Goal: Transaction & Acquisition: Obtain resource

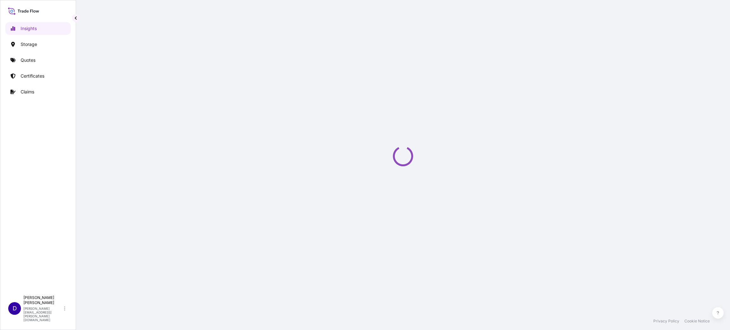
select select "2025"
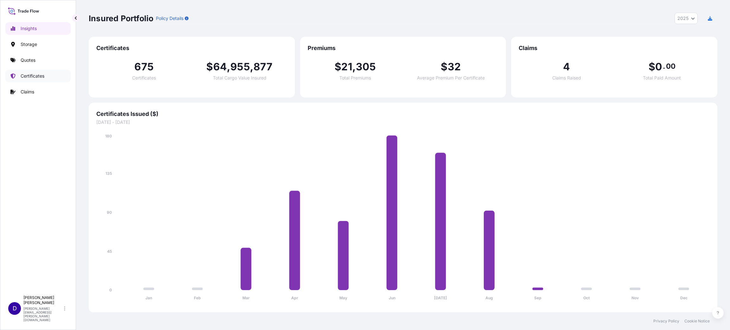
click at [26, 74] on p "Certificates" at bounding box center [33, 76] width 24 height 6
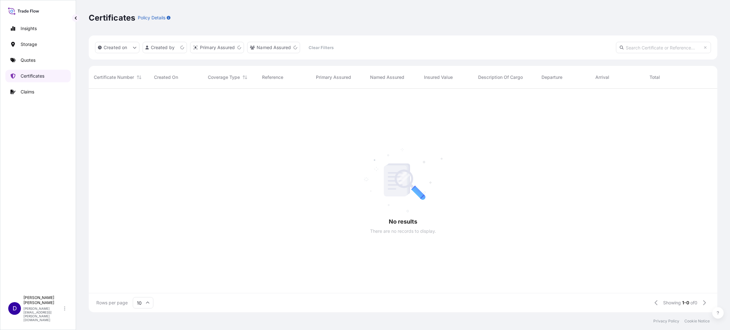
scroll to position [7, 7]
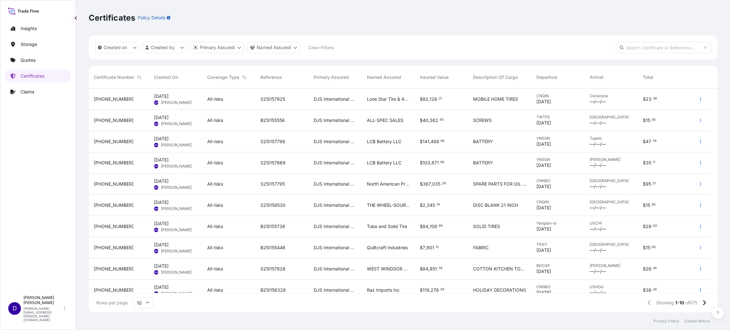
click at [643, 48] on input "text" at bounding box center [663, 47] width 95 height 11
paste input "B25I155551"
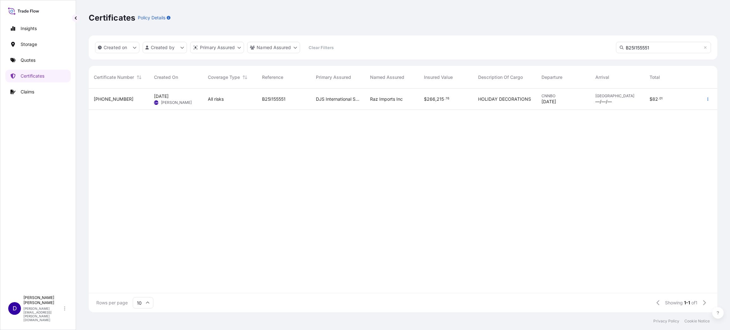
type input "B25I155551"
click at [708, 99] on icon "button" at bounding box center [708, 99] width 1 height 3
click at [32, 92] on p "Claims" at bounding box center [28, 92] width 14 height 6
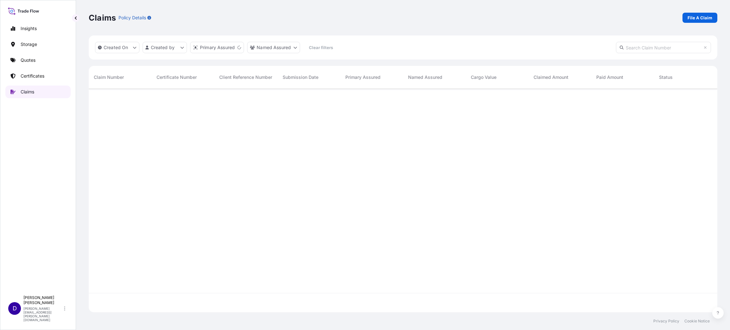
scroll to position [220, 621]
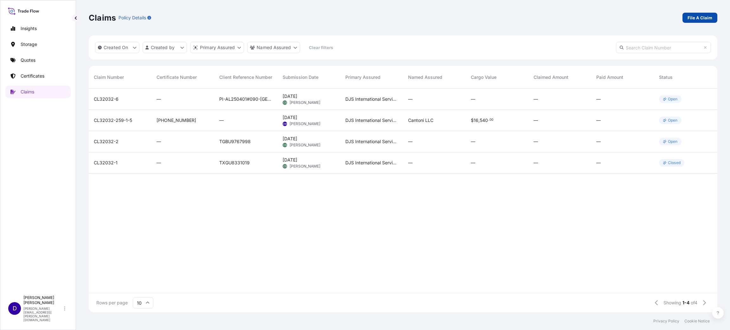
click at [702, 16] on p "File A Claim" at bounding box center [700, 18] width 25 height 6
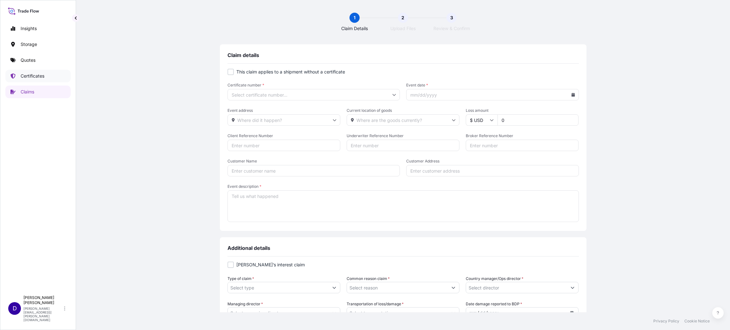
click at [33, 74] on p "Certificates" at bounding box center [33, 76] width 24 height 6
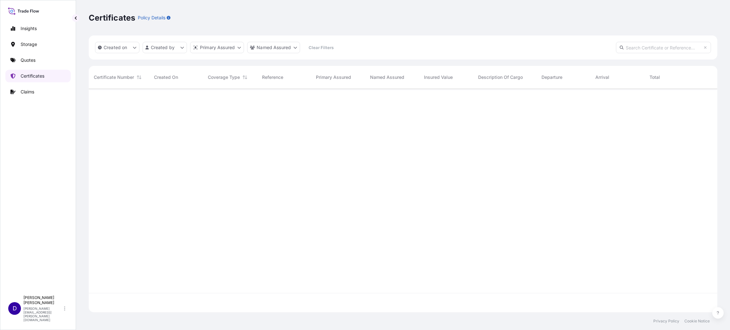
scroll to position [220, 621]
click at [659, 46] on input "text" at bounding box center [663, 47] width 95 height 11
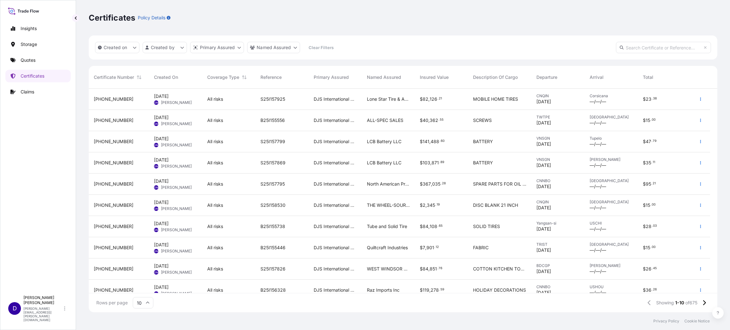
paste input "B25I155551"
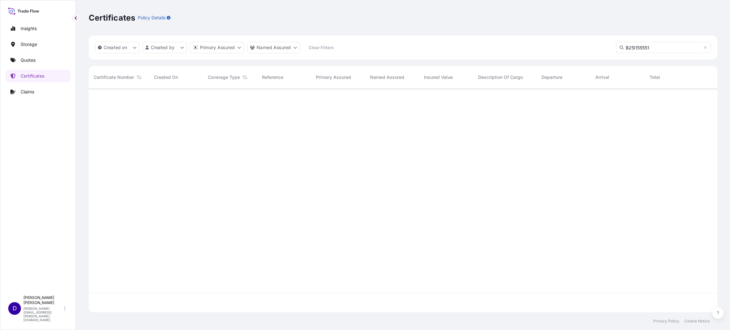
type input "B25I155551"
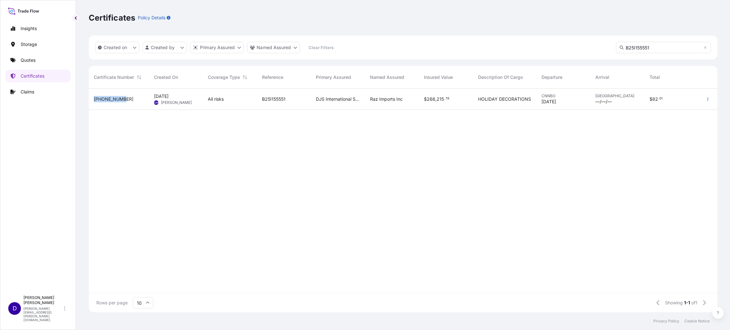
drag, startPoint x: 95, startPoint y: 98, endPoint x: 125, endPoint y: 100, distance: 29.5
click at [125, 100] on div "32032-619-1" at bounding box center [119, 99] width 50 height 6
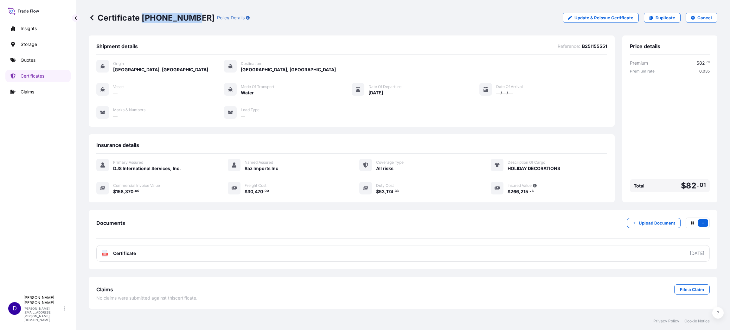
drag, startPoint x: 192, startPoint y: 16, endPoint x: 142, endPoint y: 15, distance: 49.5
click at [142, 15] on p "Certificate 32032-619-1" at bounding box center [152, 18] width 126 height 10
copy p "32032-619-1"
click at [28, 91] on p "Claims" at bounding box center [28, 92] width 14 height 6
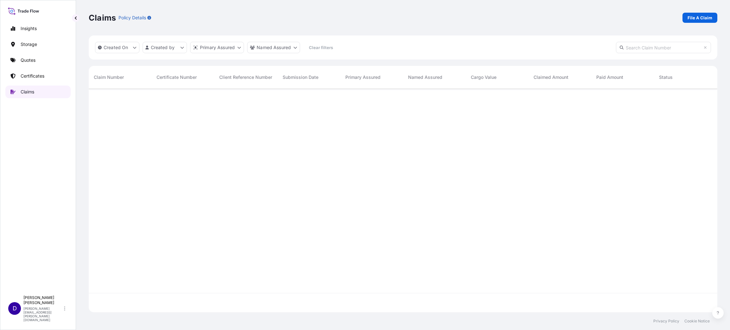
scroll to position [220, 621]
click at [708, 17] on p "File A Claim" at bounding box center [700, 18] width 25 height 6
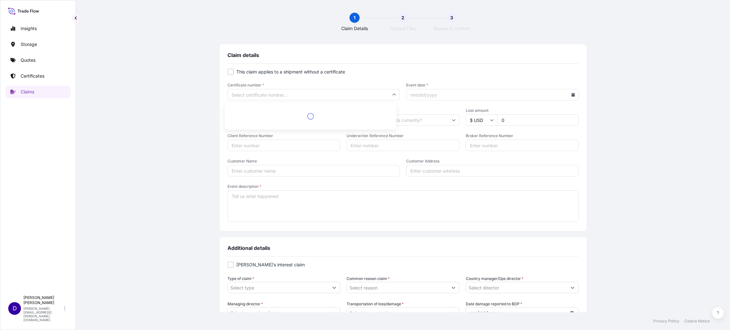
click at [260, 90] on input "Certificate number *" at bounding box center [314, 94] width 173 height 11
click at [248, 92] on input "Certificate number *" at bounding box center [314, 94] width 173 height 11
paste input "32032-619-1"
type input "32032-619-1"
click at [259, 108] on li "32032-619-1" at bounding box center [310, 112] width 167 height 12
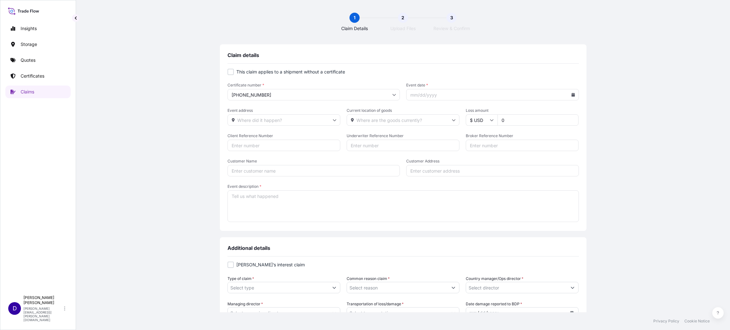
click at [571, 96] on icon at bounding box center [572, 95] width 3 height 4
click at [505, 139] on button "3" at bounding box center [503, 139] width 10 height 10
type input "09/03/2025"
click at [232, 207] on textarea "Event description *" at bounding box center [403, 206] width 351 height 32
paste textarea "Container EGHU9544517 received on or about 9/3/25 had a seal issue. Receiving t…"
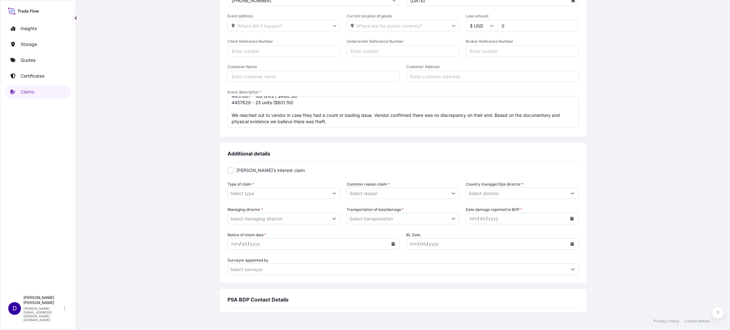
scroll to position [95, 0]
type textarea "Container EGHU9544517 received on or about 9/3/25 had a seal issue. Receiving t…"
click at [284, 194] on input "Type of claim *" at bounding box center [278, 192] width 101 height 11
click at [336, 190] on button "Show suggestions" at bounding box center [334, 192] width 11 height 11
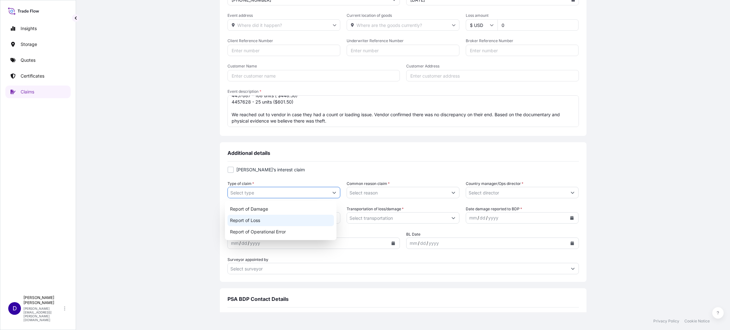
click at [286, 220] on div "Report of Loss" at bounding box center [281, 220] width 106 height 11
type input "Report of Loss"
click at [376, 196] on input "Common reason claim *" at bounding box center [397, 192] width 101 height 11
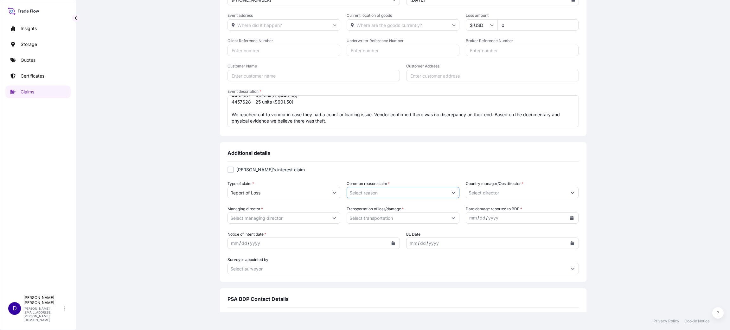
click at [438, 192] on input "Common reason claim *" at bounding box center [397, 192] width 101 height 11
click at [452, 193] on icon "Show suggestions" at bounding box center [454, 193] width 4 height 4
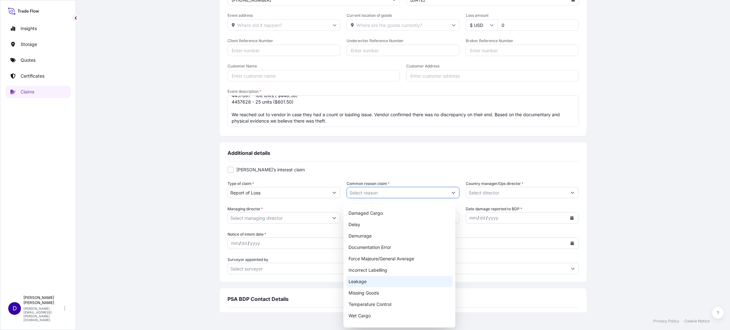
scroll to position [0, 0]
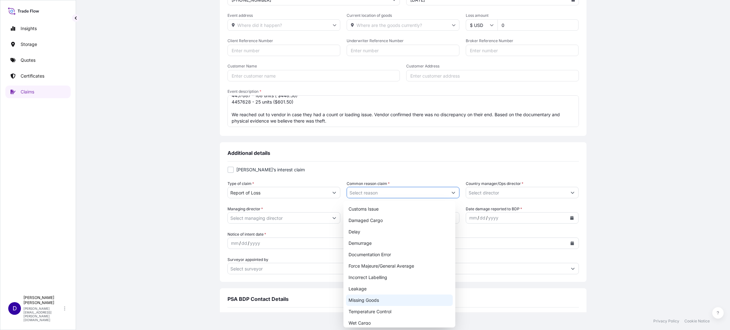
click at [366, 298] on div "Missing Goods" at bounding box center [399, 300] width 106 height 11
type input "Missing Goods"
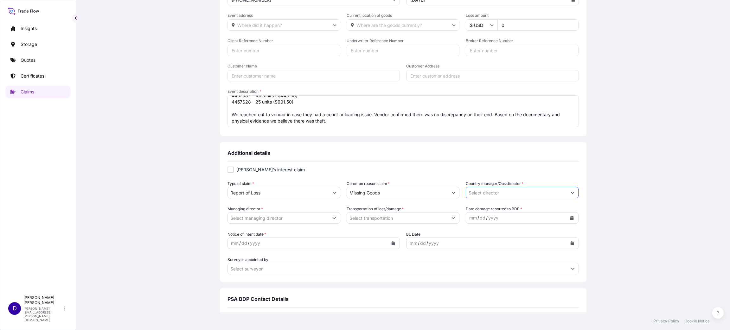
click at [531, 191] on input "Country manager/Ops director *" at bounding box center [516, 192] width 101 height 11
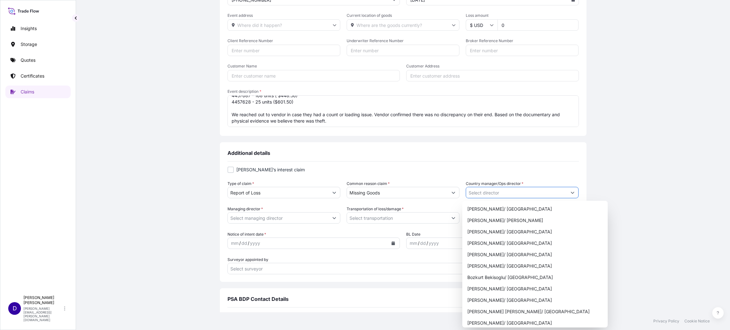
click at [567, 192] on button "Show suggestions" at bounding box center [572, 192] width 11 height 11
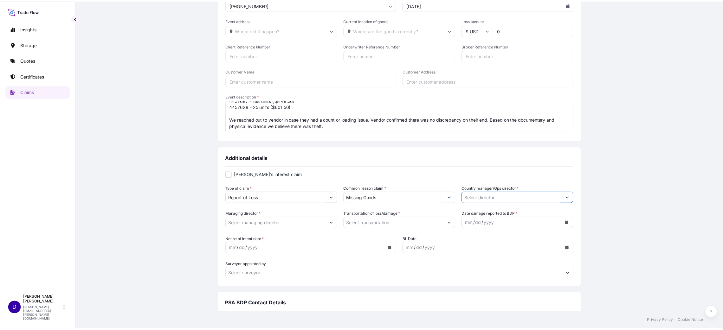
scroll to position [95, 0]
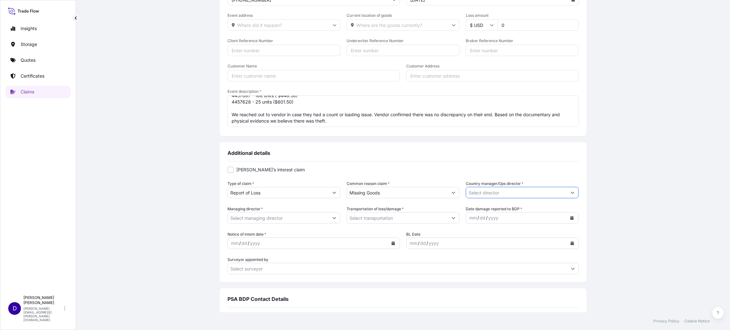
click at [499, 194] on input "Country manager/Ops director *" at bounding box center [516, 192] width 101 height 11
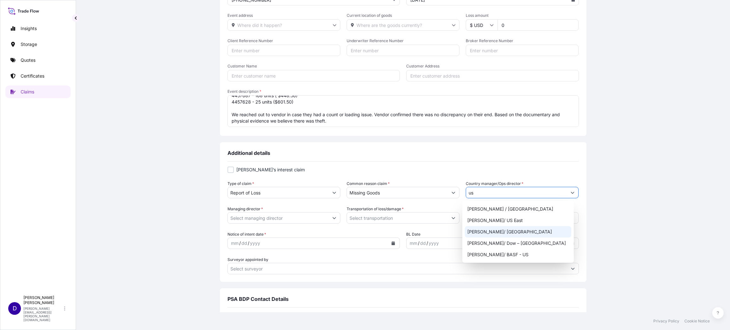
click at [505, 230] on div "Luis Montes/ Central US" at bounding box center [518, 231] width 106 height 11
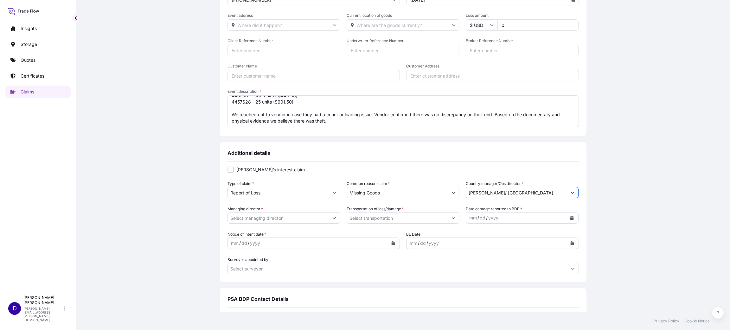
type input "Luis Montes/ Central US"
click at [276, 210] on div "Managing director *" at bounding box center [284, 215] width 113 height 18
click at [280, 214] on input "Managing director *" at bounding box center [278, 217] width 101 height 11
click at [332, 216] on button "Show suggestions" at bounding box center [334, 217] width 11 height 11
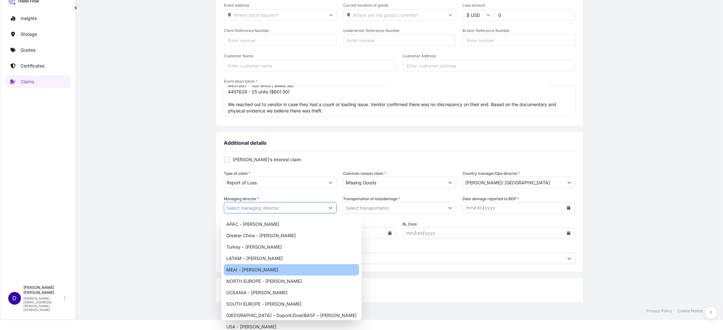
scroll to position [0, 0]
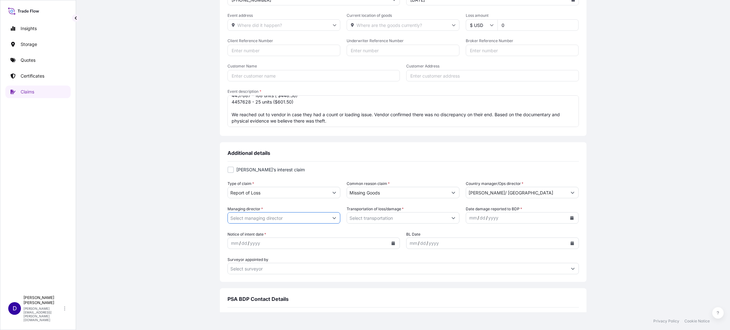
click at [313, 216] on input "Managing director *" at bounding box center [278, 217] width 101 height 11
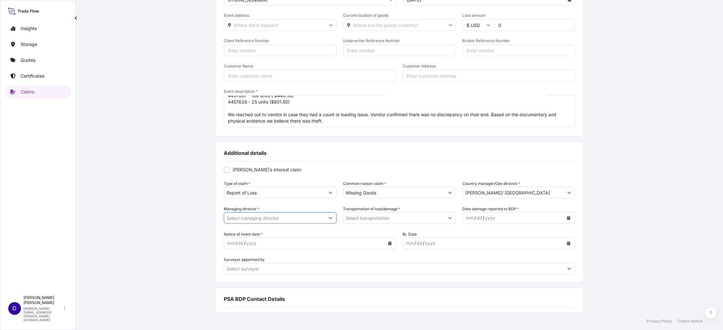
click at [331, 216] on button "Show suggestions" at bounding box center [330, 217] width 11 height 11
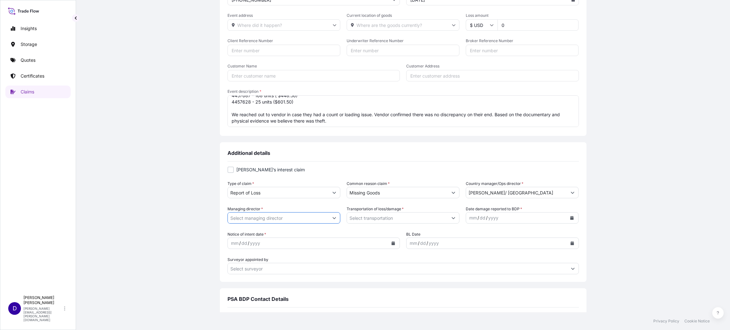
click at [310, 217] on input "Managing director *" at bounding box center [278, 217] width 101 height 11
click at [330, 218] on button "Show suggestions" at bounding box center [334, 217] width 11 height 11
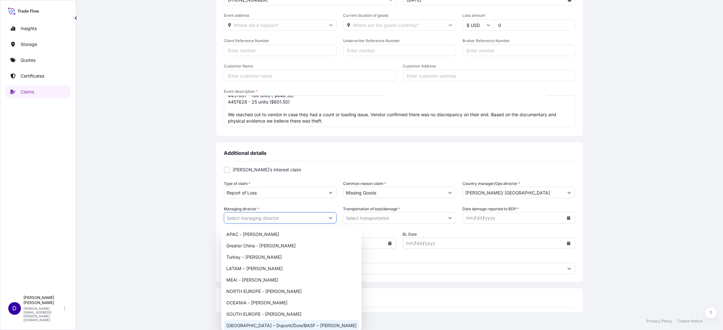
click at [274, 324] on div "USA – Dupont/Dow/BASF – Jeff Orfe" at bounding box center [291, 325] width 135 height 11
type input "USA – Dupont/Dow/BASF – Jeff Orfe"
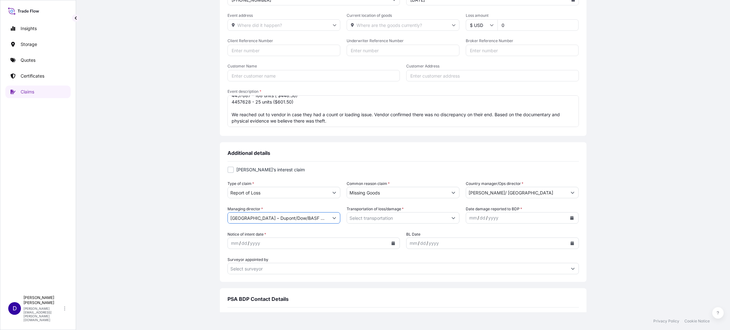
click at [397, 217] on input "Transportation of loss/damage *" at bounding box center [397, 217] width 101 height 11
click at [448, 216] on button "Show suggestions" at bounding box center [453, 217] width 11 height 11
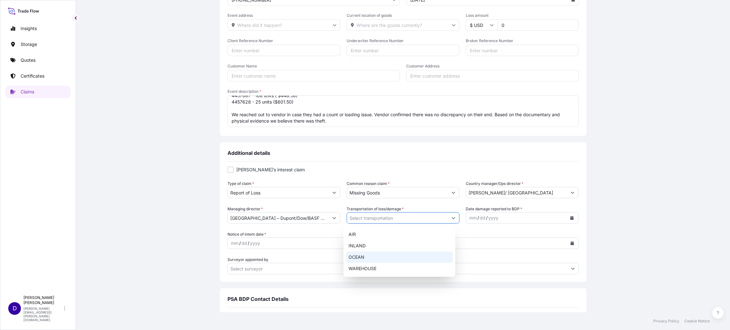
click at [355, 254] on div "OCEAN" at bounding box center [399, 257] width 106 height 11
type input "OCEAN"
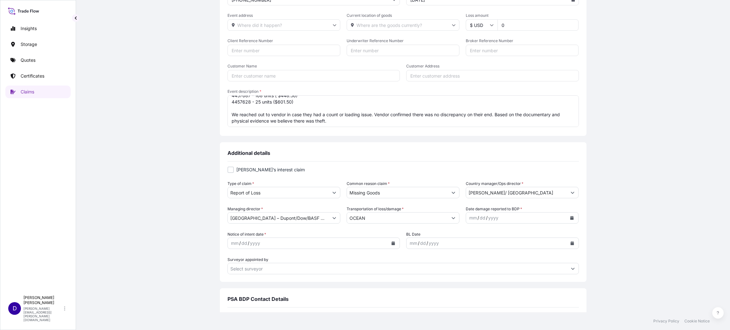
click at [83, 222] on div "1 Claim Details 2 Upload Files 3 Review & Confirm Claim details This claim appl…" at bounding box center [403, 156] width 654 height 312
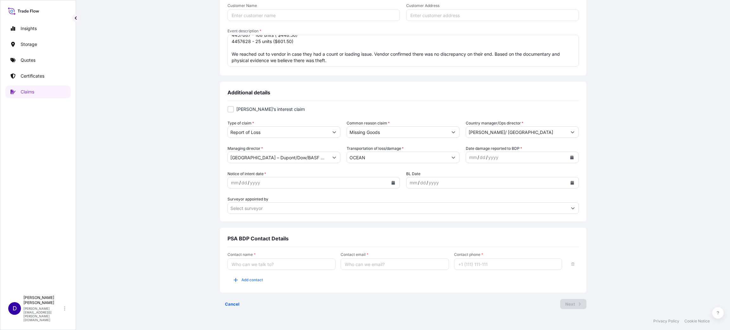
scroll to position [157, 0]
click at [303, 265] on input "Contact name *" at bounding box center [282, 262] width 108 height 11
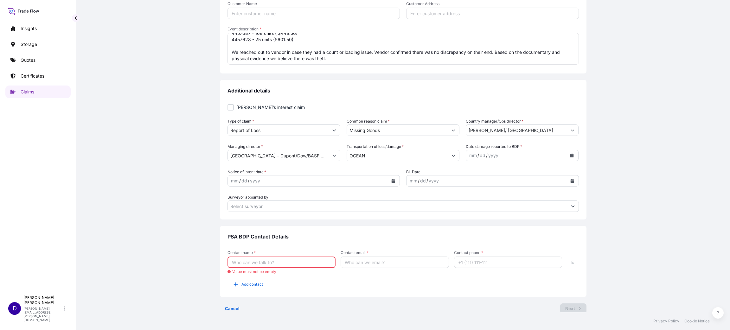
click at [458, 286] on div "Contact name * Value must not be empty Contact email * Contact phone * Add cont…" at bounding box center [403, 269] width 351 height 39
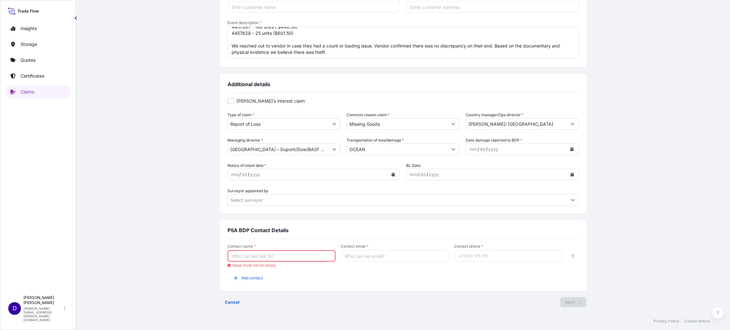
click at [556, 147] on div "mm / dd / yyyy" at bounding box center [516, 149] width 101 height 11
click at [570, 149] on icon "Calendar" at bounding box center [571, 149] width 3 height 4
click at [509, 203] on div "10" at bounding box center [509, 202] width 11 height 11
click at [392, 174] on icon "Calendar" at bounding box center [393, 175] width 3 height 4
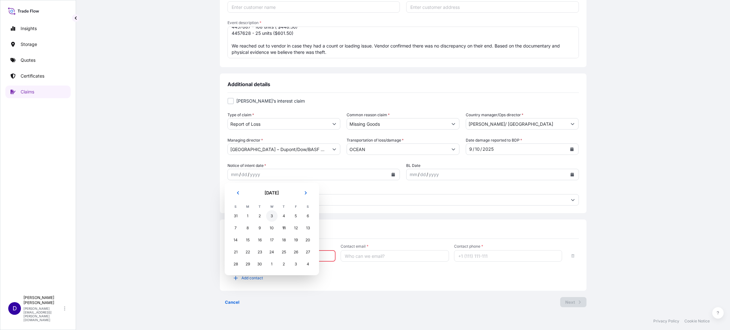
click at [271, 216] on div "3" at bounding box center [271, 215] width 11 height 11
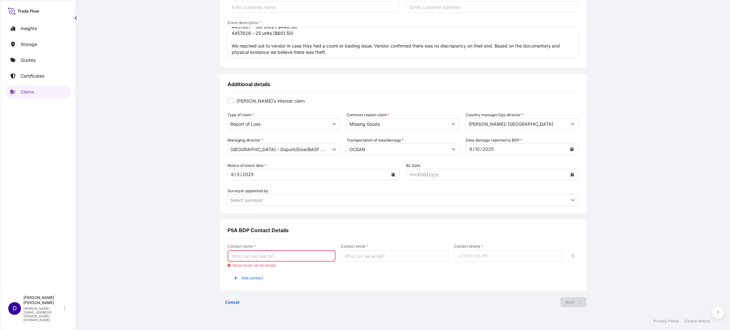
click at [267, 256] on input "Contact name *" at bounding box center [282, 255] width 108 height 11
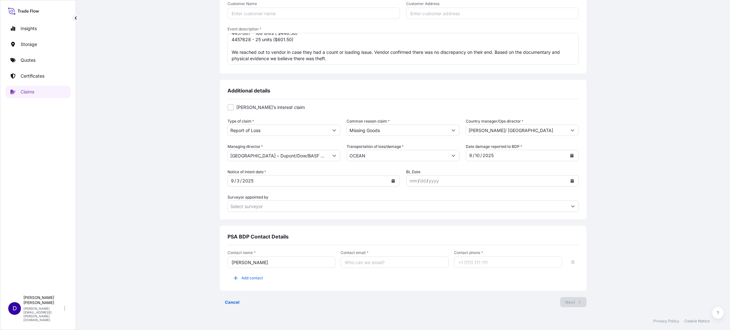
type input "Wayne Schmidt"
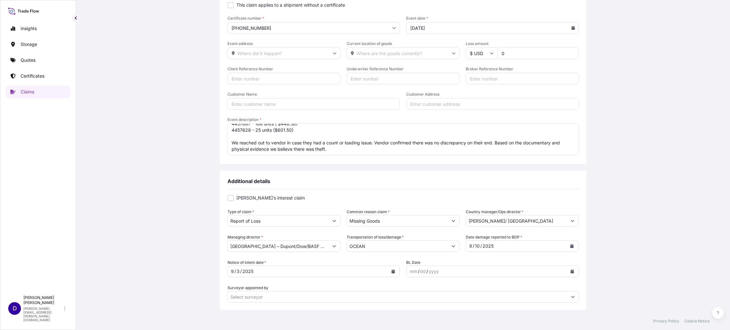
scroll to position [164, 0]
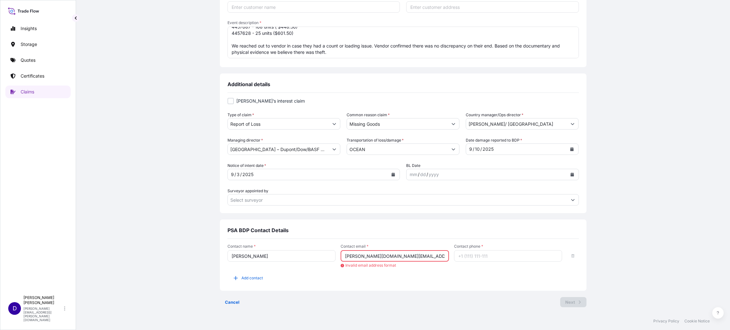
type input "wayne.schmidt@djsintl.com"
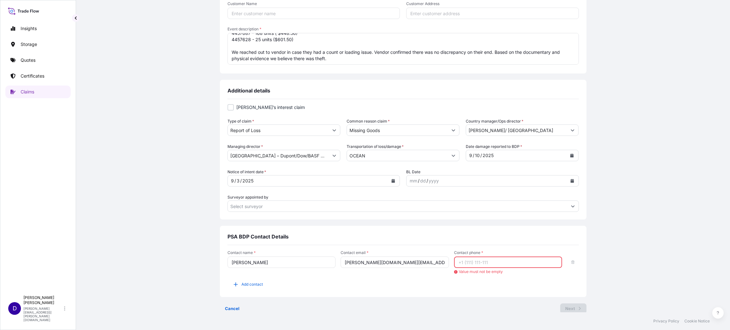
click at [117, 150] on div "Claim details This claim applies to a shipment without a certificate Certificat…" at bounding box center [403, 103] width 629 height 432
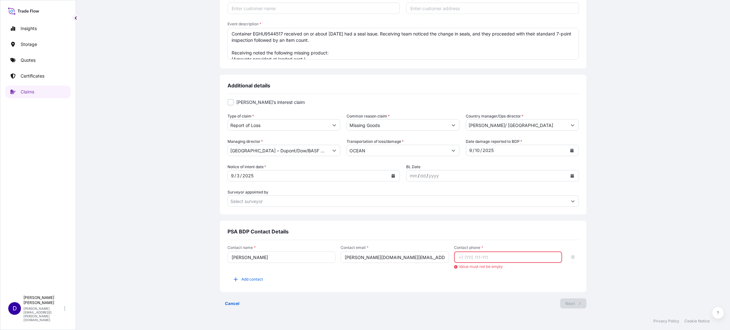
scroll to position [164, 0]
click at [476, 259] on input "Contact phone *" at bounding box center [508, 255] width 108 height 11
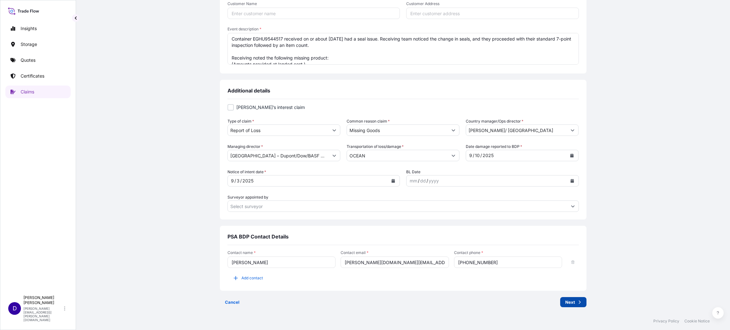
type input "972-421-0607"
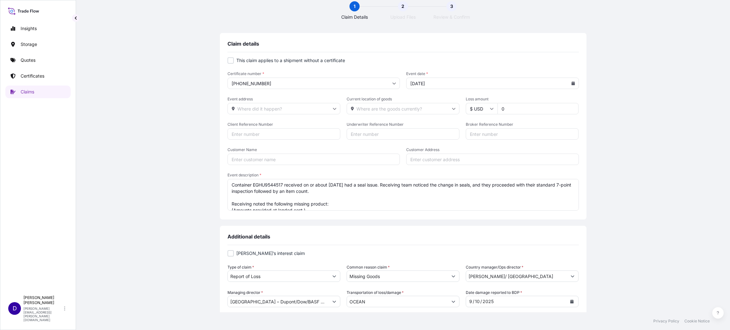
scroll to position [0, 0]
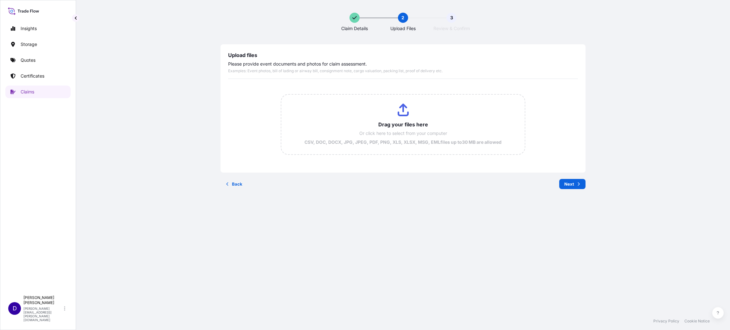
click at [142, 127] on div "Upload files Please provide event documents and photos for claim assessment. Ex…" at bounding box center [403, 119] width 629 height 150
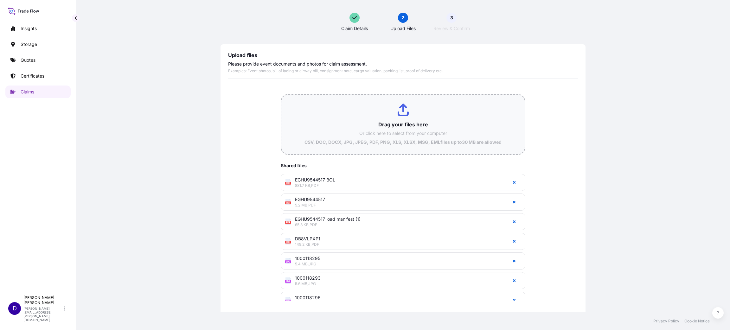
type input "C:\fakepath\1000118294.jpg"
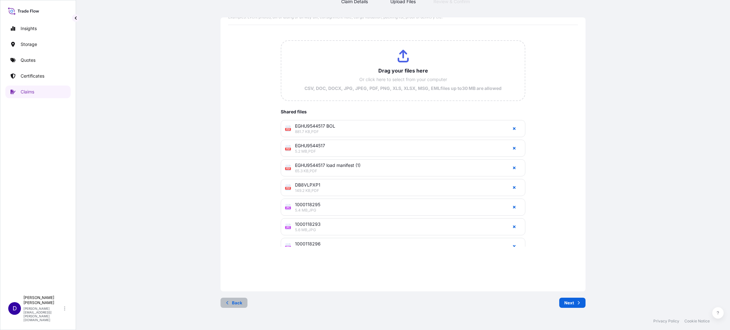
click at [237, 300] on p "Back" at bounding box center [237, 303] width 10 height 6
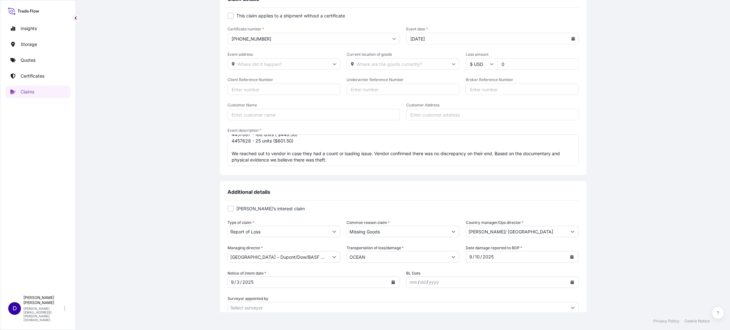
scroll to position [95, 0]
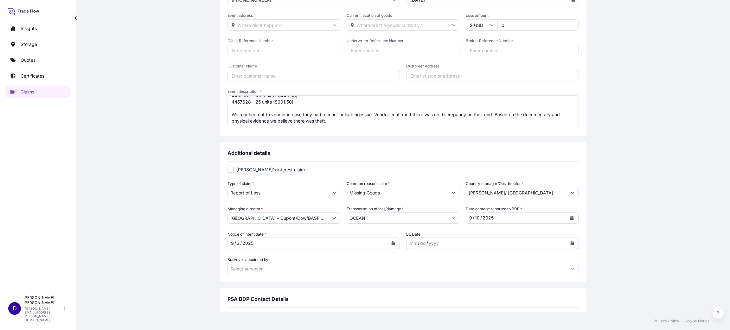
click at [392, 242] on icon "Calendar" at bounding box center [393, 243] width 3 height 4
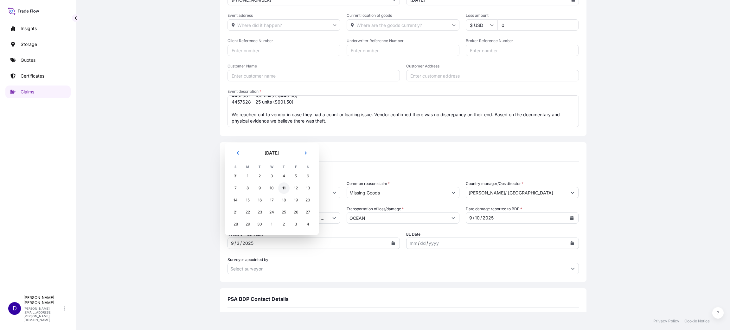
click at [284, 186] on div "11" at bounding box center [283, 188] width 11 height 11
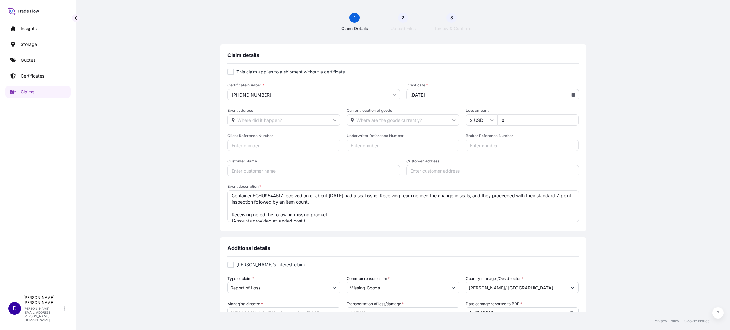
scroll to position [0, 0]
click at [228, 198] on textarea "Container EGHU9544517 received on or about 9/3/25 had a seal issue. Receiving t…" at bounding box center [403, 206] width 351 height 32
click at [238, 197] on textarea "Per Container EGHU9544517 received on or about 9/3/25 had a seal issue. Receivi…" at bounding box center [403, 206] width 351 height 32
drag, startPoint x: 250, startPoint y: 195, endPoint x: 200, endPoint y: 195, distance: 50.4
click at [200, 195] on div "Claim details This claim applies to a shipment without a certificate Certificat…" at bounding box center [403, 257] width 629 height 426
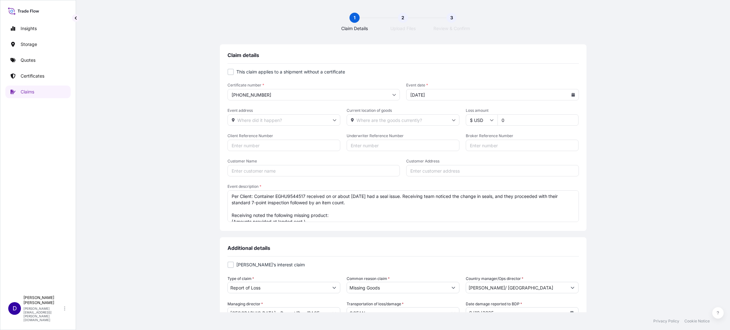
click at [308, 201] on textarea "Per Client: Container EGHU9544517 received on or about 9/3/25 had a seal issue.…" at bounding box center [403, 206] width 351 height 32
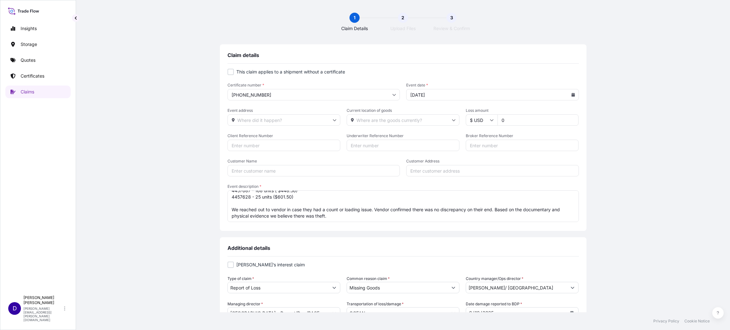
scroll to position [50, 0]
click at [243, 218] on textarea "Per Client: Container EGHU9544517 received on or about 9/3/25 had a seal issue.…" at bounding box center [403, 206] width 351 height 32
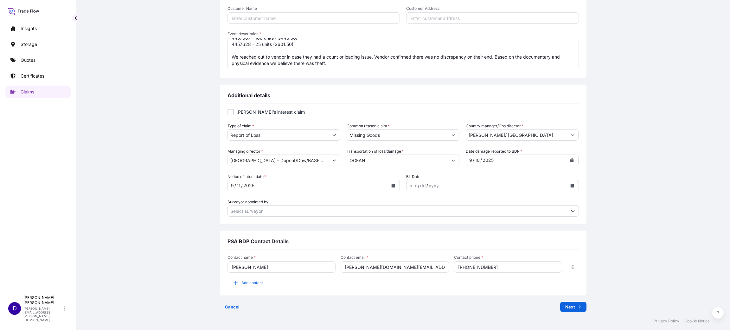
scroll to position [157, 0]
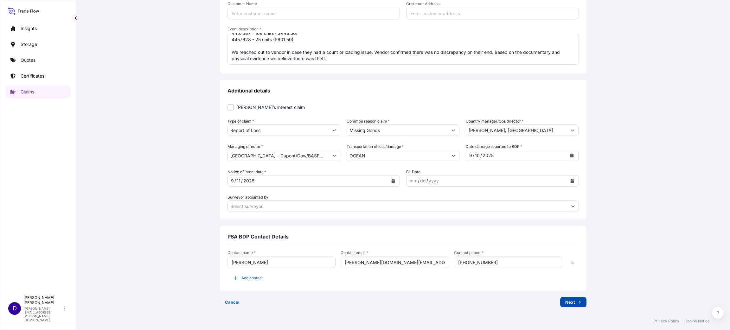
type textarea "Per Client: Container EGHU9544517 received on or about 9/3/25 had a seal issue.…"
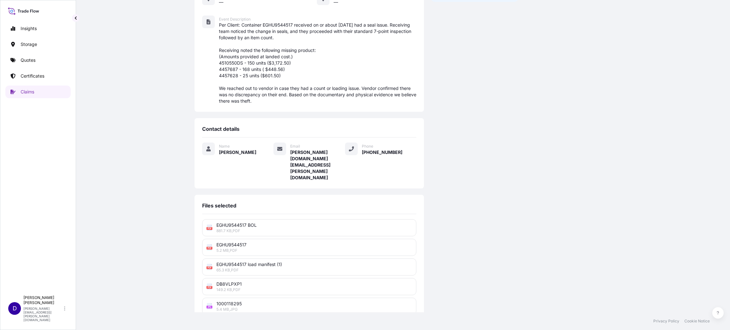
scroll to position [166, 0]
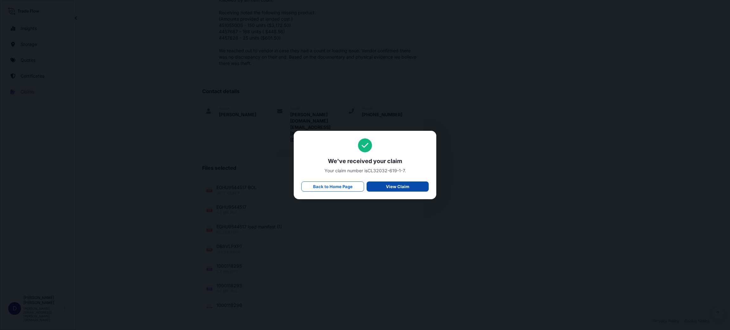
click at [382, 188] on link "View Claim" at bounding box center [398, 187] width 62 height 10
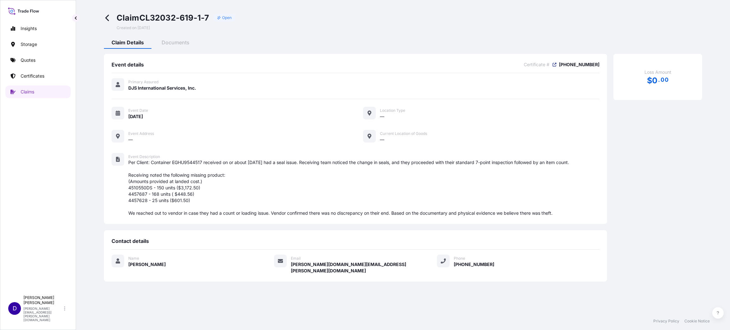
click at [558, 61] on link at bounding box center [554, 64] width 7 height 6
click at [169, 43] on span "Documents" at bounding box center [176, 42] width 28 height 6
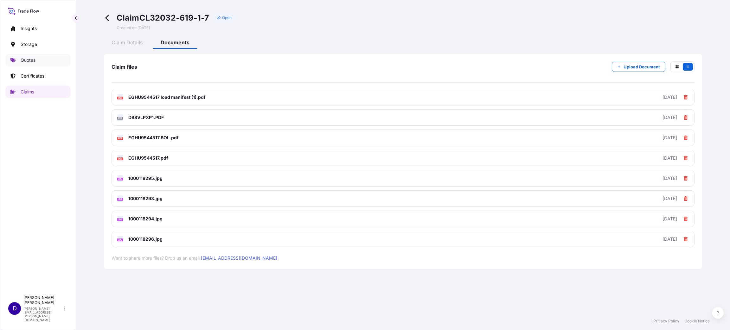
click at [32, 56] on link "Quotes" at bounding box center [37, 60] width 65 height 13
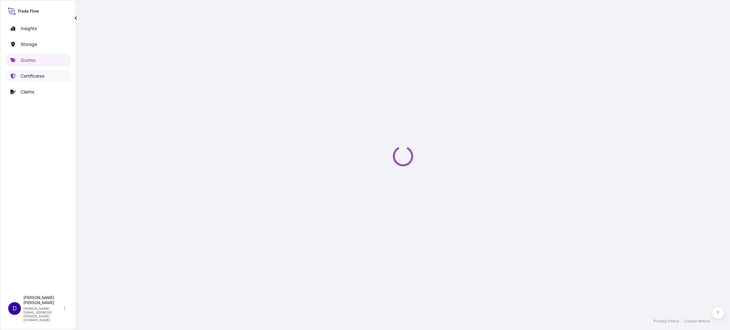
click at [37, 75] on p "Certificates" at bounding box center [33, 76] width 24 height 6
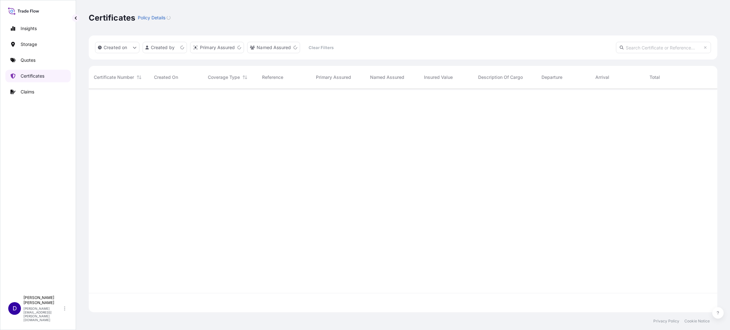
scroll to position [220, 621]
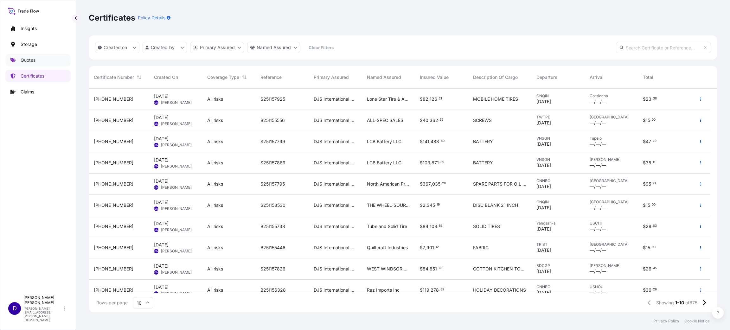
click at [24, 59] on p "Quotes" at bounding box center [28, 60] width 15 height 6
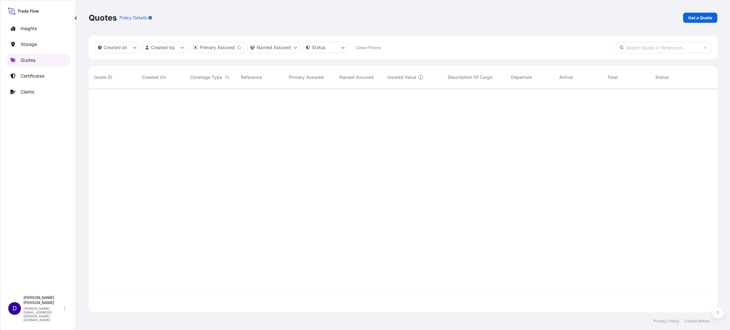
scroll to position [220, 621]
click at [693, 15] on p "Get a Quote" at bounding box center [700, 18] width 24 height 6
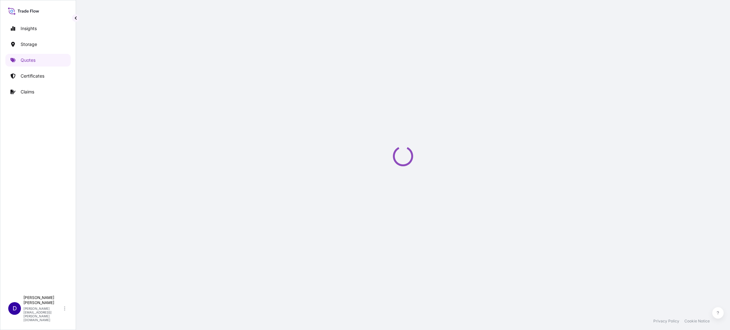
select select "Water"
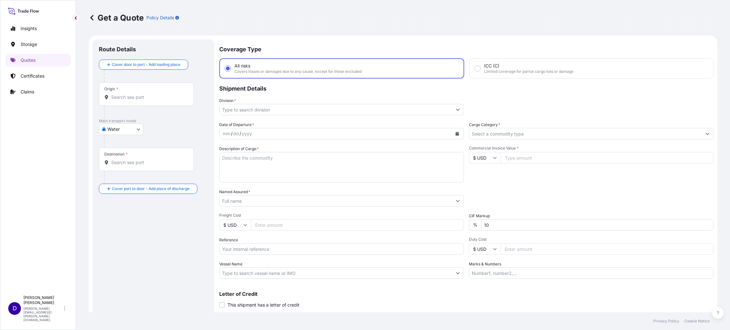
scroll to position [10, 0]
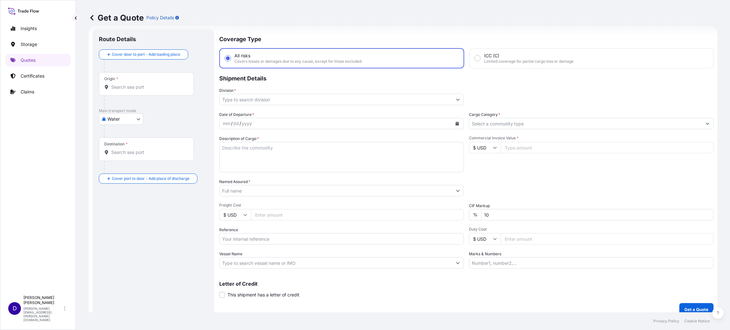
click at [163, 85] on input "Origin *" at bounding box center [148, 87] width 75 height 6
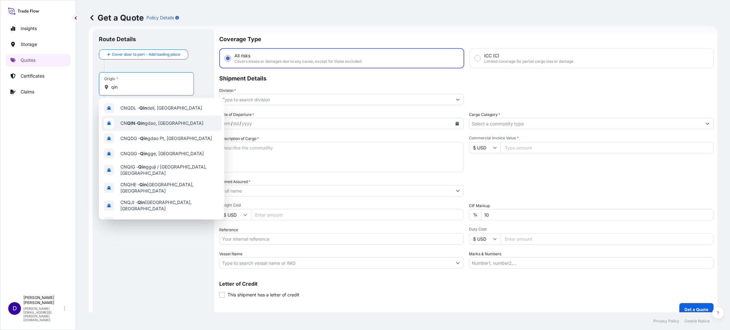
click at [167, 125] on span "CN QIN - Qin gdao, China" at bounding box center [161, 123] width 83 height 6
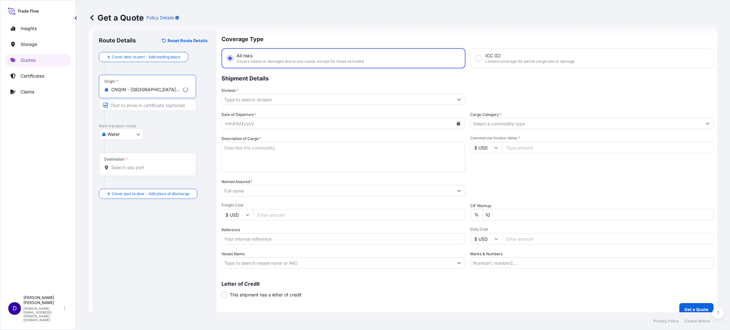
type input "CNQIN - Qingdao, China"
click at [138, 164] on div "Destination *" at bounding box center [147, 164] width 97 height 23
click at [138, 164] on input "Destination *" at bounding box center [149, 167] width 77 height 6
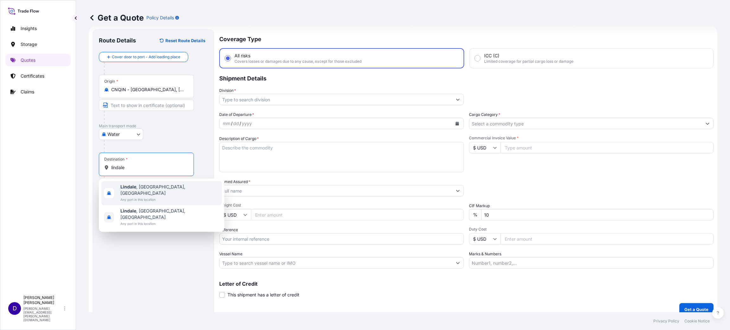
click at [145, 188] on span "Lindale , TX, USA" at bounding box center [169, 190] width 99 height 13
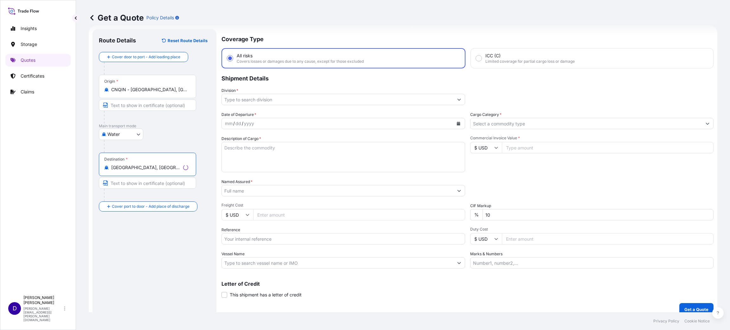
type input "Lindale, TX, USA"
click at [311, 97] on input "Division *" at bounding box center [338, 99] width 232 height 11
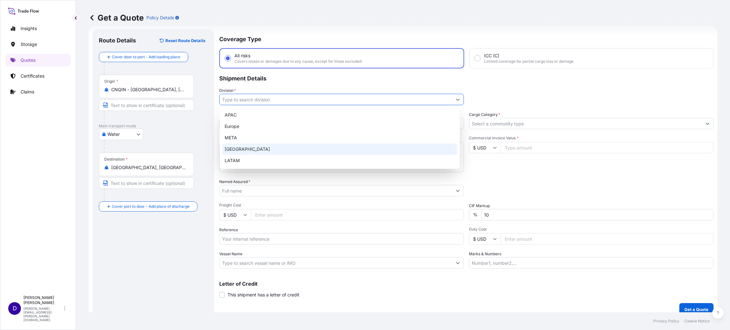
click at [245, 148] on div "North America" at bounding box center [339, 149] width 235 height 11
type input "North America"
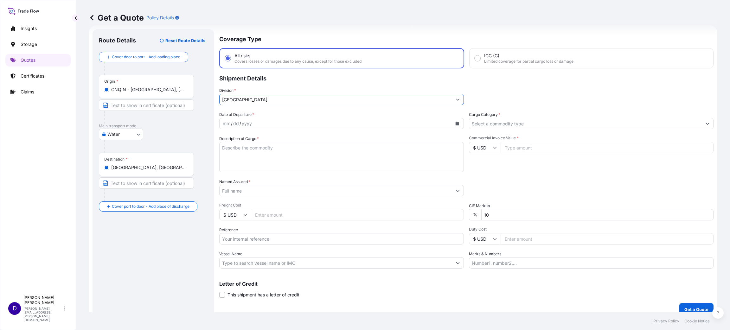
click at [455, 121] on button "Calendar" at bounding box center [457, 124] width 10 height 10
click at [227, 138] on button "Previous" at bounding box center [233, 141] width 14 height 10
click at [303, 202] on div "23" at bounding box center [302, 200] width 11 height 11
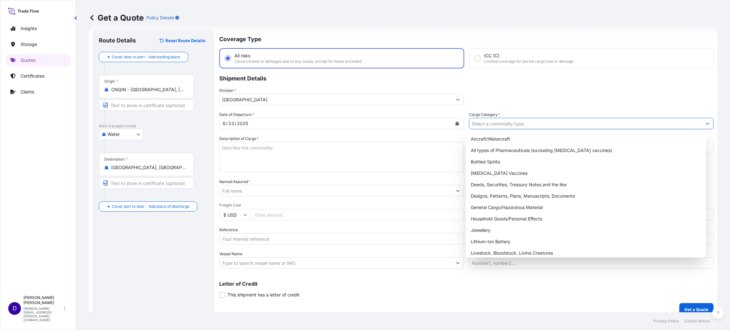
click at [516, 123] on input "Cargo Category *" at bounding box center [585, 123] width 233 height 11
click at [492, 206] on div "General Cargo/Hazardous Material" at bounding box center [585, 207] width 235 height 11
type input "General Cargo/Hazardous Material"
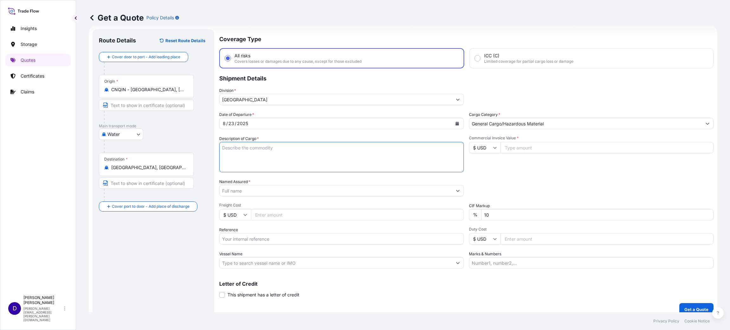
click at [368, 149] on textarea "Description of Cargo *" at bounding box center [341, 157] width 245 height 30
type textarea "m"
type textarea "B"
type textarea "MOBILE HOME TIRES"
type input "39000.00"
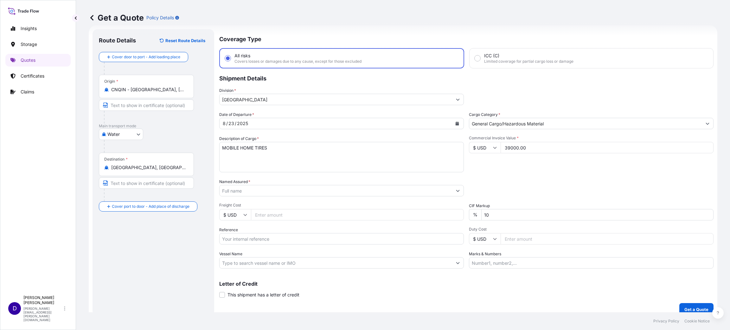
click at [265, 192] on input "Named Assured *" at bounding box center [336, 190] width 233 height 11
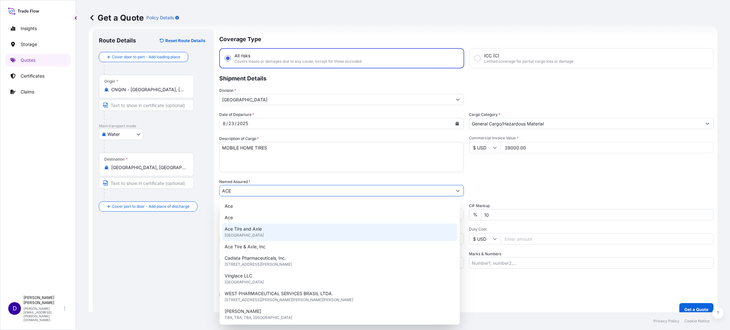
click at [250, 226] on span "Ace Tire and Axle" at bounding box center [243, 229] width 37 height 6
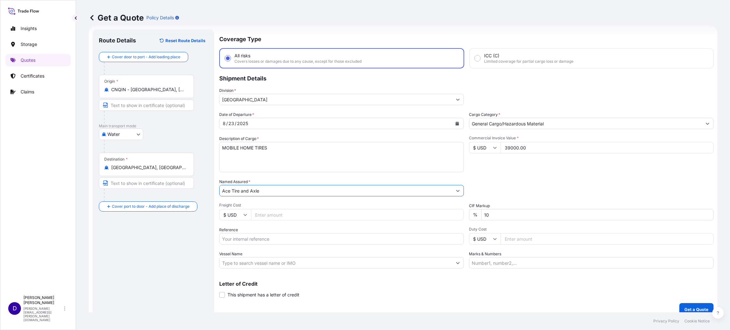
type input "Ace Tire and Axle"
drag, startPoint x: 269, startPoint y: 220, endPoint x: 268, endPoint y: 213, distance: 6.7
click at [268, 217] on input "Freight Cost" at bounding box center [357, 214] width 213 height 11
type input "5750.00"
paste input "S25I158241"
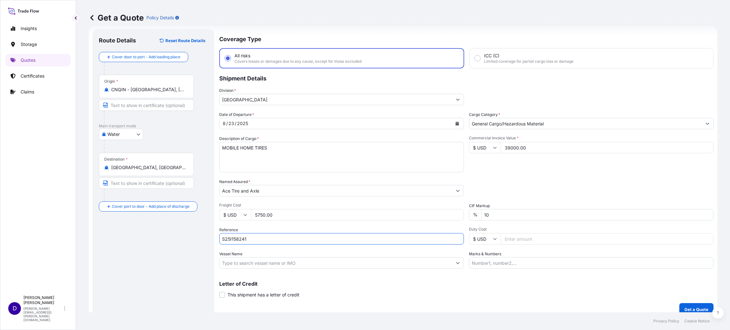
type input "S25I158241"
click at [533, 234] on input "Duty Cost" at bounding box center [607, 238] width 213 height 11
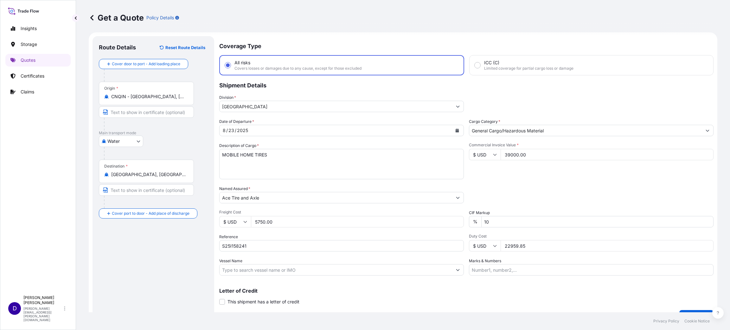
scroll to position [0, 0]
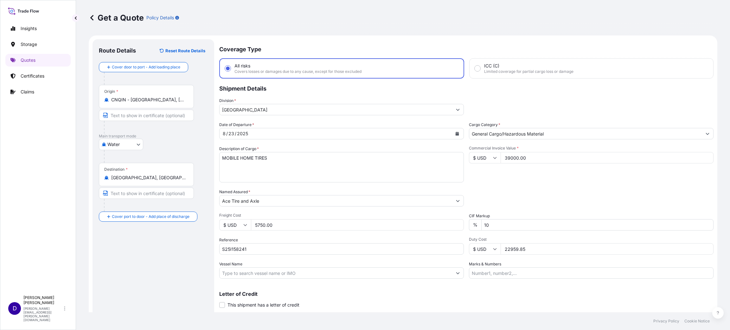
type input "22959.85"
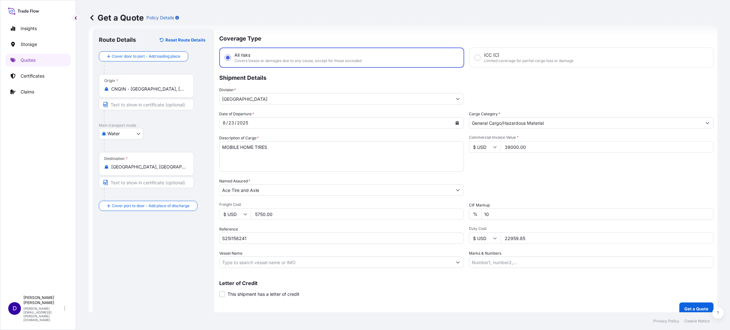
scroll to position [16, 0]
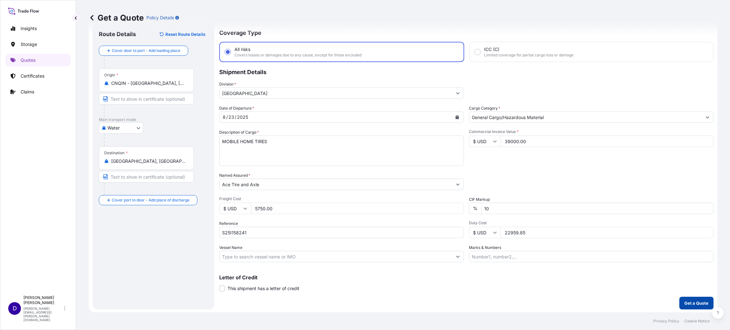
click at [699, 298] on button "Get a Quote" at bounding box center [696, 303] width 34 height 13
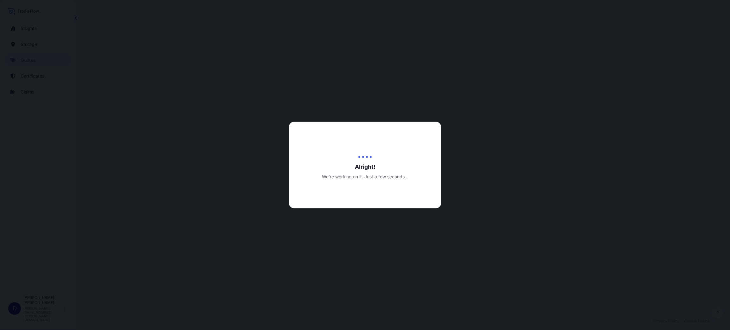
select select "Water"
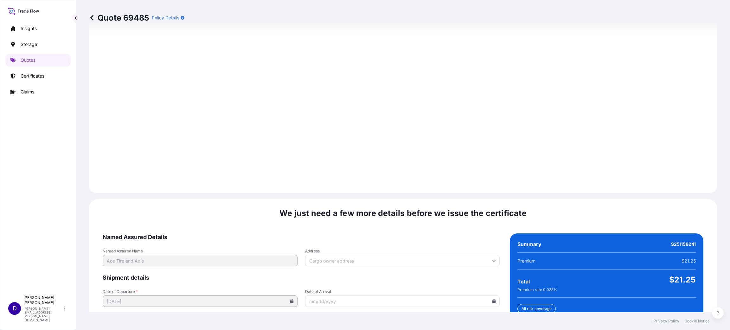
scroll to position [870, 0]
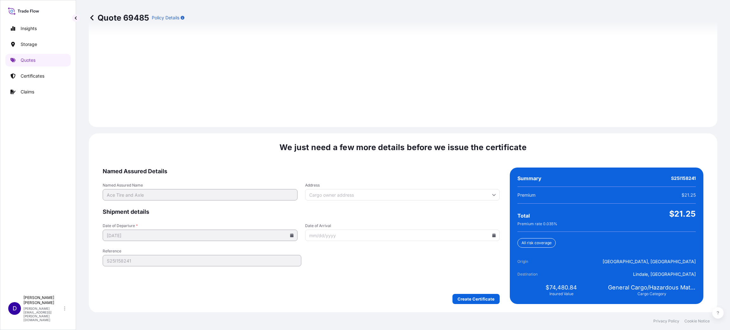
click at [442, 313] on footer "Privacy Policy Cookie Notice" at bounding box center [403, 321] width 654 height 18
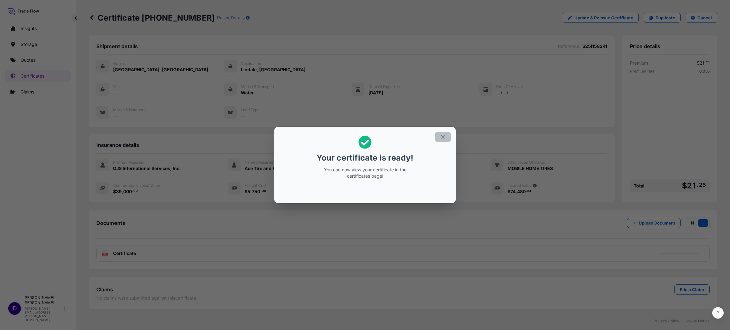
click at [445, 137] on icon "button" at bounding box center [443, 137] width 6 height 6
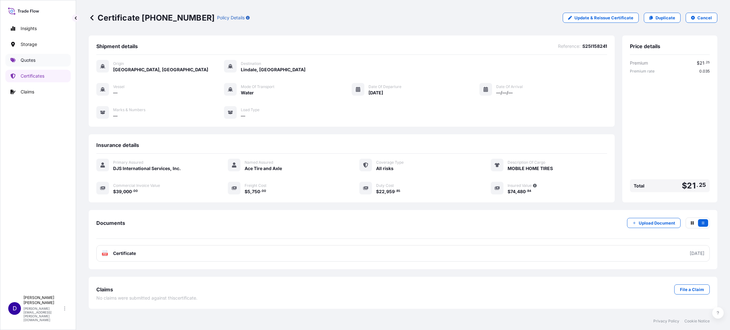
click at [35, 59] on p "Quotes" at bounding box center [28, 60] width 15 height 6
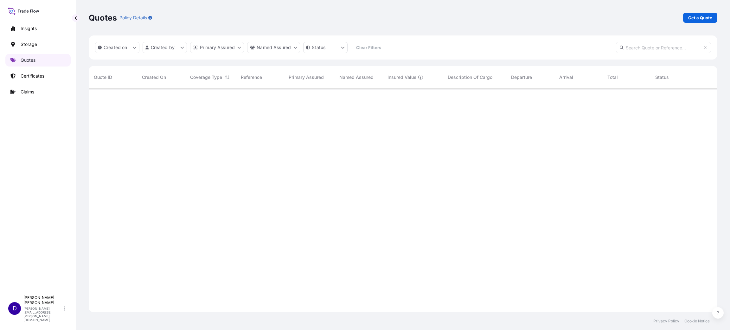
scroll to position [220, 621]
click at [696, 16] on p "Get a Quote" at bounding box center [700, 18] width 24 height 6
select select "Water"
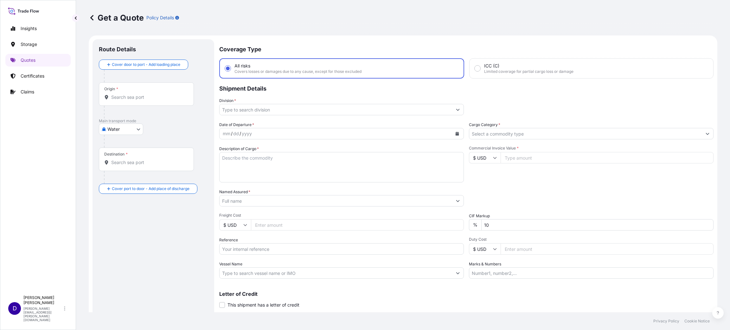
scroll to position [10, 0]
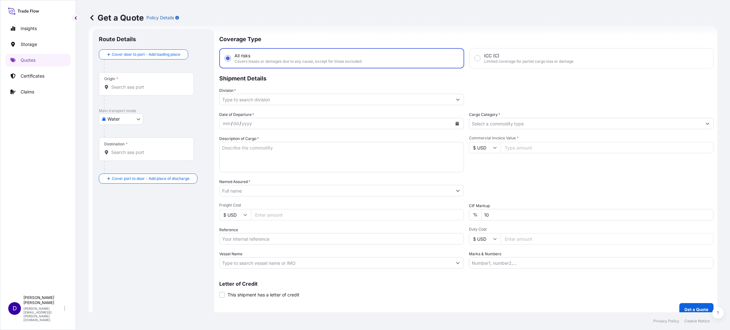
click at [163, 85] on input "Origin *" at bounding box center [148, 87] width 75 height 6
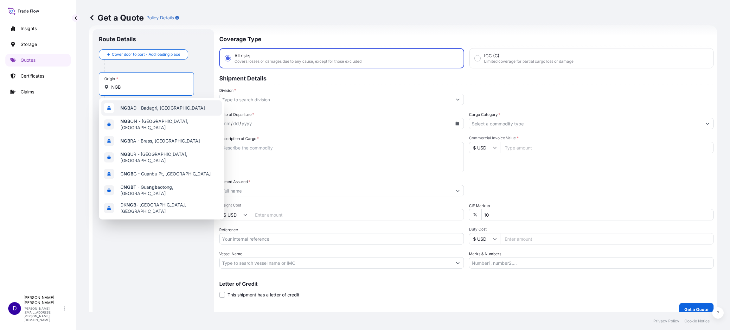
drag, startPoint x: 142, startPoint y: 85, endPoint x: 92, endPoint y: 84, distance: 50.7
click at [94, 84] on div "Route Details Cover door to port - Add loading place Place of loading Road / In…" at bounding box center [154, 172] width 122 height 287
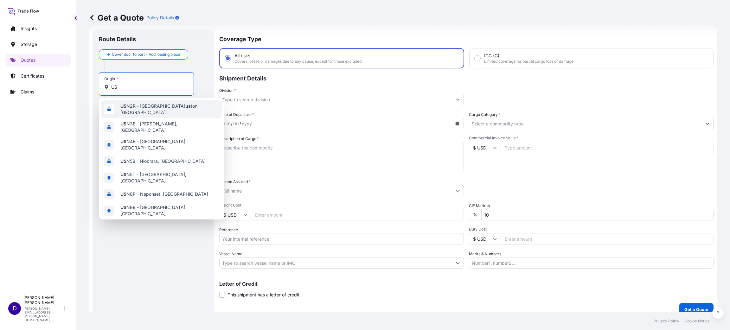
type input "U"
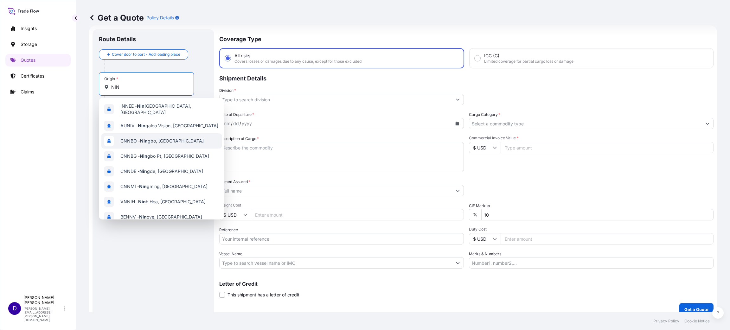
click at [153, 140] on span "CNNBO - Nin gbo, China" at bounding box center [161, 141] width 83 height 6
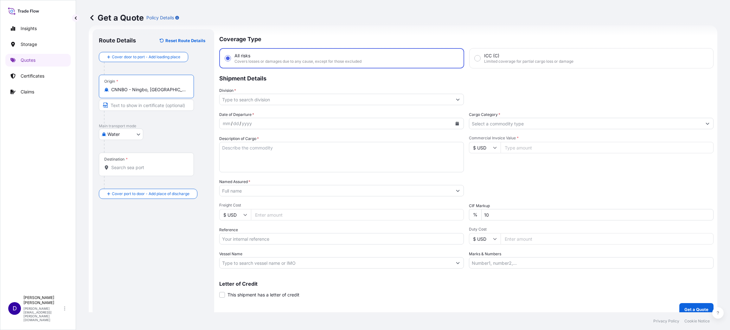
type input "CNNBO - Ningbo, China"
click at [133, 169] on input "Destination *" at bounding box center [149, 167] width 77 height 6
click at [150, 190] on span "USHOU / IAH - Houston, United States" at bounding box center [169, 190] width 99 height 13
type input "USHOU / IAH - Houston, United States"
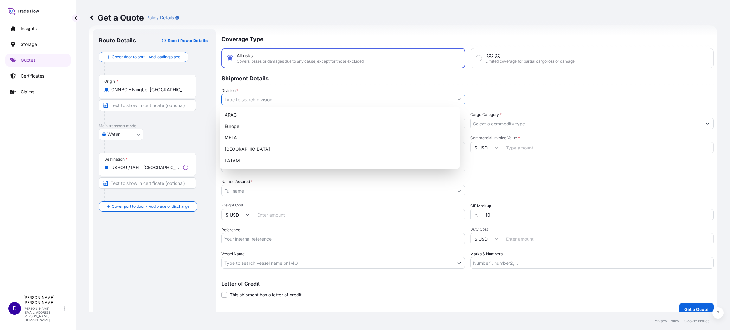
click at [299, 100] on input "Division *" at bounding box center [338, 99] width 232 height 11
click at [252, 150] on div "North America" at bounding box center [339, 149] width 235 height 11
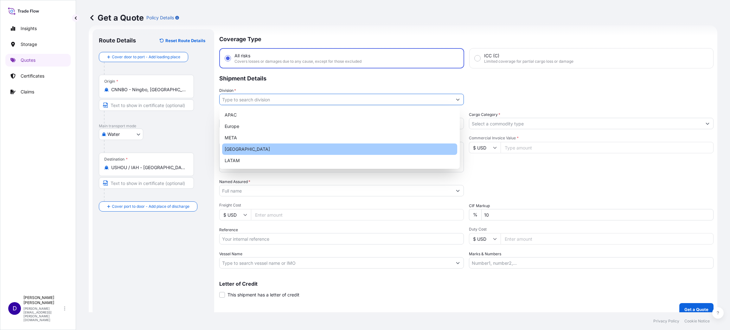
type input "North America"
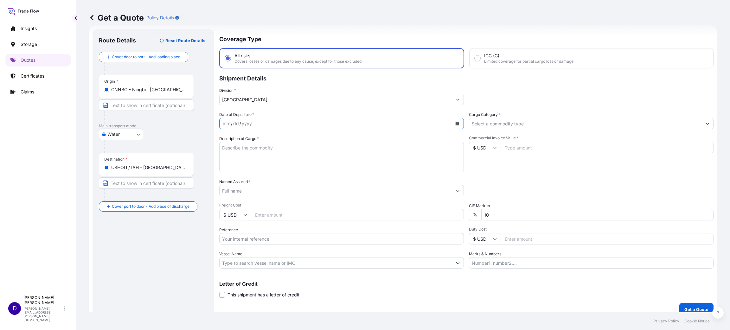
click at [455, 122] on icon "Calendar" at bounding box center [457, 124] width 4 height 4
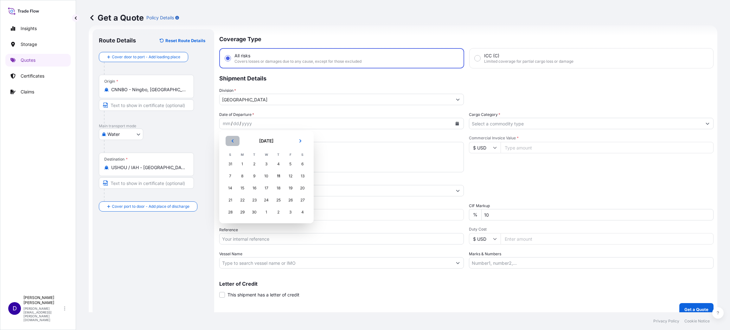
click at [231, 137] on button "Previous" at bounding box center [233, 141] width 14 height 10
click at [303, 201] on div "23" at bounding box center [302, 200] width 11 height 11
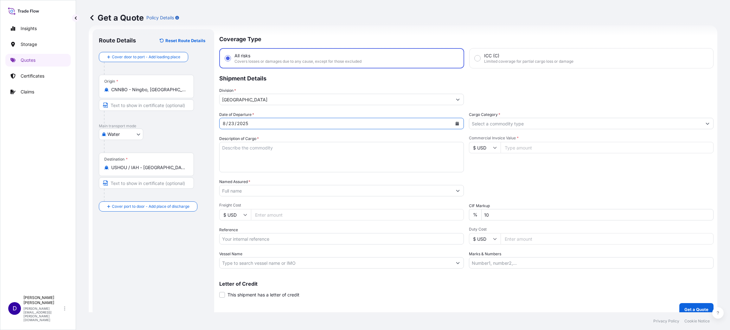
click at [485, 122] on input "Cargo Category *" at bounding box center [585, 123] width 233 height 11
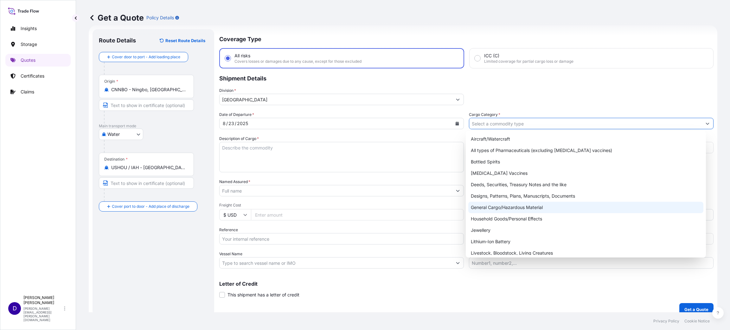
click at [512, 204] on div "General Cargo/Hazardous Material" at bounding box center [585, 207] width 235 height 11
type input "General Cargo/Hazardous Material"
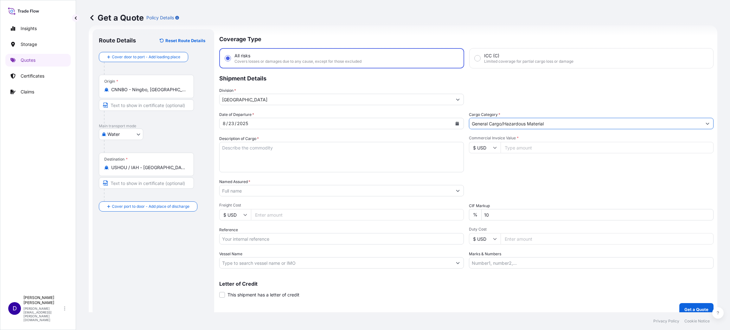
click at [336, 145] on textarea "Description of Cargo *" at bounding box center [341, 157] width 245 height 30
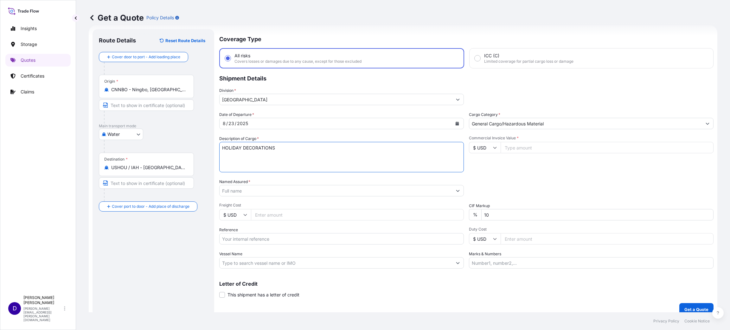
type textarea "HOLIDAY DECORATIONS"
type input "67572.00"
click at [313, 191] on input "Named Assured *" at bounding box center [336, 190] width 233 height 11
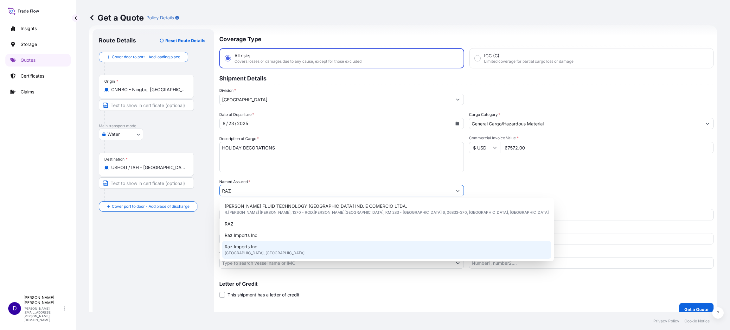
click at [252, 247] on span "Raz Imports Inc" at bounding box center [241, 247] width 33 height 6
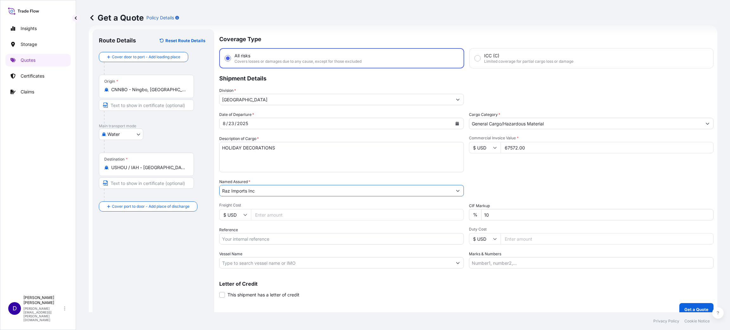
type input "Raz Imports Inc"
click at [272, 212] on input "Freight Cost" at bounding box center [357, 214] width 213 height 11
type input "9300"
click at [517, 239] on input "Duty Cost" at bounding box center [607, 238] width 213 height 11
type input "25439.03"
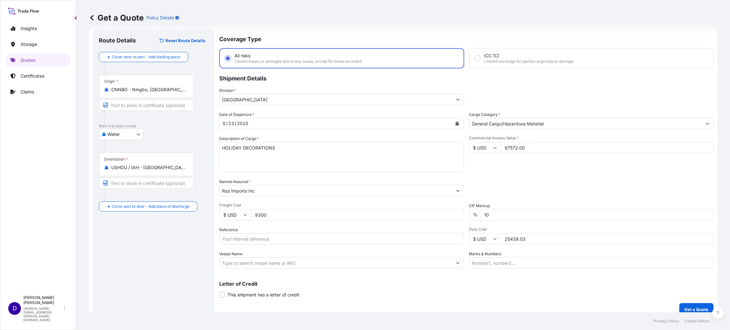
click at [311, 280] on div "Coverage Type All risks Covers losses or damages due to any cause, except for t…" at bounding box center [466, 172] width 494 height 287
click at [257, 235] on input "Reference" at bounding box center [341, 238] width 245 height 11
paste input "B25I156496"
type input "B25I156496"
click at [686, 303] on button "Get a Quote" at bounding box center [696, 309] width 34 height 13
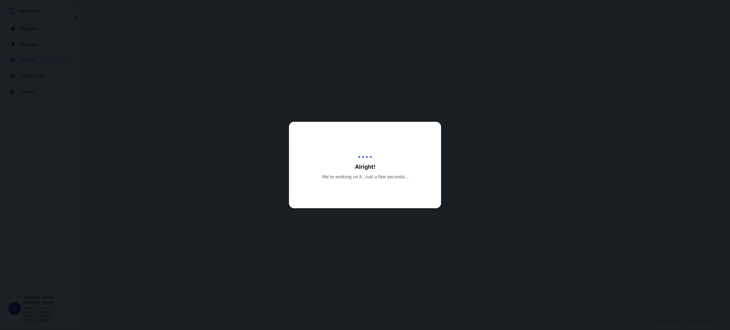
select select "Water"
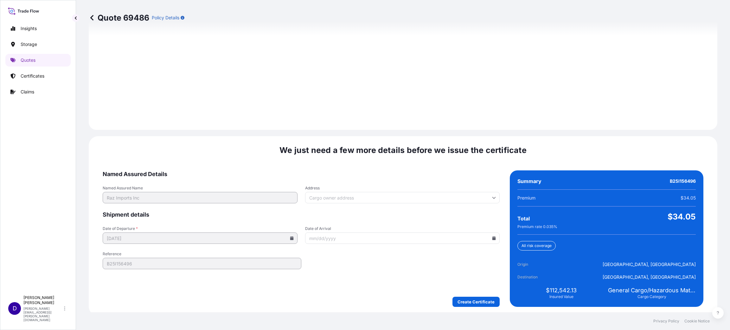
scroll to position [870, 0]
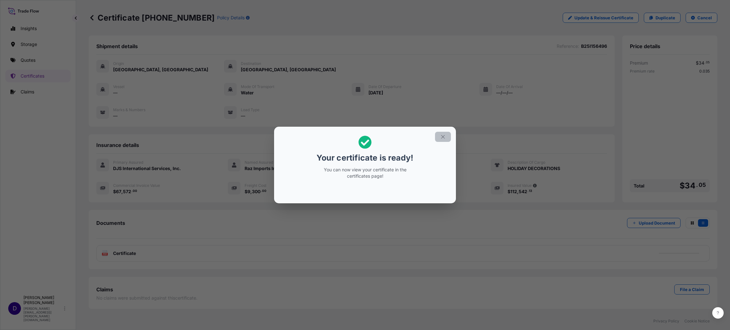
click at [448, 137] on button "button" at bounding box center [443, 137] width 16 height 10
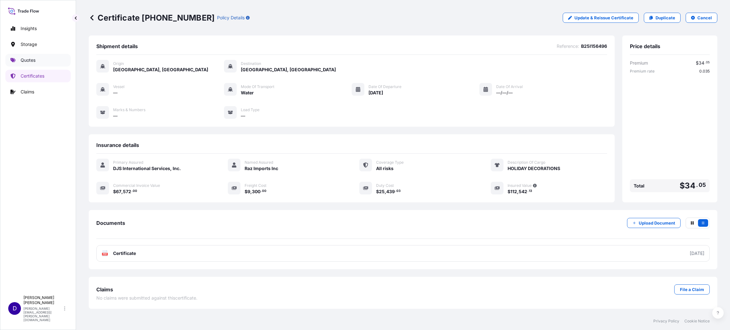
click at [23, 55] on link "Quotes" at bounding box center [37, 60] width 65 height 13
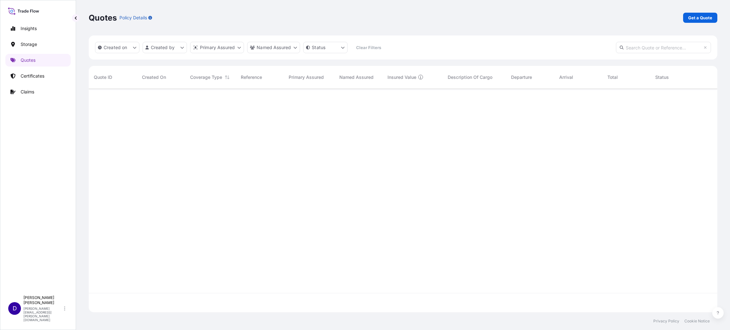
scroll to position [220, 621]
click at [689, 20] on p "Get a Quote" at bounding box center [700, 18] width 24 height 6
select select "Water"
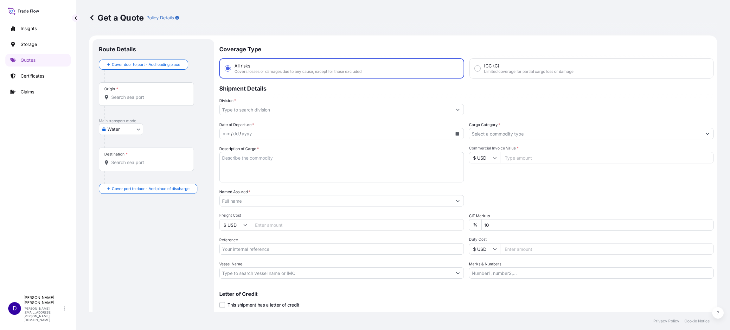
scroll to position [10, 0]
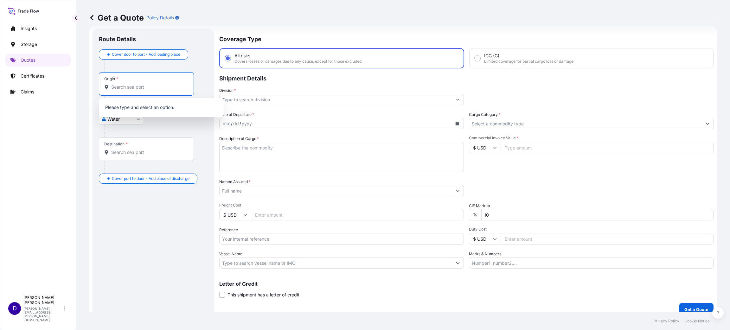
click at [173, 87] on input "Origin *" at bounding box center [148, 87] width 75 height 6
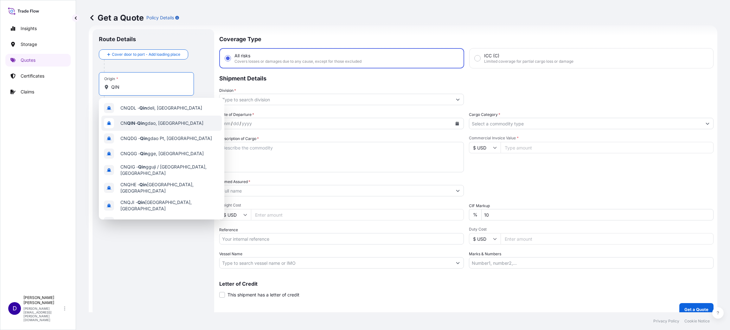
click at [151, 123] on span "CN QIN - Qin gdao, China" at bounding box center [161, 123] width 83 height 6
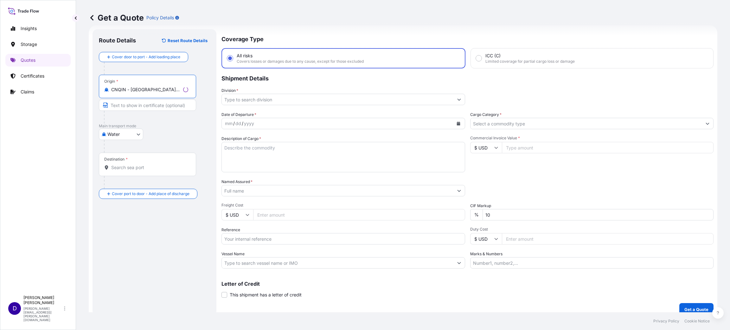
type input "CNQIN - Qingdao, China"
click at [127, 169] on input "Destination *" at bounding box center [149, 167] width 77 height 6
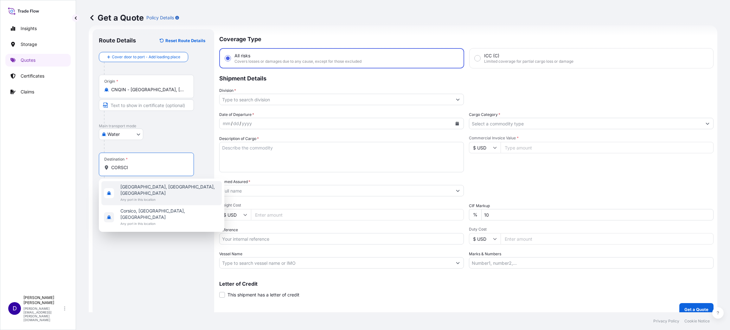
click at [138, 196] on span "Any port in this location" at bounding box center [169, 199] width 99 height 6
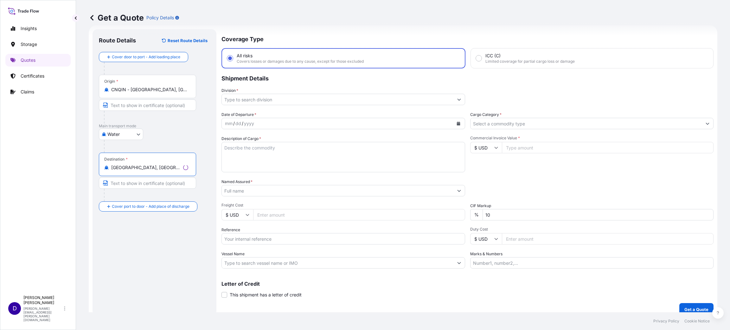
type input "Corsicana, TX, USA"
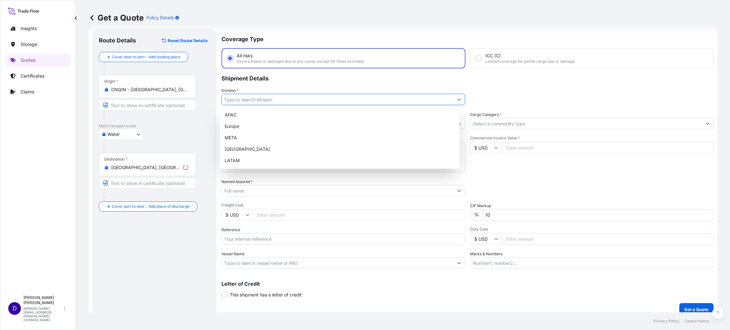
click at [261, 102] on input "Division *" at bounding box center [338, 99] width 232 height 11
click at [258, 151] on div "North America" at bounding box center [339, 149] width 235 height 11
type input "North America"
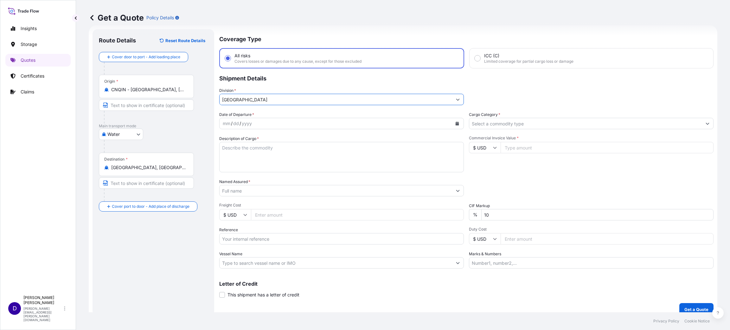
click at [455, 122] on icon "Calendar" at bounding box center [457, 124] width 4 height 4
click at [228, 140] on button "Previous" at bounding box center [233, 141] width 14 height 10
click at [299, 200] on div "23" at bounding box center [302, 200] width 11 height 11
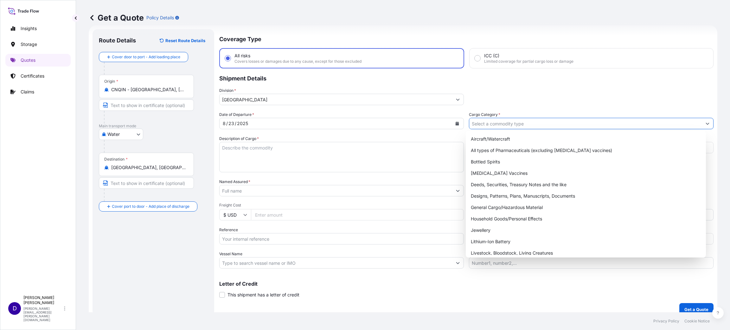
click at [480, 125] on input "Cargo Category *" at bounding box center [585, 123] width 233 height 11
click at [500, 204] on div "General Cargo/Hazardous Material" at bounding box center [585, 207] width 235 height 11
type input "General Cargo/Hazardous Material"
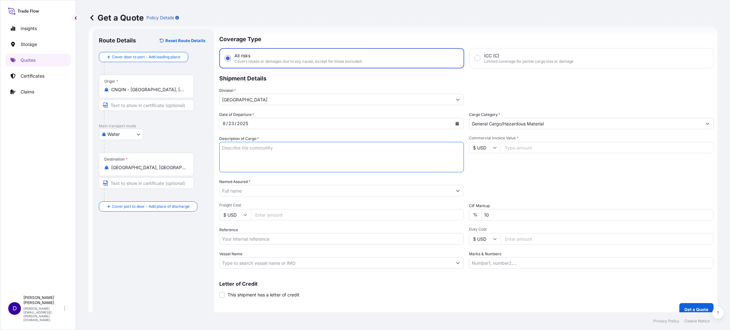
click at [286, 146] on textarea "Description of Cargo *" at bounding box center [341, 157] width 245 height 30
type textarea "MOBILE HOME TIRES"
type input "43400.00"
click at [260, 187] on input "Named Assured *" at bounding box center [336, 190] width 233 height 11
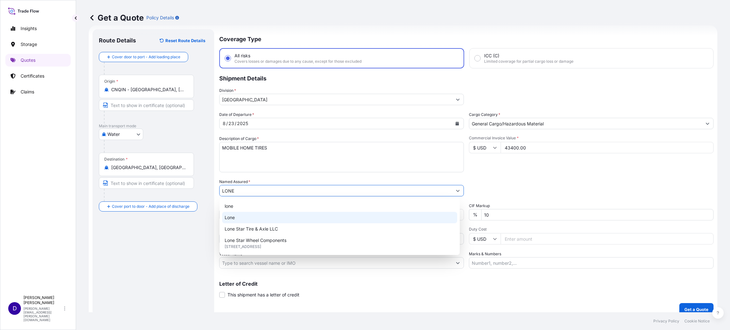
click at [260, 222] on div "Lone" at bounding box center [339, 217] width 235 height 11
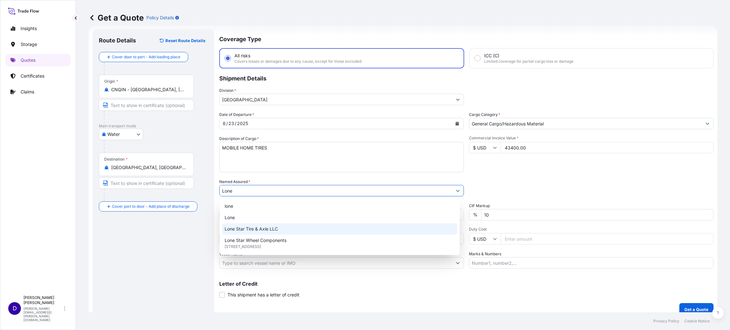
click at [259, 228] on span "Lone Star Tire & Axle LLC" at bounding box center [251, 229] width 53 height 6
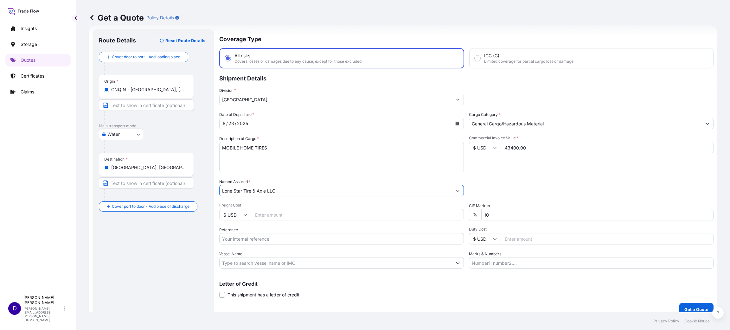
type input "Lone Star Tire & Axle LLC"
click at [271, 214] on input "Freight Cost" at bounding box center [357, 214] width 213 height 11
type input "5710.00"
click at [288, 238] on input "Reference" at bounding box center [341, 238] width 245 height 11
paste input "S25I157927"
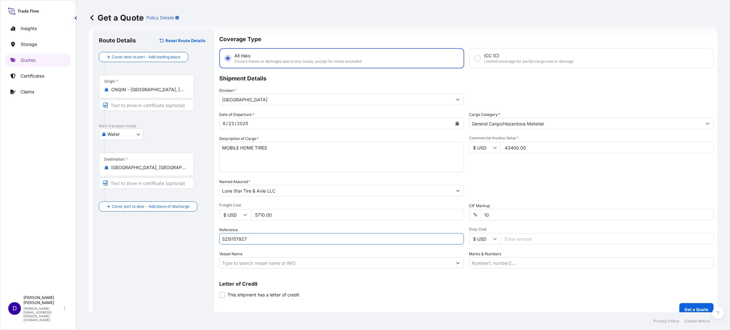
type input "S25I157927"
click at [523, 241] on input "Duty Cost" at bounding box center [607, 238] width 213 height 11
type input "25550.19"
click at [686, 303] on button "Get a Quote" at bounding box center [696, 309] width 34 height 13
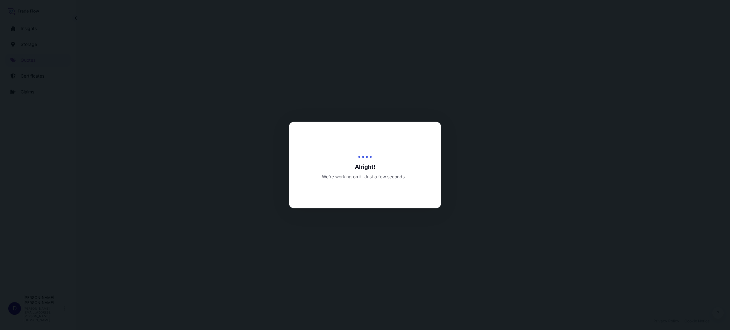
select select "Water"
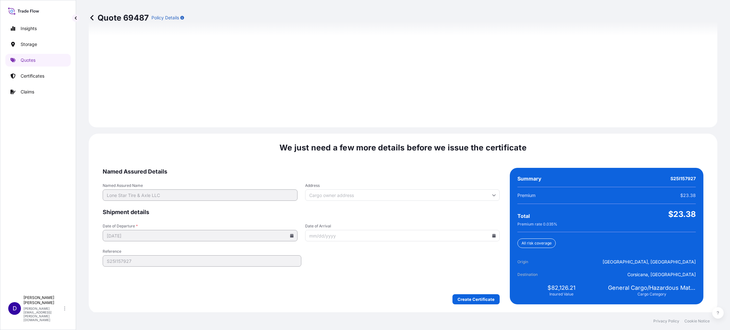
scroll to position [870, 0]
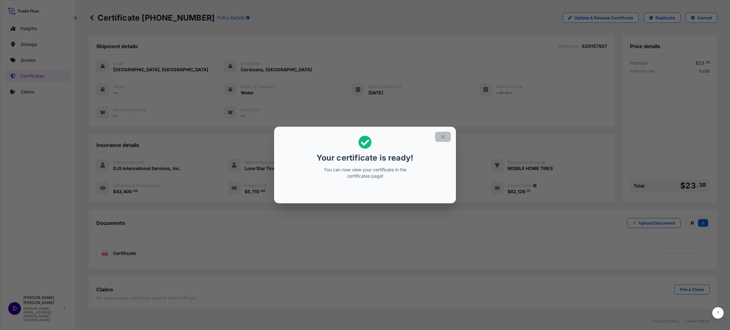
click at [444, 135] on icon "button" at bounding box center [443, 137] width 6 height 6
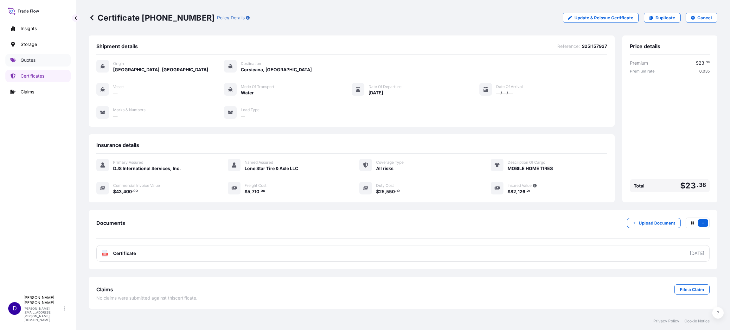
click at [26, 59] on p "Quotes" at bounding box center [28, 60] width 15 height 6
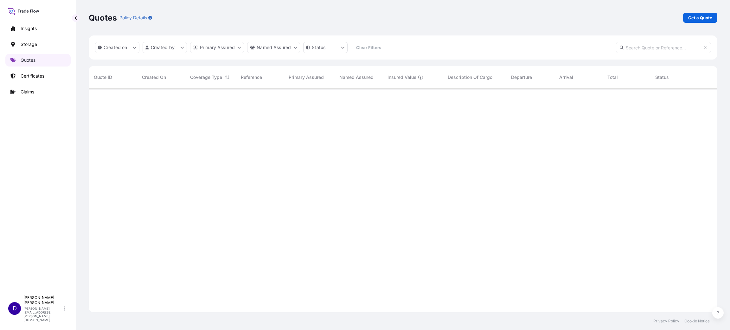
scroll to position [220, 621]
click at [704, 17] on p "Get a Quote" at bounding box center [700, 18] width 24 height 6
select select "Water"
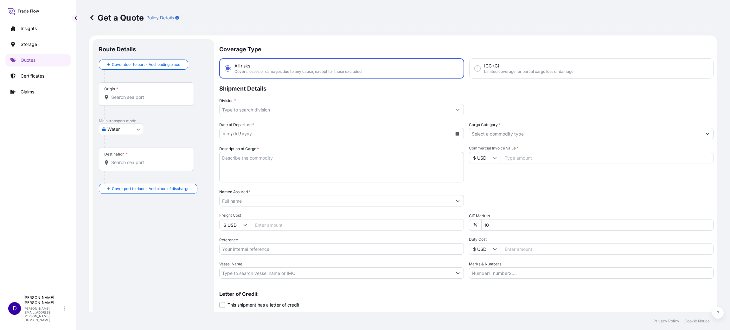
scroll to position [10, 0]
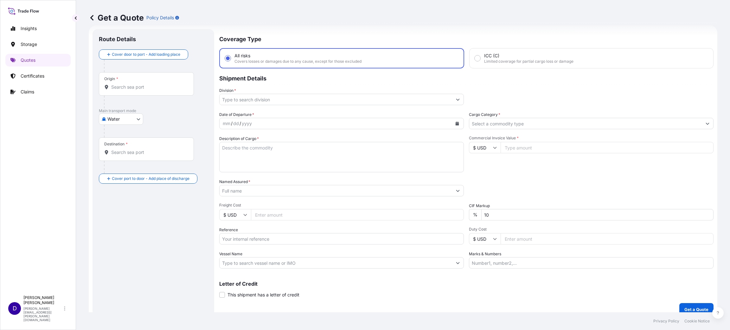
click at [148, 87] on input "Origin *" at bounding box center [148, 87] width 75 height 6
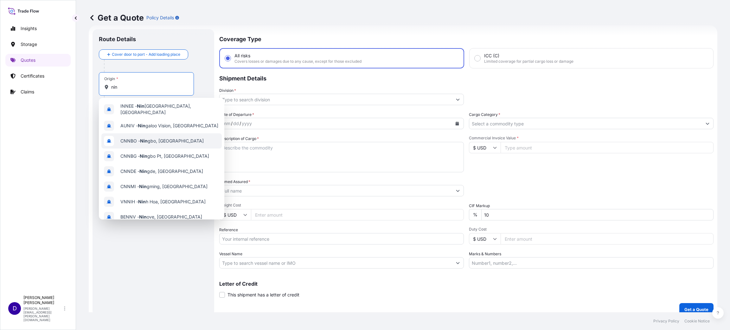
click at [162, 138] on span "CNNBO - Nin gbo, China" at bounding box center [161, 141] width 83 height 6
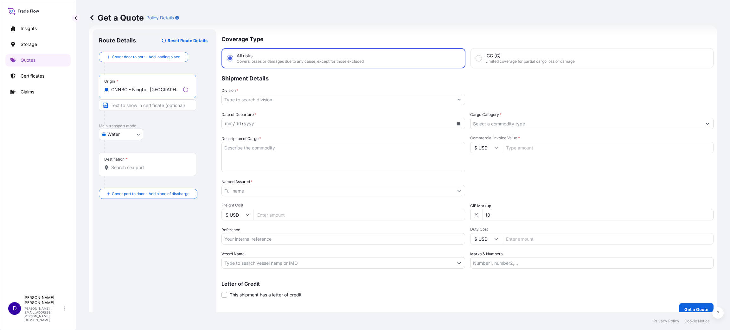
type input "CNNBO - Ningbo, China"
click at [132, 167] on input "Destination *" at bounding box center [149, 167] width 77 height 6
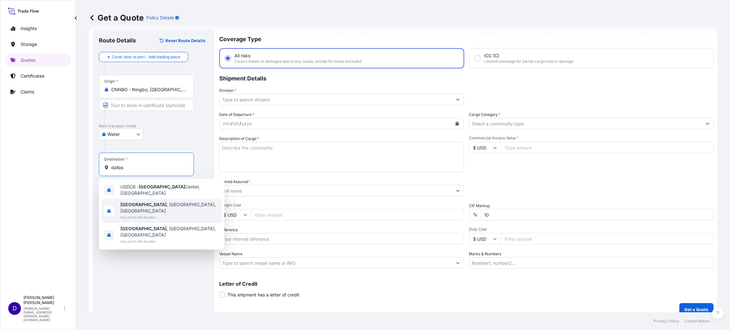
click at [144, 202] on span "Dallas , TX, USA" at bounding box center [169, 208] width 99 height 13
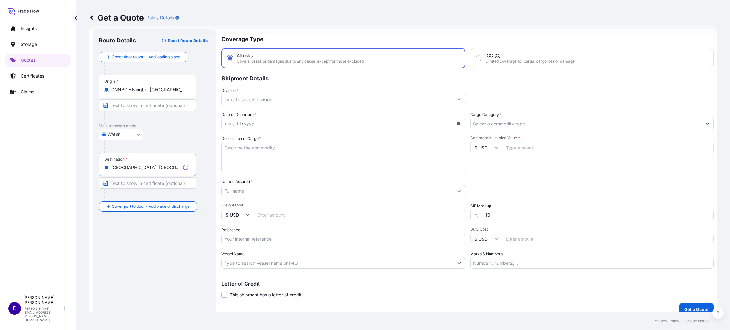
type input "Dallas, TX, USA"
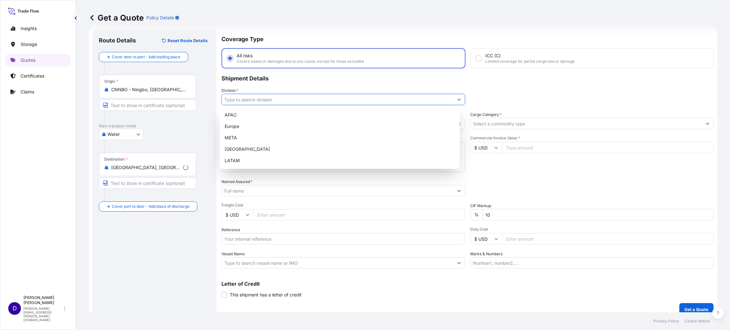
click at [279, 100] on input "Division *" at bounding box center [338, 99] width 232 height 11
click at [243, 149] on div "North America" at bounding box center [339, 149] width 235 height 11
type input "North America"
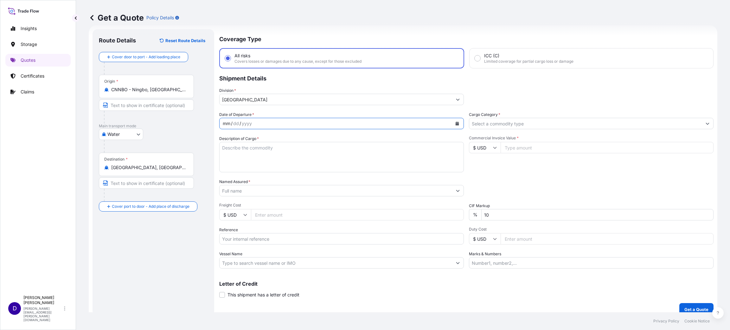
click at [333, 122] on div "mm / dd / yyyy" at bounding box center [336, 123] width 233 height 11
click at [456, 123] on icon "Calendar" at bounding box center [457, 124] width 3 height 4
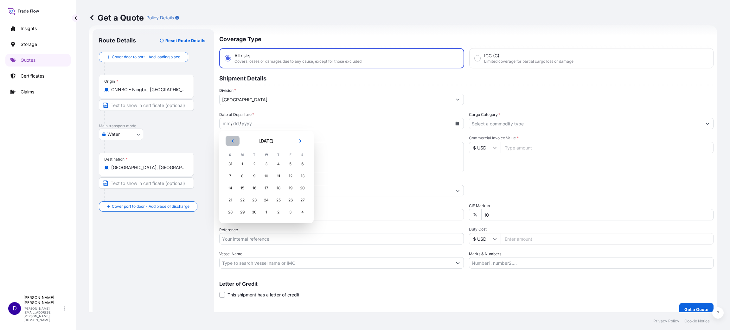
click at [228, 138] on button "Previous" at bounding box center [233, 141] width 14 height 10
click at [231, 212] on div "24" at bounding box center [230, 212] width 11 height 11
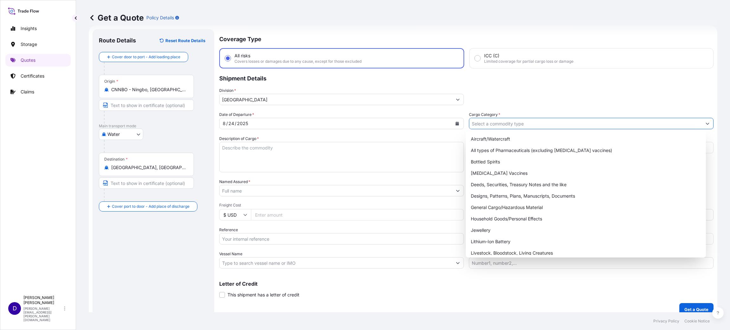
click at [540, 124] on input "Cargo Category *" at bounding box center [585, 123] width 233 height 11
click at [497, 205] on div "General Cargo/Hazardous Material" at bounding box center [585, 207] width 235 height 11
type input "General Cargo/Hazardous Material"
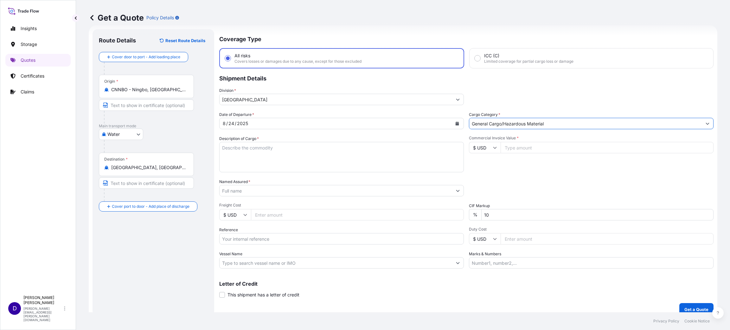
click at [237, 157] on textarea "Description of Cargo *" at bounding box center [341, 157] width 245 height 30
type textarea "h"
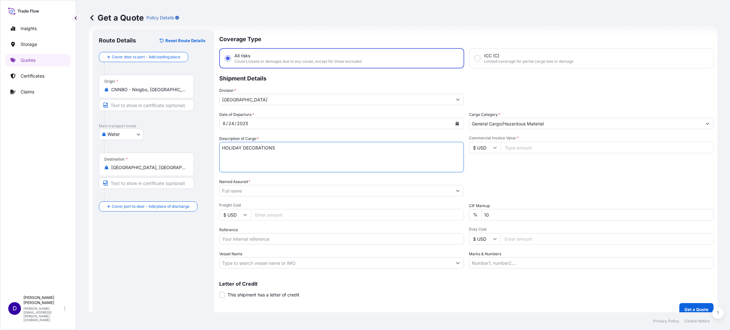
type textarea "HOLIDAY DECORATIONS"
type input "251640.00"
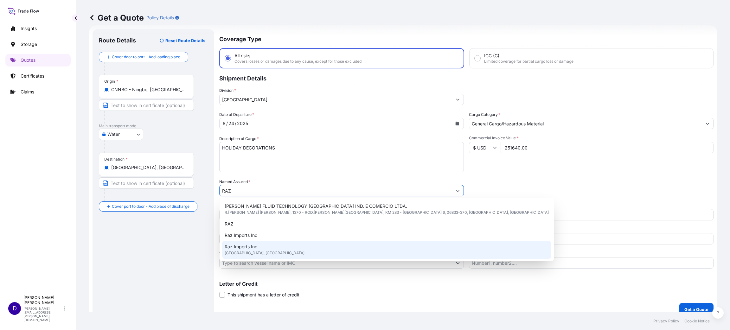
click at [230, 250] on span "Arlington, United States of America" at bounding box center [265, 253] width 80 height 6
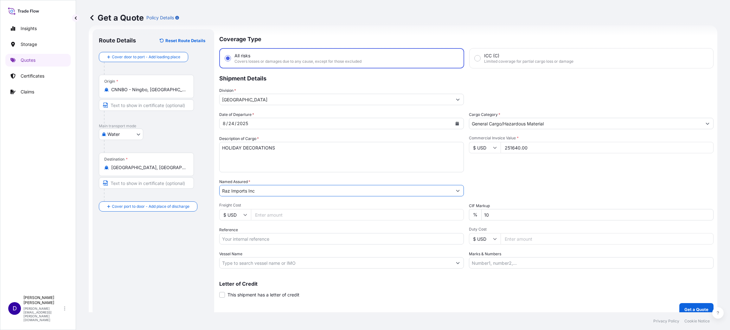
type input "Raz Imports Inc"
type input "21576.00"
click at [234, 238] on input "Reference" at bounding box center [341, 238] width 245 height 11
paste input "B25I156937"
type input "B25I156937"
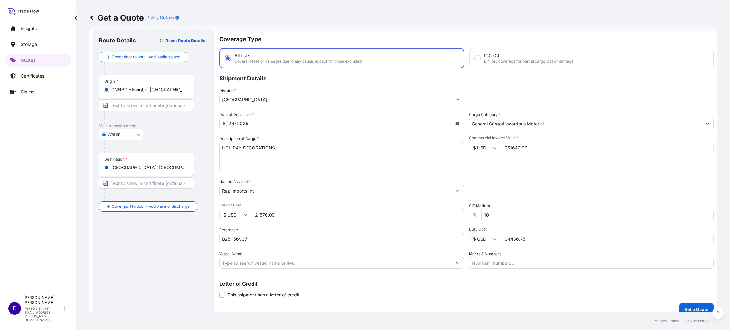
type input "94436.75"
click at [682, 304] on button "Get a Quote" at bounding box center [696, 309] width 34 height 13
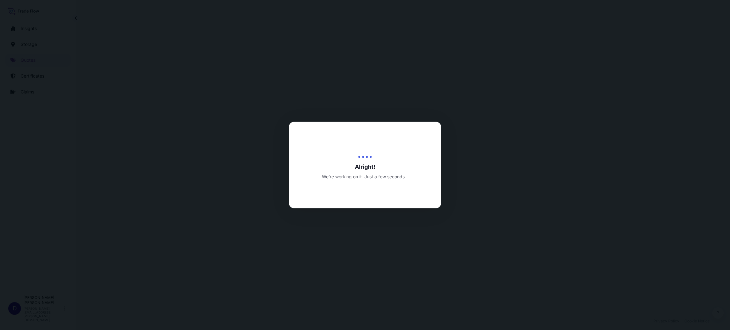
select select "Water"
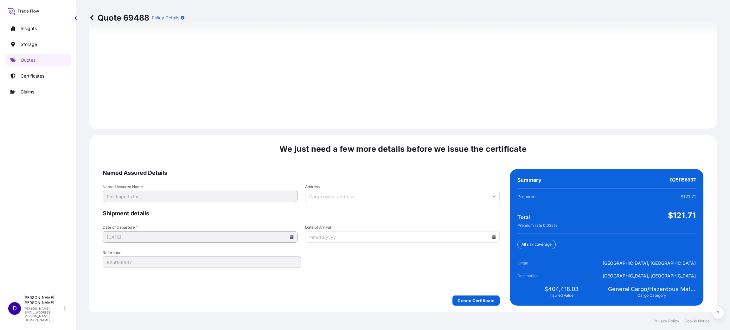
scroll to position [870, 0]
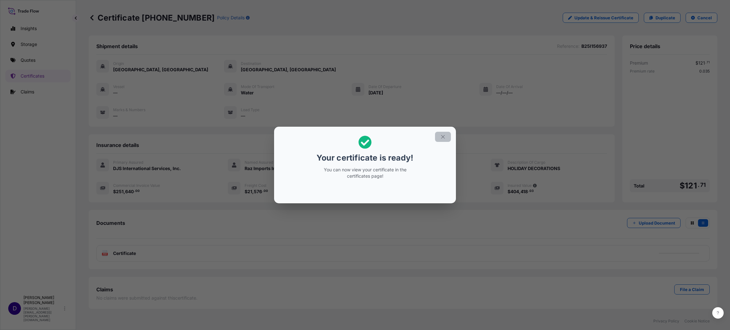
click at [442, 135] on icon "button" at bounding box center [443, 137] width 6 height 6
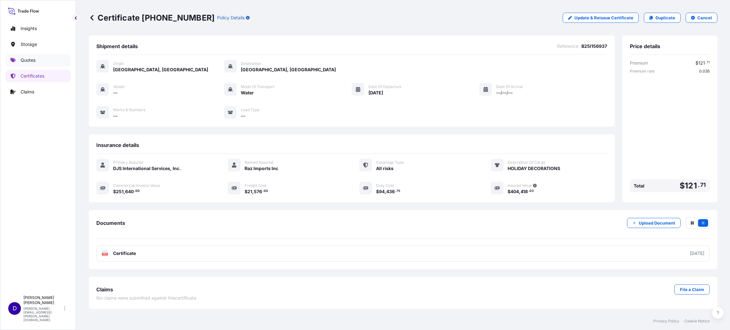
click at [40, 54] on link "Quotes" at bounding box center [37, 60] width 65 height 13
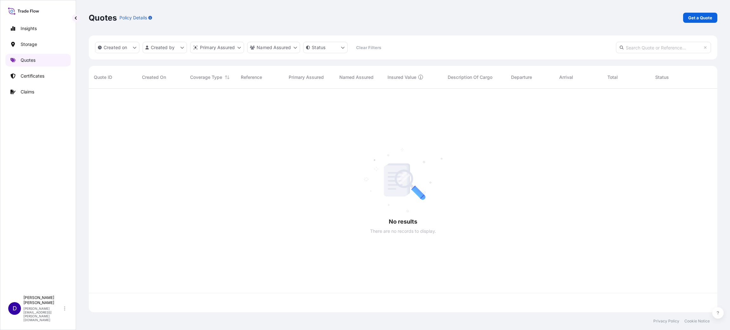
scroll to position [220, 621]
click at [704, 14] on link "Get a Quote" at bounding box center [700, 18] width 34 height 10
select select "Water"
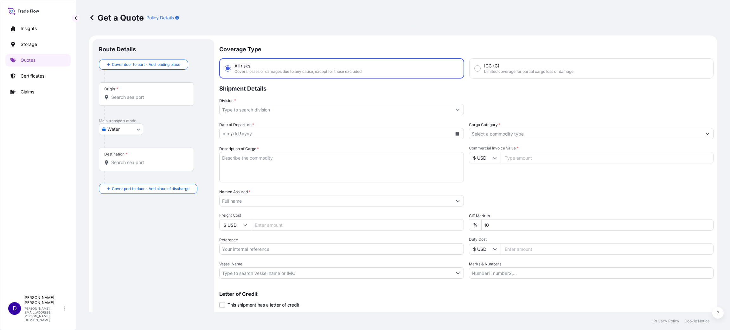
scroll to position [10, 0]
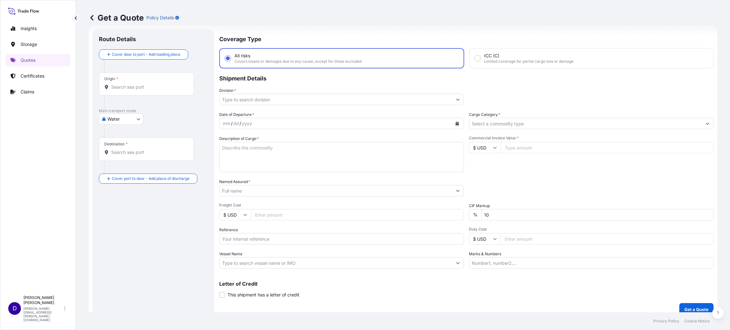
click at [162, 81] on div "Origin *" at bounding box center [146, 83] width 95 height 23
click at [162, 84] on input "Origin *" at bounding box center [148, 87] width 75 height 6
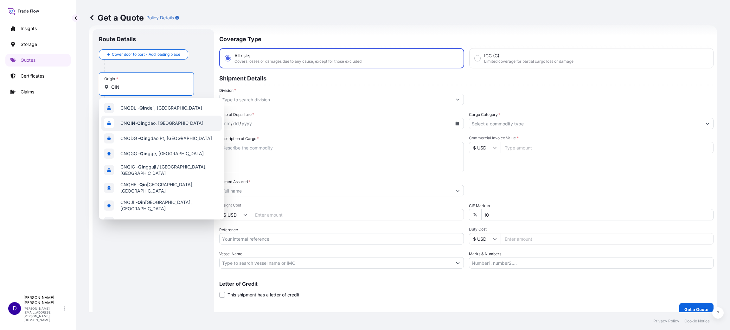
click at [163, 121] on span "CN QIN - Qin gdao, China" at bounding box center [161, 123] width 83 height 6
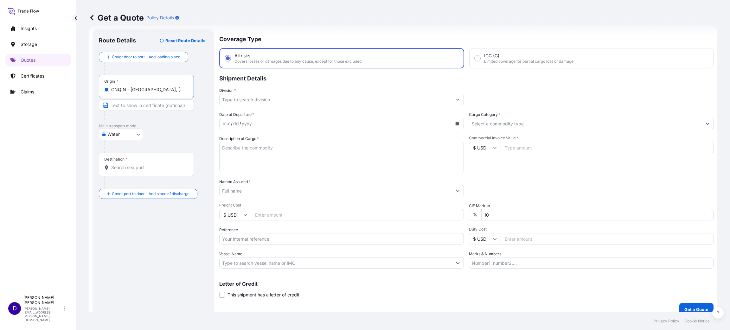
type input "CNQIN - Qingdao, China"
click at [127, 165] on input "Destination *" at bounding box center [148, 167] width 75 height 6
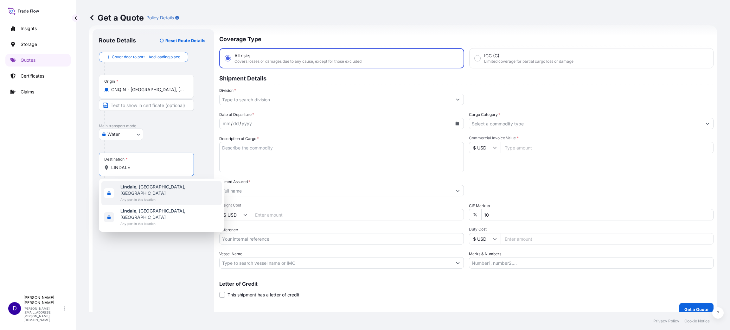
click at [128, 196] on span "Any port in this location" at bounding box center [169, 199] width 99 height 6
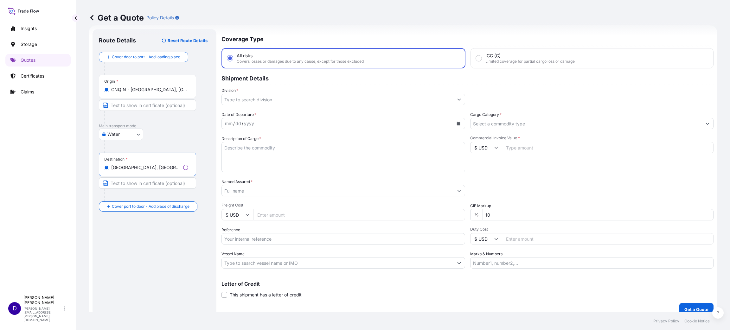
type input "Lindale, TX, USA"
click at [233, 96] on input "Division *" at bounding box center [338, 99] width 232 height 11
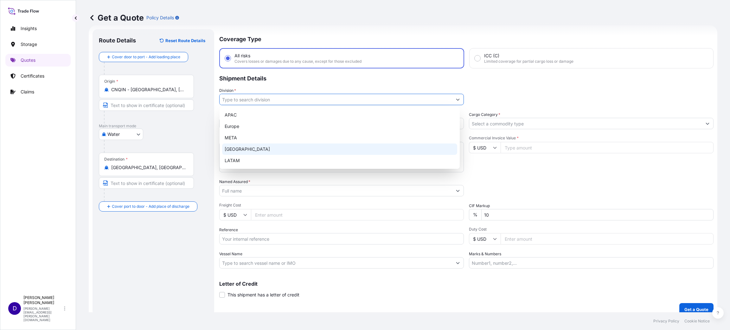
click at [250, 148] on div "North America" at bounding box center [339, 149] width 235 height 11
type input "North America"
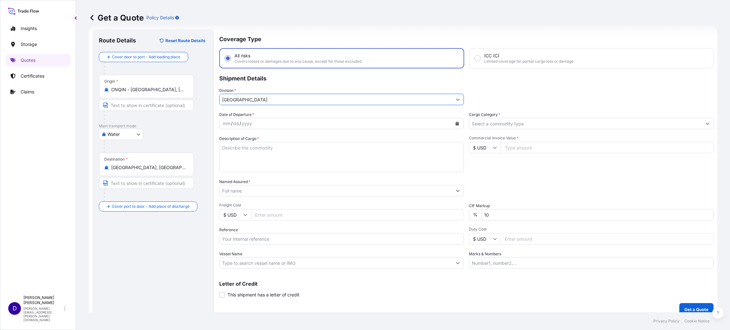
click at [448, 121] on div "mm / dd / yyyy" at bounding box center [336, 123] width 233 height 11
click at [456, 123] on icon "Calendar" at bounding box center [457, 124] width 3 height 4
click at [233, 138] on button "Previous" at bounding box center [233, 141] width 14 height 10
click at [229, 213] on div "24" at bounding box center [230, 212] width 11 height 11
click at [522, 123] on input "Cargo Category *" at bounding box center [585, 123] width 233 height 11
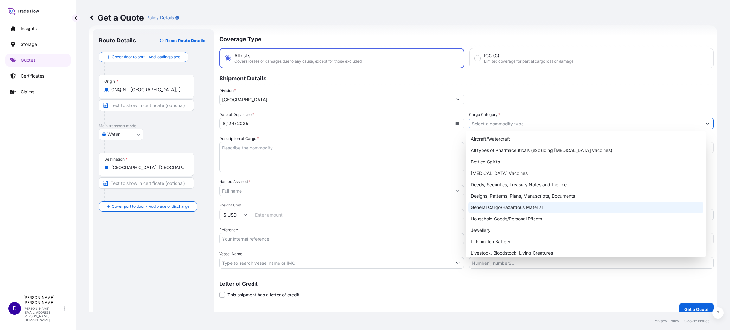
click at [492, 205] on div "General Cargo/Hazardous Material" at bounding box center [585, 207] width 235 height 11
type input "General Cargo/Hazardous Material"
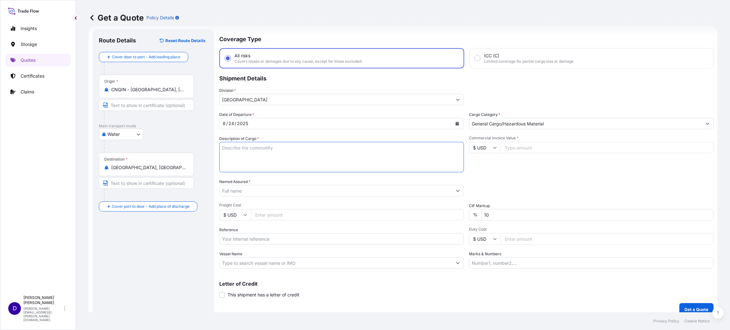
click at [273, 162] on textarea "Description of Cargo *" at bounding box center [341, 157] width 245 height 30
type textarea "TIRES"
type input "39000.00"
click at [232, 189] on input "Named Assured *" at bounding box center [336, 190] width 233 height 11
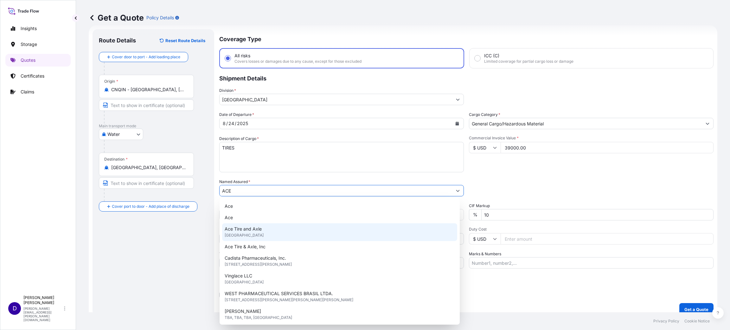
click at [267, 230] on div "Ace Tire and Axle United States of America" at bounding box center [339, 232] width 235 height 18
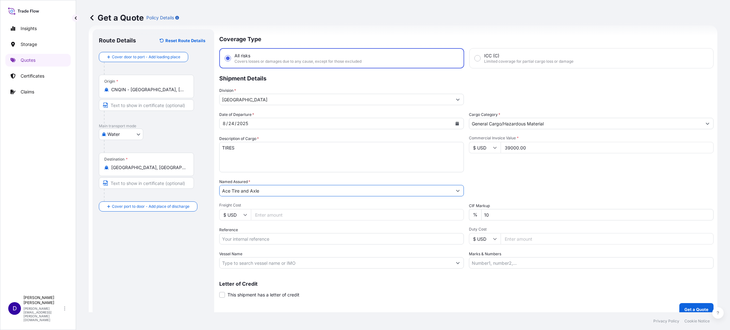
type input "Ace Tire and Axle"
click at [285, 214] on input "Freight Cost" at bounding box center [357, 214] width 213 height 11
type input "5855.00"
paste input "S25I157823"
type input "S25I157823"
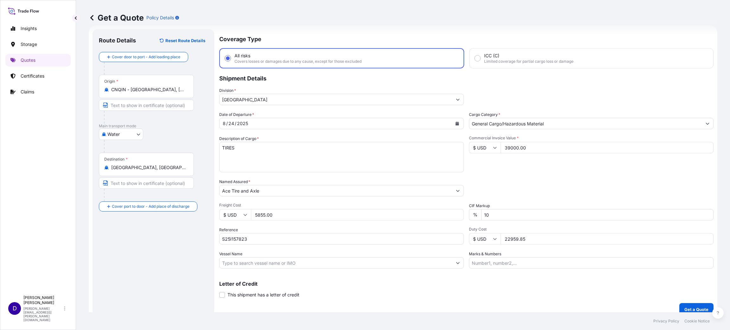
type input "22959.85"
click at [689, 304] on button "Get a Quote" at bounding box center [696, 309] width 34 height 13
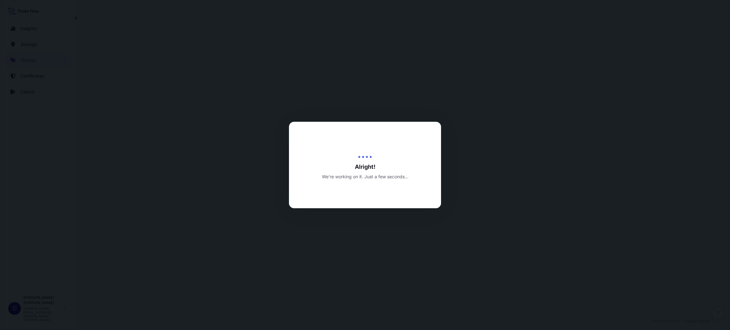
select select "Water"
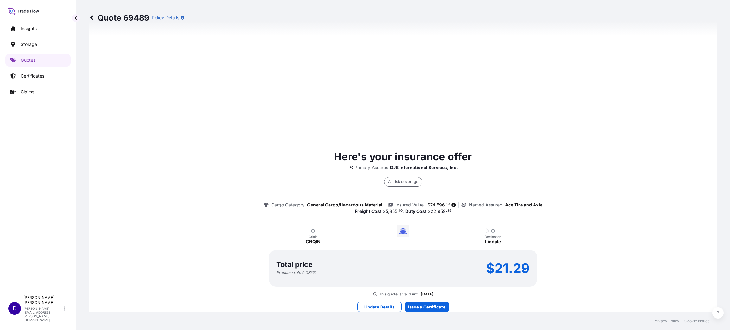
scroll to position [399, 0]
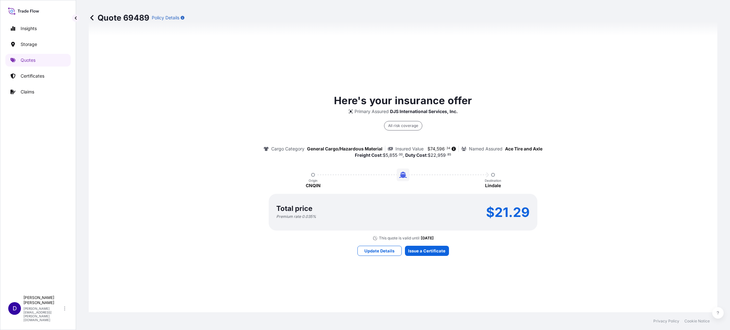
click at [427, 243] on div "Here's your insurance offer Primary Assured DJS International Services, Inc. Al…" at bounding box center [403, 174] width 611 height 457
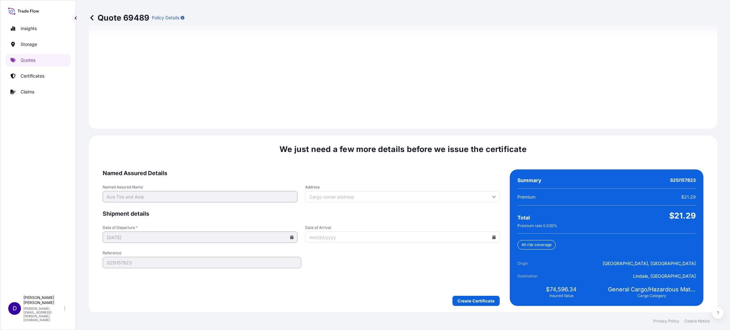
scroll to position [870, 0]
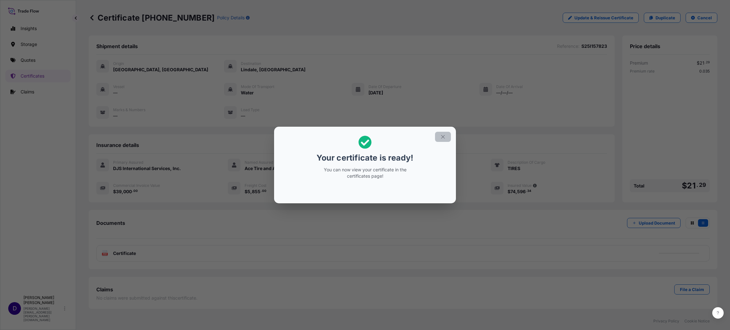
click at [444, 133] on button "button" at bounding box center [443, 137] width 16 height 10
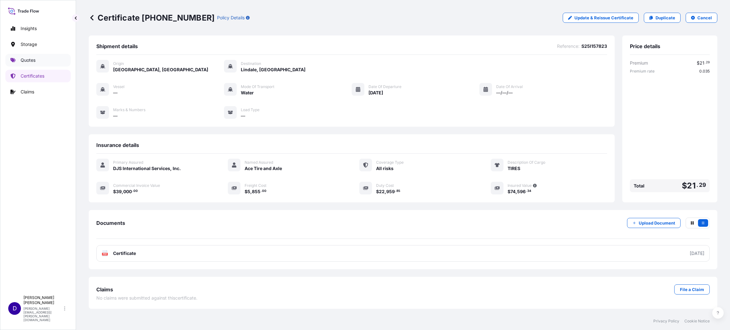
click at [24, 59] on p "Quotes" at bounding box center [28, 60] width 15 height 6
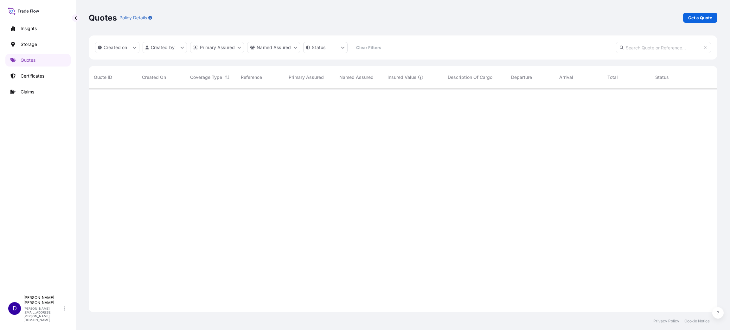
scroll to position [220, 621]
click at [706, 20] on p "Get a Quote" at bounding box center [700, 18] width 24 height 6
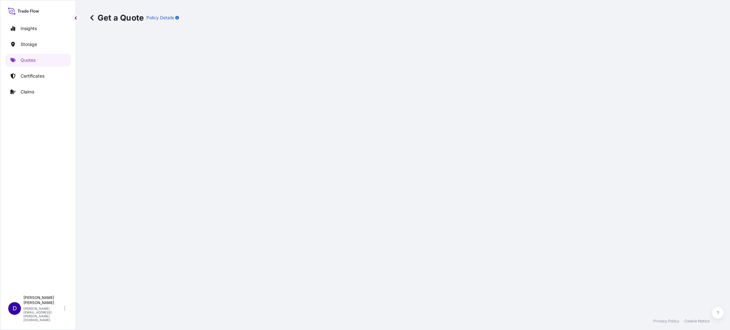
select select "Water"
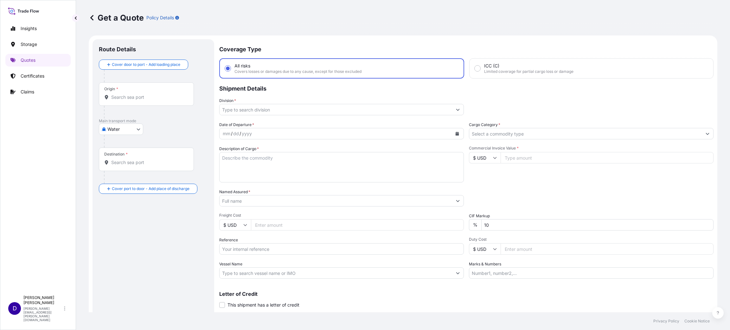
scroll to position [10, 0]
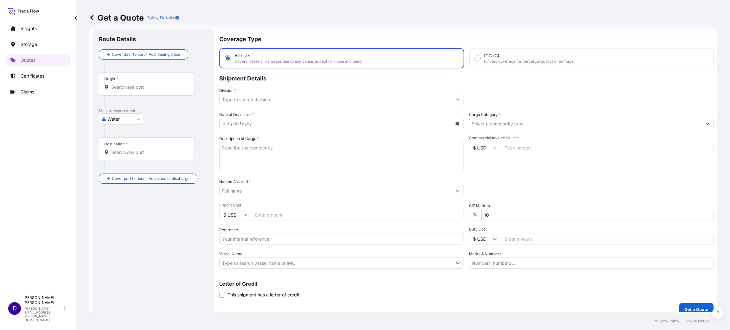
click at [128, 92] on div "Origin *" at bounding box center [146, 83] width 95 height 23
click at [128, 90] on input "Origin *" at bounding box center [148, 87] width 75 height 6
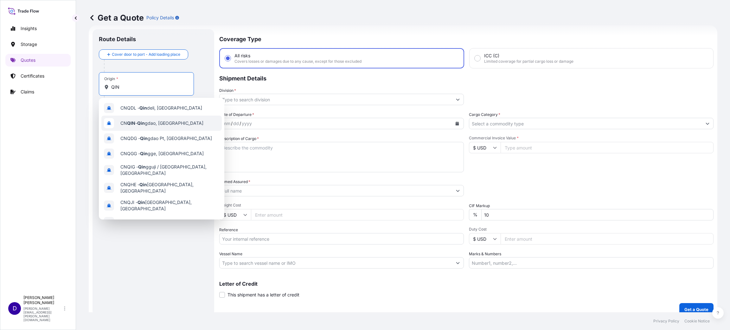
click at [164, 123] on span "CN QIN - Qin gdao, China" at bounding box center [161, 123] width 83 height 6
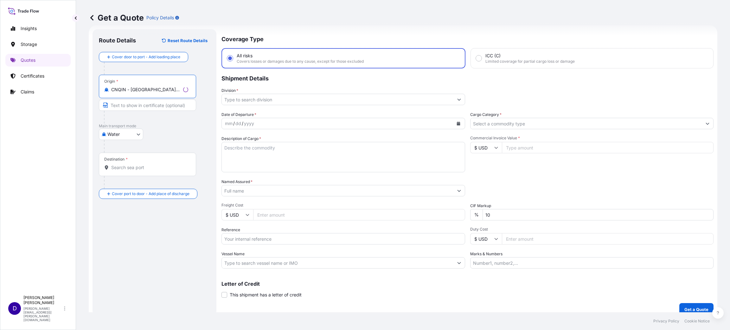
type input "CNQIN - Qingdao, China"
click at [136, 165] on input "Destination *" at bounding box center [149, 167] width 77 height 6
click at [134, 189] on b "USHOU" at bounding box center [128, 186] width 16 height 5
type input "USHOU / IAH - Houston, United States"
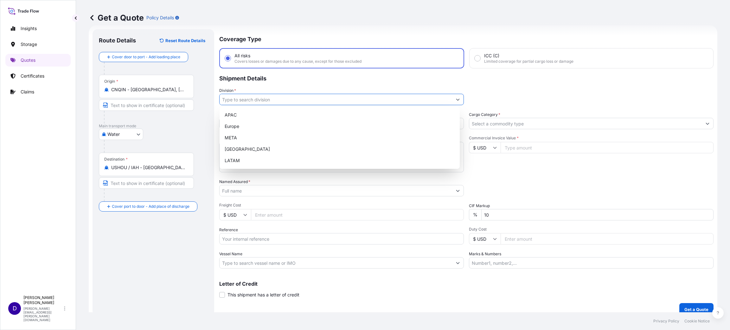
click at [290, 100] on input "Division *" at bounding box center [336, 99] width 233 height 11
click at [265, 148] on div "North America" at bounding box center [339, 149] width 235 height 11
type input "North America"
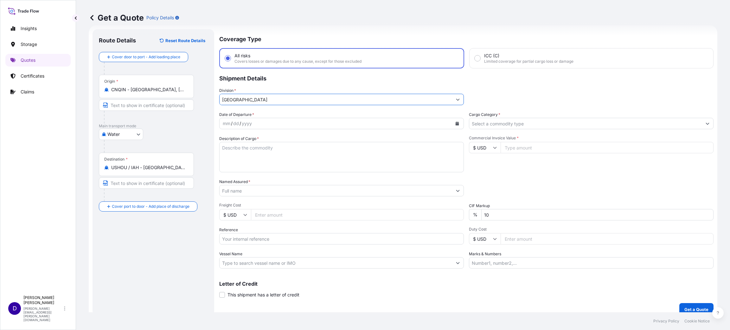
click at [455, 122] on button "Calendar" at bounding box center [457, 124] width 10 height 10
click at [228, 139] on button "Previous" at bounding box center [233, 141] width 14 height 10
click at [301, 178] on div "9" at bounding box center [302, 175] width 11 height 11
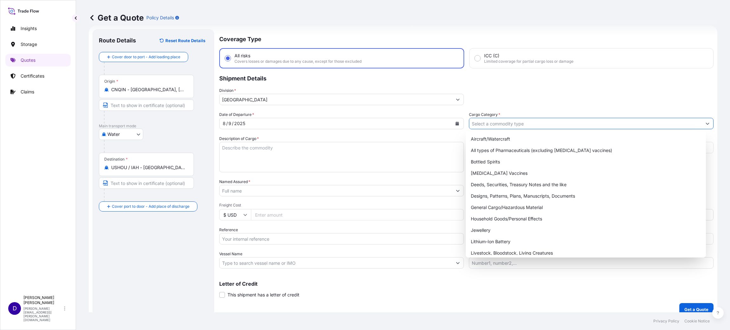
click at [510, 125] on input "Cargo Category *" at bounding box center [585, 123] width 233 height 11
click at [501, 208] on div "General Cargo/Hazardous Material" at bounding box center [585, 207] width 235 height 11
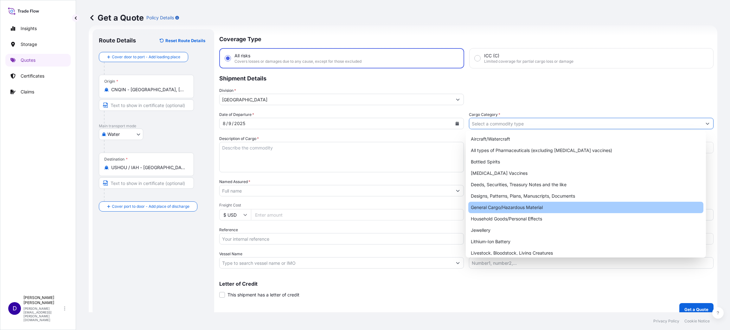
type input "General Cargo/Hazardous Material"
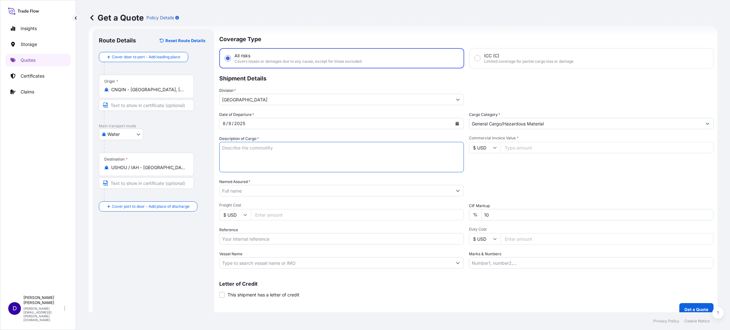
click at [333, 153] on textarea "Description of Cargo *" at bounding box center [341, 157] width 245 height 30
type textarea "IMITATION JEWELRY"
type input "9550.00"
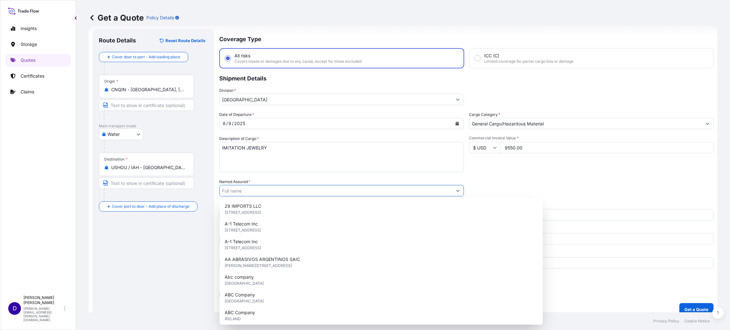
click at [316, 186] on input "Named Assured *" at bounding box center [336, 190] width 233 height 11
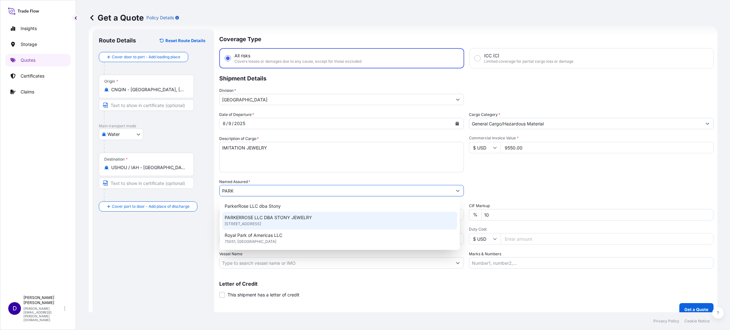
click at [261, 225] on span "11331 RICHMOND AVE STE N105, 77082, Houston, United States of America" at bounding box center [243, 224] width 36 height 6
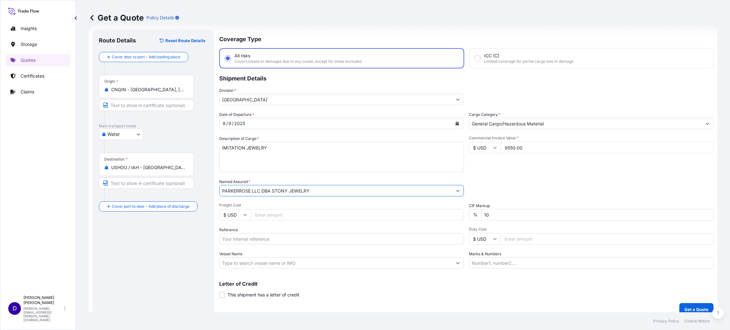
type input "PARKERROSE LLC DBA STONY JEWELRY"
type input "11473.00"
click at [267, 233] on input "Reference" at bounding box center [341, 238] width 245 height 11
paste input "S25I158595"
type input "S25I158595"
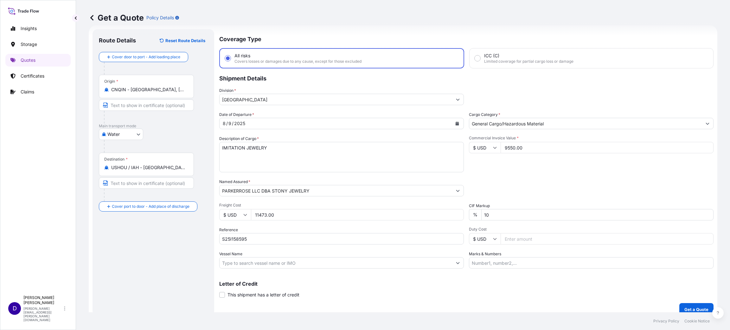
click at [512, 239] on input "Duty Cost" at bounding box center [607, 238] width 213 height 11
type input "3213.23"
click at [689, 304] on button "Get a Quote" at bounding box center [696, 309] width 34 height 13
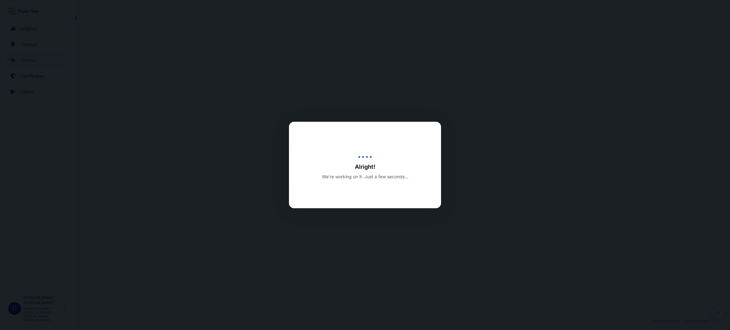
select select "Water"
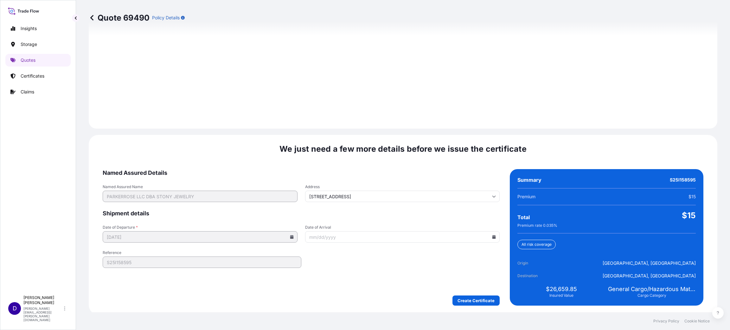
scroll to position [870, 0]
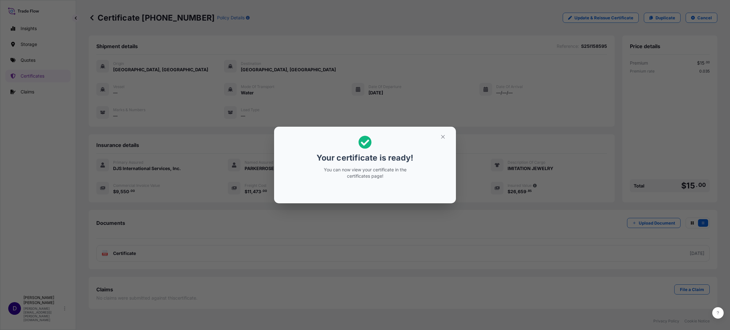
click at [434, 133] on h2 "Your certificate is ready! You can now view your certificate in the certificate…" at bounding box center [365, 157] width 172 height 51
click at [441, 138] on icon "button" at bounding box center [443, 137] width 6 height 6
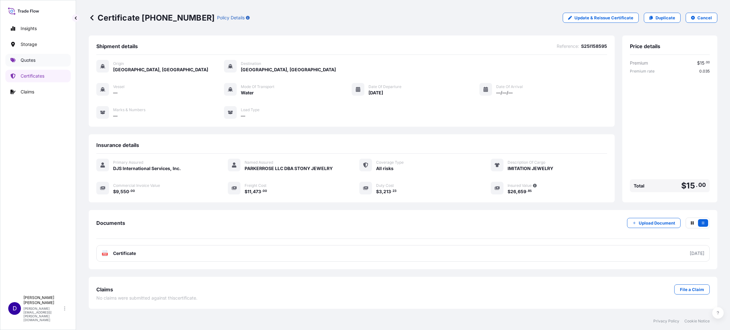
click at [33, 61] on p "Quotes" at bounding box center [28, 60] width 15 height 6
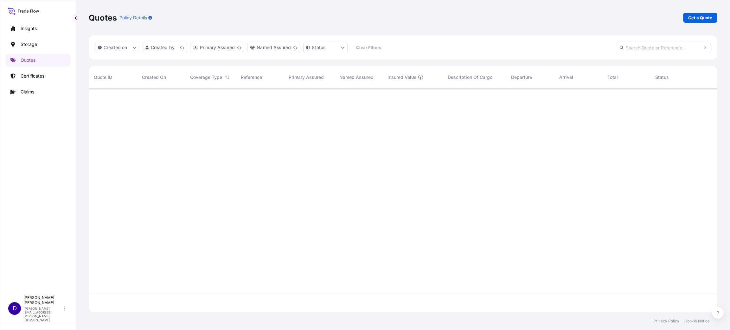
scroll to position [220, 621]
click at [702, 16] on p "Get a Quote" at bounding box center [700, 18] width 24 height 6
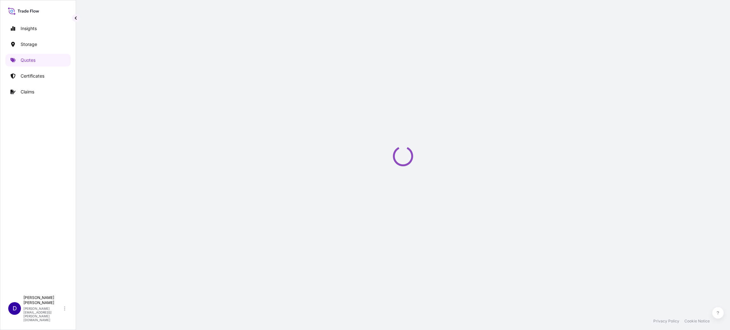
scroll to position [10, 0]
select select "Water"
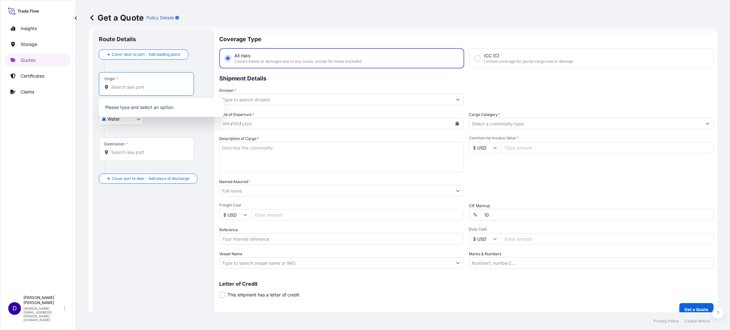
click at [123, 88] on input "Origin *" at bounding box center [148, 87] width 75 height 6
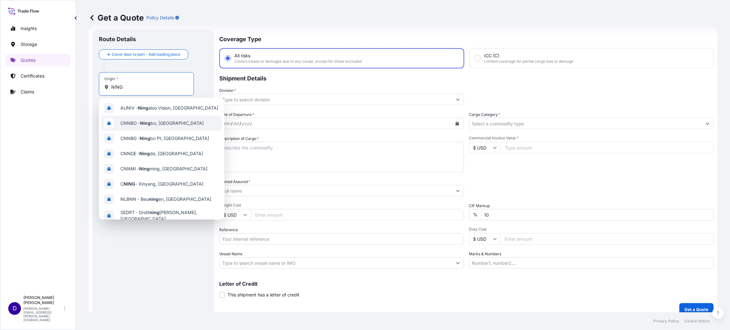
click at [161, 120] on span "CNNBO - Ning bo, China" at bounding box center [161, 123] width 83 height 6
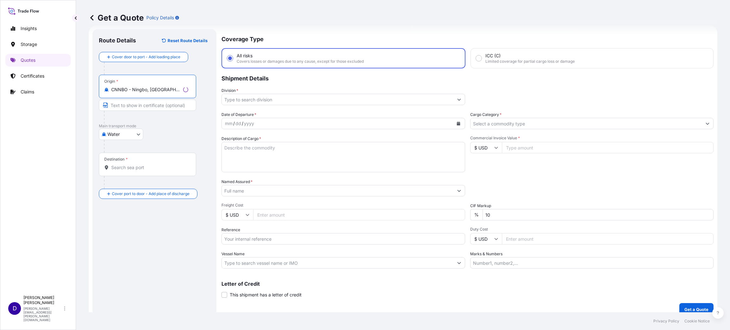
type input "CNNBO - Ningbo, China"
click at [138, 161] on div "Destination *" at bounding box center [147, 164] width 97 height 23
click at [138, 164] on input "Destination *" at bounding box center [149, 167] width 77 height 6
type input "h"
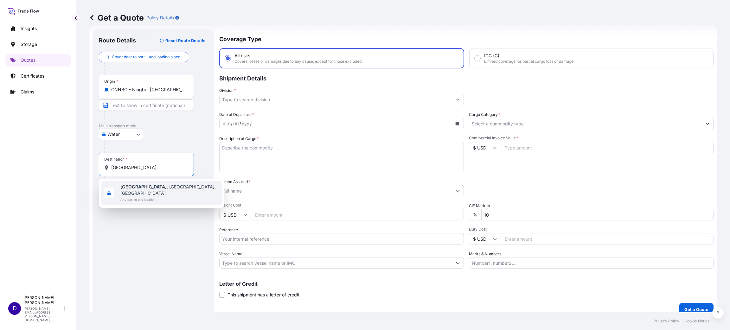
click at [149, 188] on span "Haltom City , TX, USA" at bounding box center [169, 190] width 99 height 13
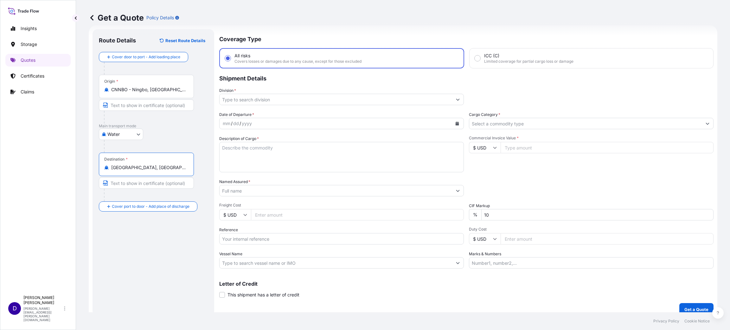
type input "Haltom City, TX, USA"
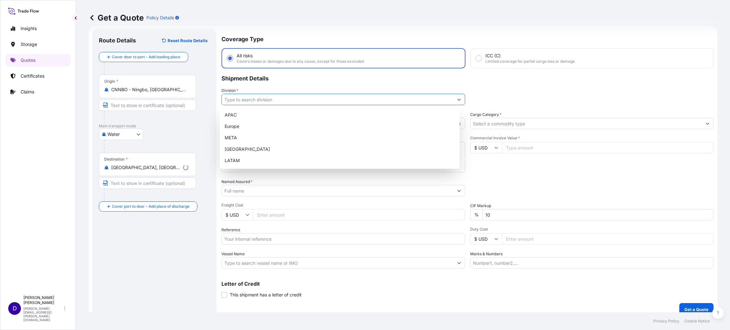
click at [259, 98] on input "Division *" at bounding box center [338, 99] width 232 height 11
click at [248, 150] on div "North America" at bounding box center [339, 149] width 235 height 11
type input "North America"
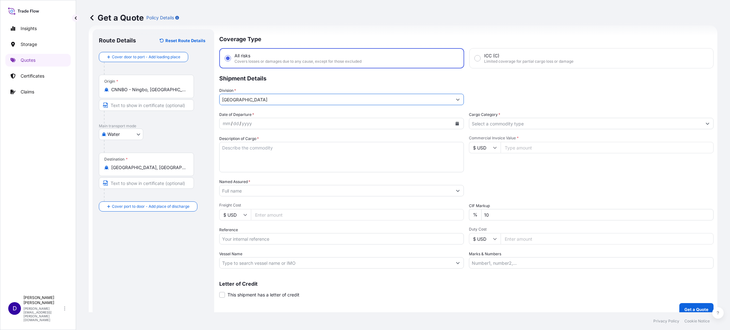
click at [455, 122] on icon "Calendar" at bounding box center [457, 124] width 4 height 4
click at [232, 136] on button "Previous" at bounding box center [233, 141] width 14 height 10
click at [253, 213] on div "26" at bounding box center [254, 212] width 11 height 11
click at [512, 122] on input "Cargo Category *" at bounding box center [585, 123] width 233 height 11
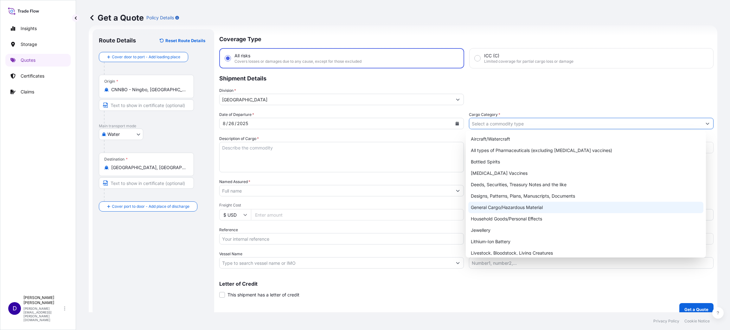
click at [495, 207] on div "General Cargo/Hazardous Material" at bounding box center [585, 207] width 235 height 11
type input "General Cargo/Hazardous Material"
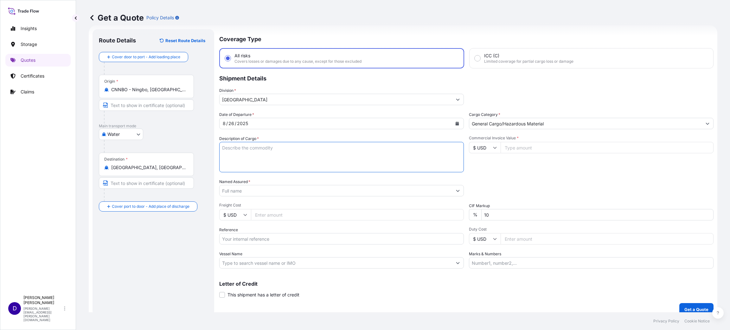
drag, startPoint x: 347, startPoint y: 163, endPoint x: 346, endPoint y: 159, distance: 3.5
click at [347, 163] on textarea "Description of Cargo *" at bounding box center [341, 157] width 245 height 30
type textarea "s"
type textarea "P"
type textarea "SPARE PARTS FOR OIL DRILLING MACHINE"
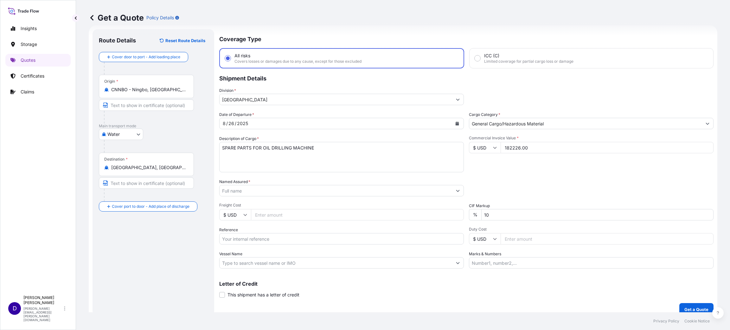
type input "182226.00"
click at [276, 193] on input "Named Assured *" at bounding box center [336, 190] width 233 height 11
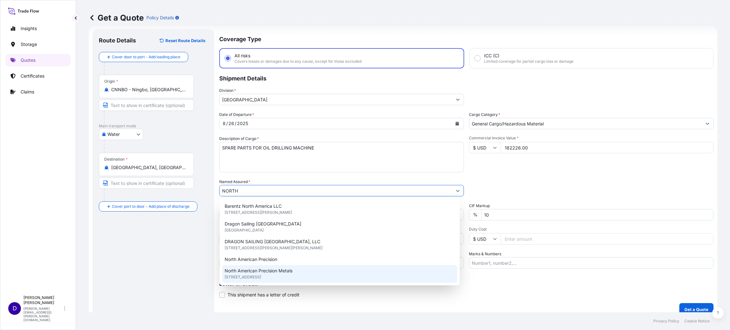
click at [261, 276] on span "4630 N Beach St, 76137, Haltom City, United States of America" at bounding box center [243, 277] width 36 height 6
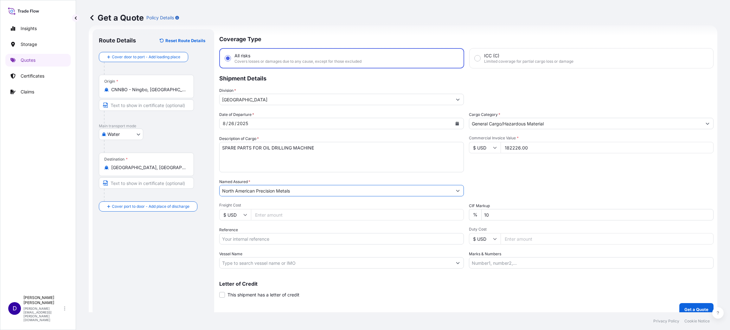
type input "North American Precision Metals"
drag, startPoint x: 260, startPoint y: 218, endPoint x: 260, endPoint y: 215, distance: 3.5
click at [260, 216] on input "Freight Cost" at bounding box center [357, 214] width 213 height 11
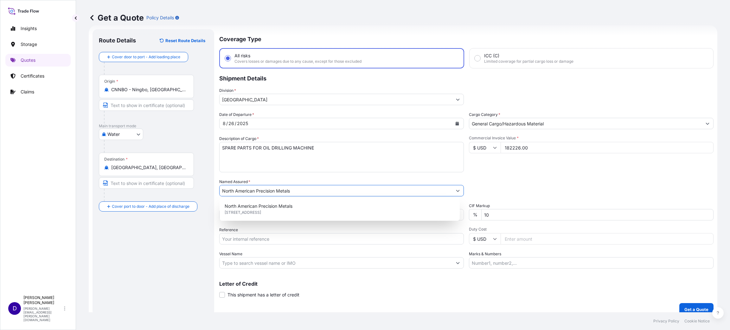
drag, startPoint x: 310, startPoint y: 192, endPoint x: 236, endPoint y: 195, distance: 73.3
click at [236, 195] on input "North American Precision Metals" at bounding box center [336, 190] width 233 height 11
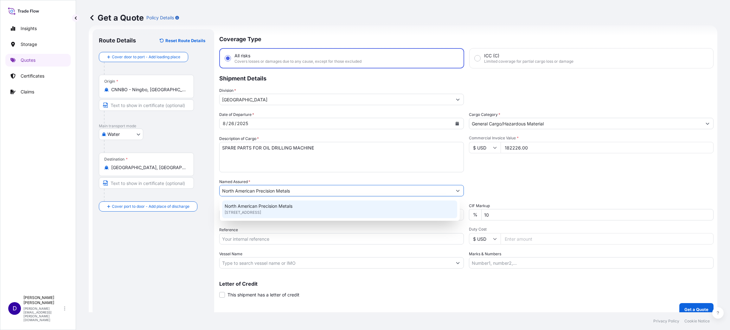
click at [338, 231] on div "Reference" at bounding box center [341, 236] width 245 height 18
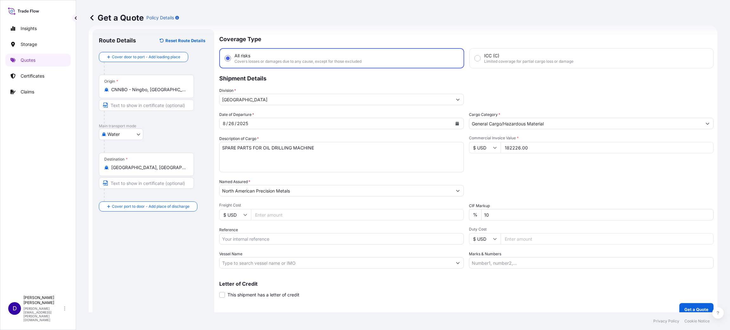
click at [291, 206] on span "Freight Cost" at bounding box center [341, 205] width 245 height 5
click at [291, 209] on input "Freight Cost" at bounding box center [357, 214] width 213 height 11
click at [294, 212] on input "Freight Cost" at bounding box center [357, 214] width 213 height 11
type input "19295.00"
click at [267, 237] on input "Reference" at bounding box center [341, 238] width 245 height 11
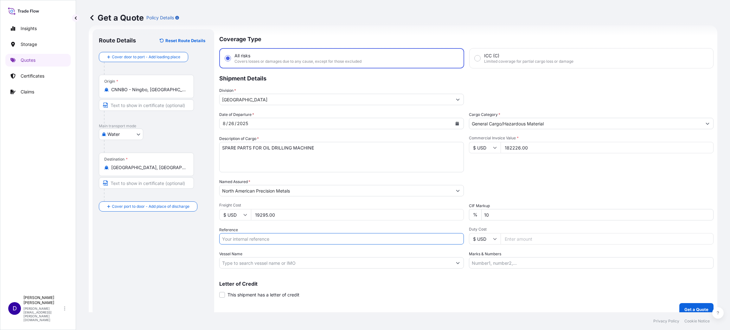
paste input "S25I158059"
type input "S25I158059"
click at [561, 236] on input "Duty Cost" at bounding box center [607, 238] width 213 height 11
type input "179258.26"
click at [698, 301] on div "Coverage Type All risks Covers losses or damages due to any cause, except for t…" at bounding box center [466, 172] width 494 height 287
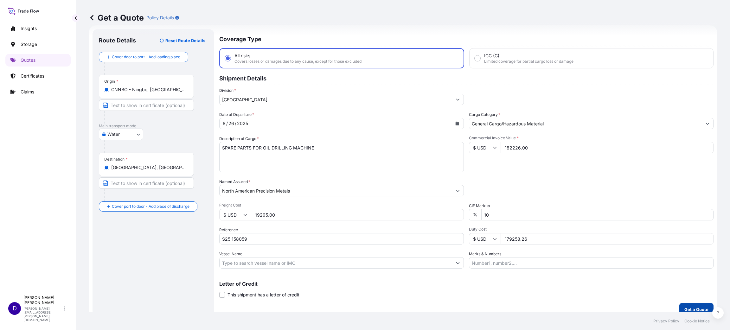
click at [690, 312] on p "Get a Quote" at bounding box center [697, 309] width 24 height 6
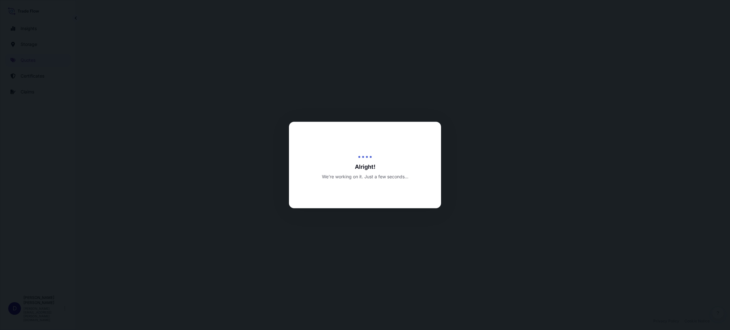
select select "Water"
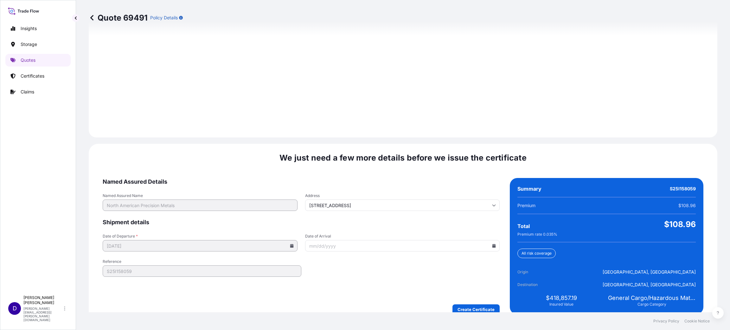
scroll to position [870, 0]
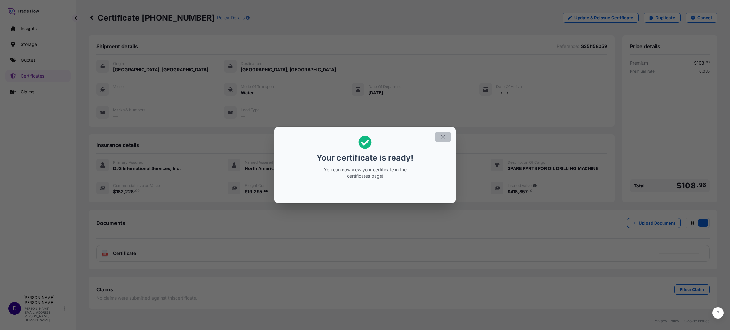
click at [442, 137] on icon "button" at bounding box center [443, 137] width 6 height 6
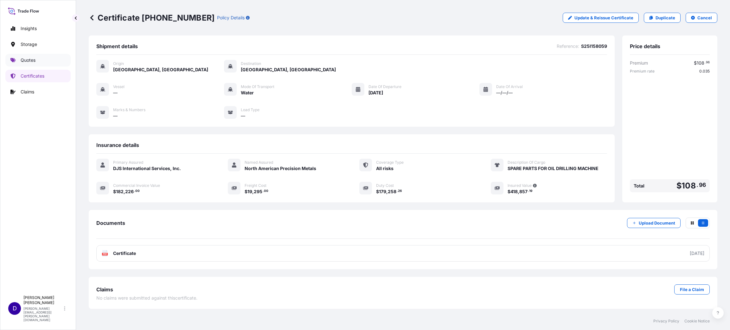
click at [39, 59] on link "Quotes" at bounding box center [37, 60] width 65 height 13
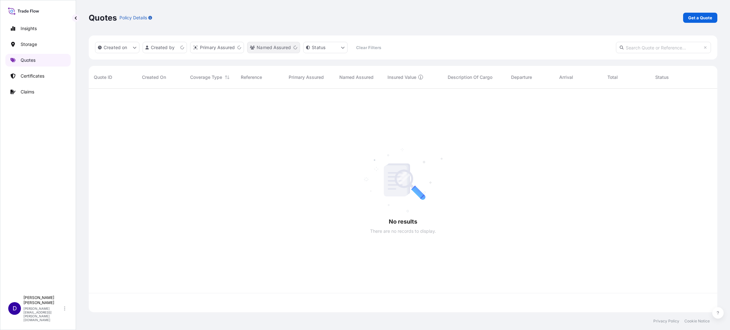
scroll to position [220, 621]
click at [696, 15] on p "Get a Quote" at bounding box center [700, 18] width 24 height 6
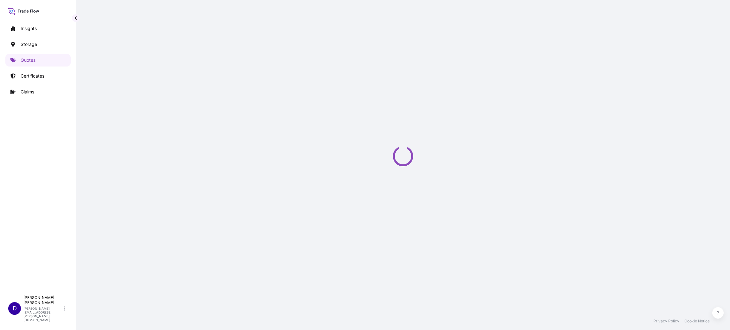
scroll to position [10, 0]
select select "Water"
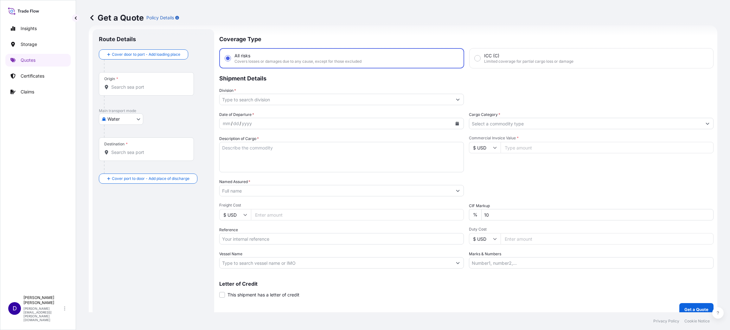
click at [140, 90] on div "Origin *" at bounding box center [146, 83] width 95 height 23
click at [140, 90] on input "Origin *" at bounding box center [148, 87] width 75 height 6
click at [169, 112] on div "PKKHI - Karachi, Pakistan" at bounding box center [161, 109] width 120 height 18
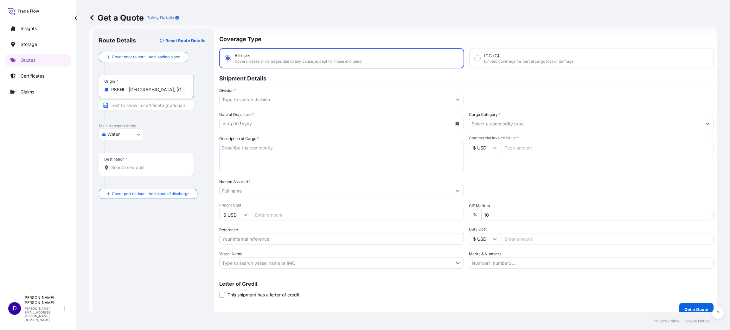
type input "PKKHI - Karachi, Pakistan"
click at [141, 162] on div "Destination *" at bounding box center [146, 164] width 95 height 23
click at [141, 164] on input "Destination *" at bounding box center [148, 167] width 75 height 6
type input "O"
type input "USLUI / SDF - Louisville, United States"
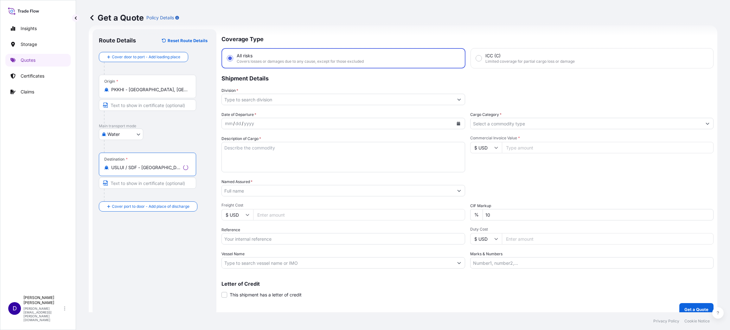
click at [249, 102] on input "Division *" at bounding box center [338, 99] width 232 height 11
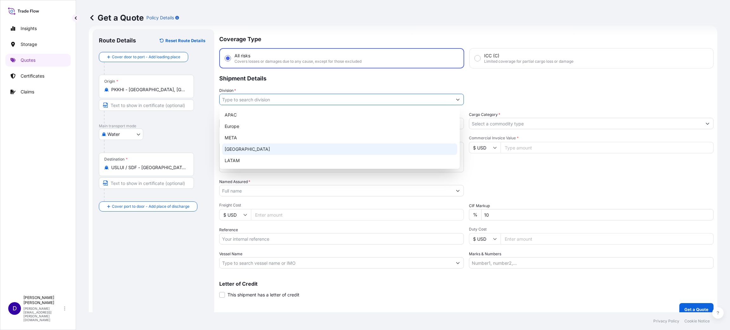
click at [253, 146] on div "North America" at bounding box center [339, 149] width 235 height 11
type input "North America"
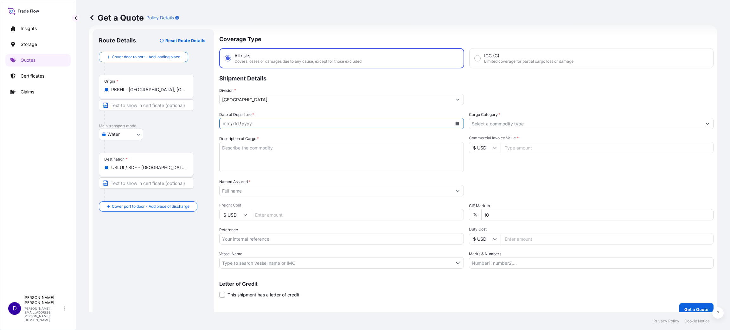
click at [456, 121] on button "Calendar" at bounding box center [457, 124] width 10 height 10
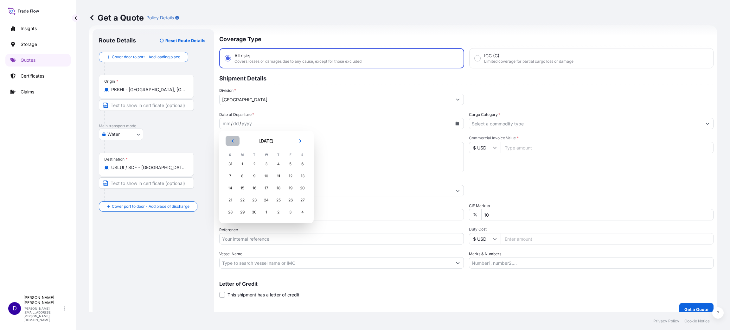
click at [231, 138] on button "Previous" at bounding box center [233, 141] width 14 height 10
click at [278, 201] on div "21" at bounding box center [278, 200] width 11 height 11
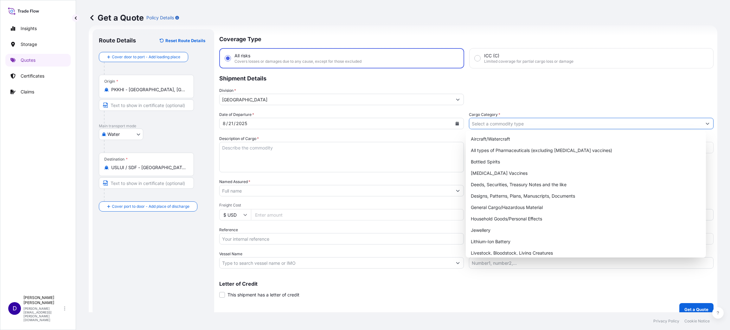
click at [488, 122] on input "Cargo Category *" at bounding box center [585, 123] width 233 height 11
click at [499, 205] on div "General Cargo/Hazardous Material" at bounding box center [585, 207] width 235 height 11
type input "General Cargo/Hazardous Material"
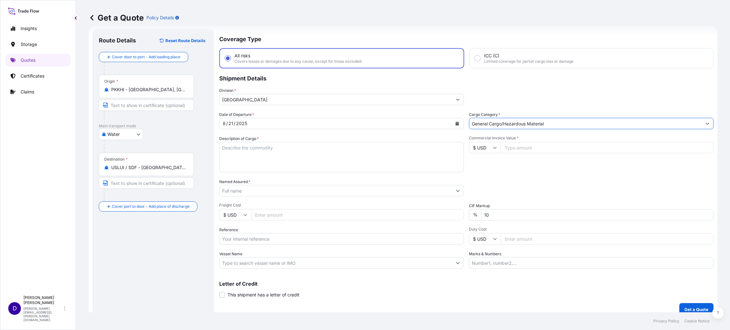
click at [241, 159] on textarea "Description of Cargo *" at bounding box center [341, 157] width 245 height 30
type textarea "s"
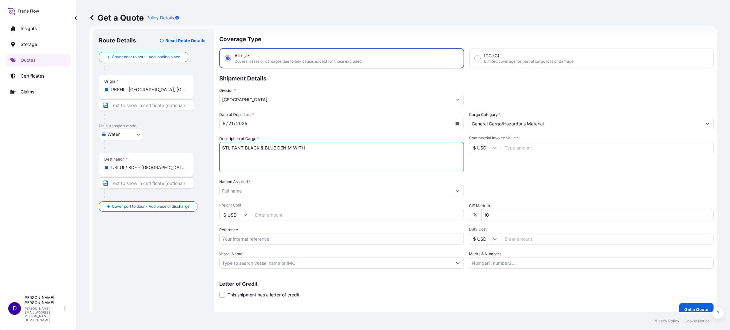
type textarea "STL PANT BLACK & BLUE DENIM WITH"
type input "158684.00"
click at [244, 188] on input "Named Assured *" at bounding box center [336, 190] width 233 height 11
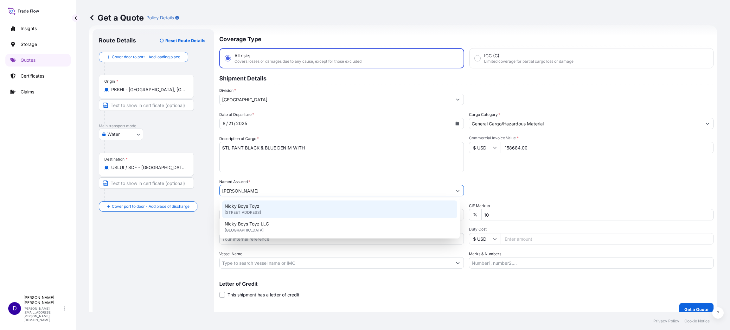
click at [277, 206] on div "Nicky Boys Toyz 709 Bond Way, 33483, Delray Beach, United States of America" at bounding box center [339, 210] width 235 height 18
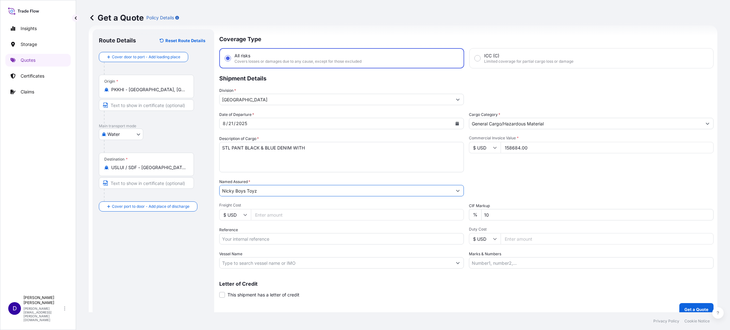
type input "Nicky Boys Toyz"
click at [273, 210] on input "Freight Cost" at bounding box center [357, 214] width 213 height 11
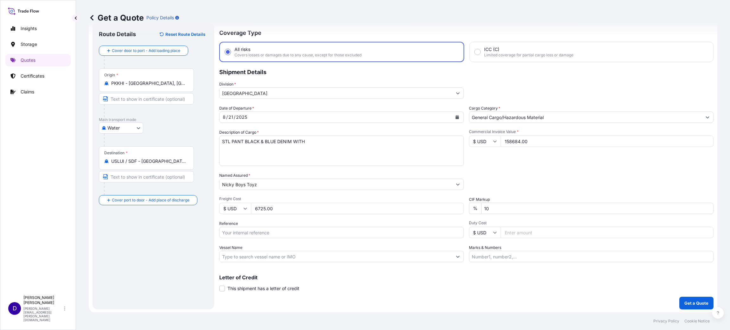
type input "6725.00"
click at [291, 227] on input "Reference" at bounding box center [341, 232] width 245 height 11
paste input "S25I157747"
type input "S25I157747"
click at [507, 228] on input "Duty Cost" at bounding box center [607, 232] width 213 height 11
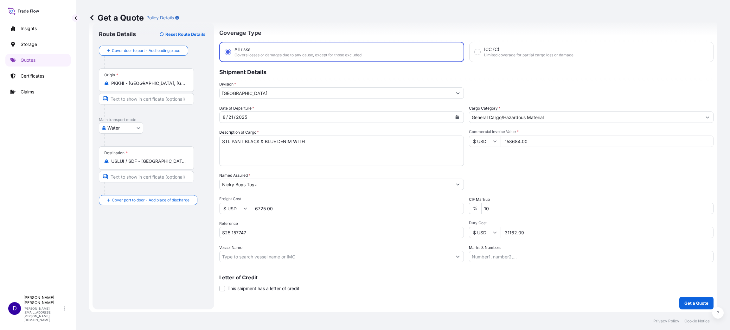
type input "31162.09"
click at [691, 300] on p "Get a Quote" at bounding box center [697, 303] width 24 height 6
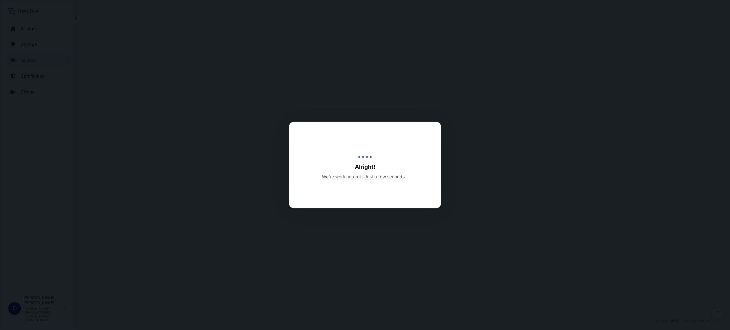
select select "Water"
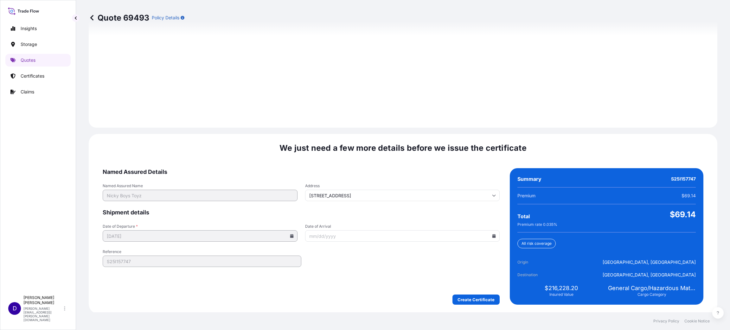
scroll to position [870, 0]
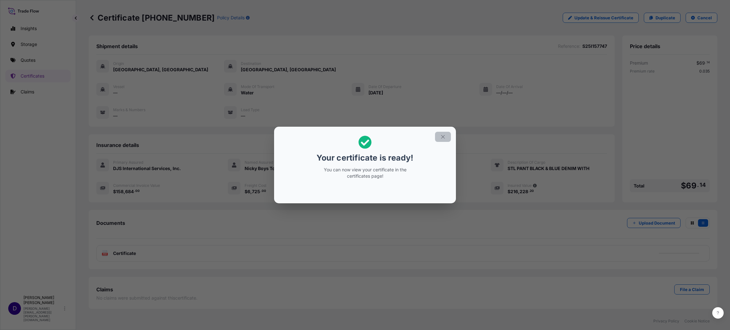
click at [440, 137] on icon "button" at bounding box center [443, 137] width 6 height 6
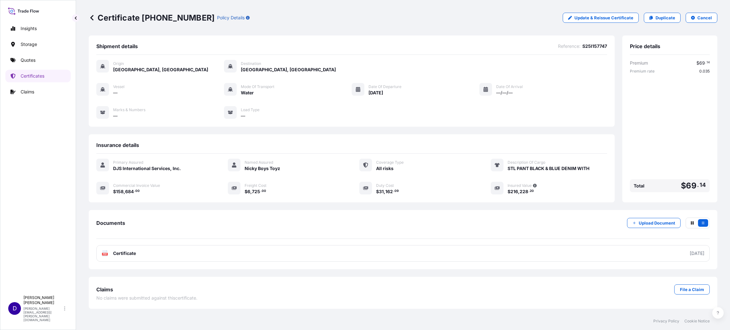
click at [48, 146] on div "Insights Storage Quotes Certificates Claims" at bounding box center [37, 154] width 65 height 276
click at [27, 55] on link "Quotes" at bounding box center [37, 60] width 65 height 13
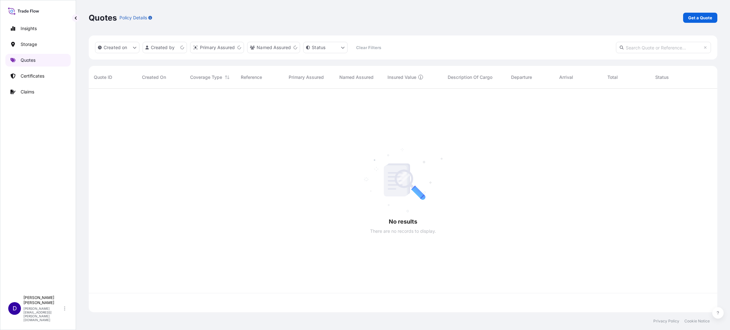
scroll to position [220, 621]
click at [708, 18] on p "Get a Quote" at bounding box center [700, 18] width 24 height 6
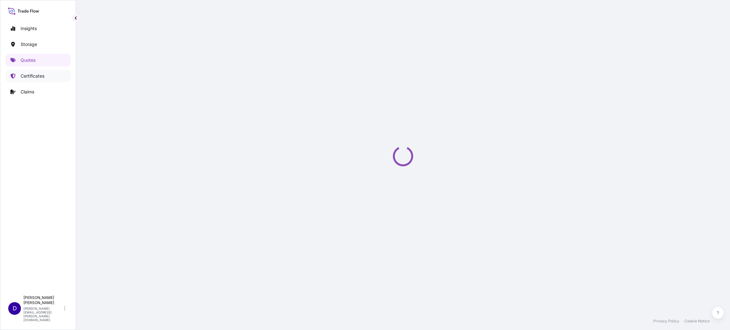
select select "Water"
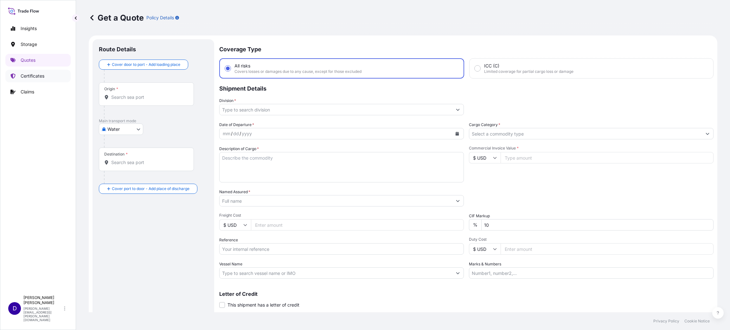
scroll to position [10, 0]
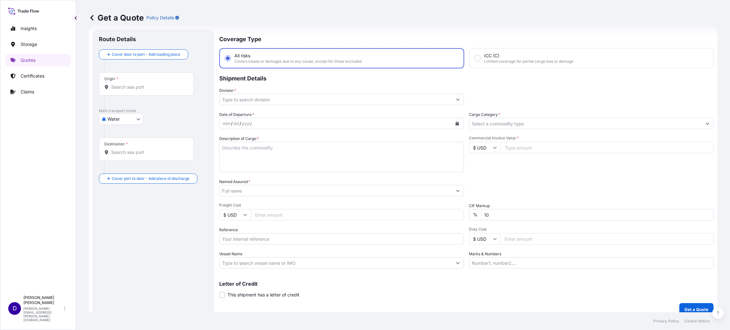
click at [126, 81] on div "Origin *" at bounding box center [146, 83] width 95 height 23
click at [126, 84] on input "Origin *" at bounding box center [148, 87] width 75 height 6
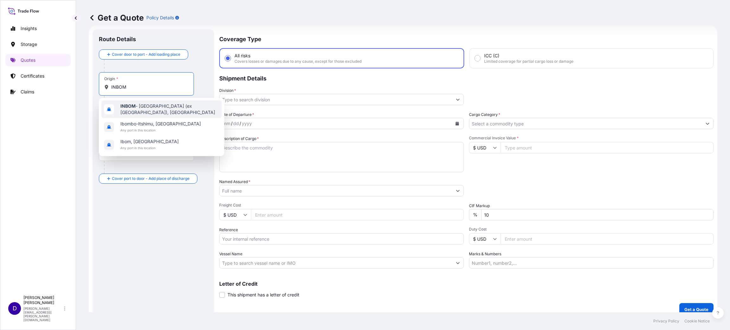
click at [163, 104] on div "INBOM - Mumbai (ex Bombay), India" at bounding box center [161, 109] width 120 height 18
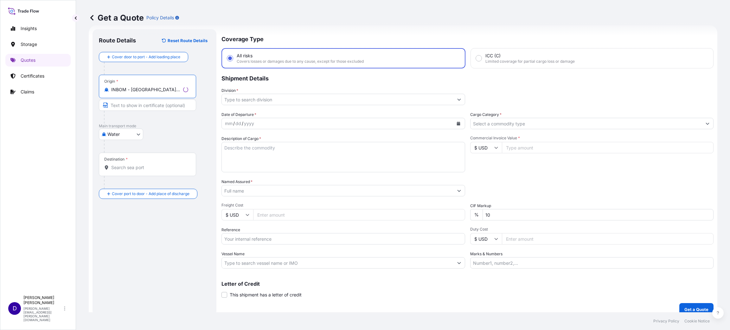
type input "INBOM - Mumbai (ex Bombay), India"
click at [125, 170] on input "Destination *" at bounding box center [149, 167] width 77 height 6
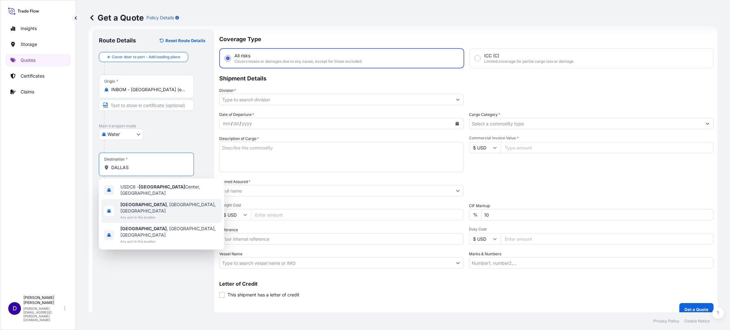
click at [148, 203] on span "Dallas , TX, USA" at bounding box center [169, 208] width 99 height 13
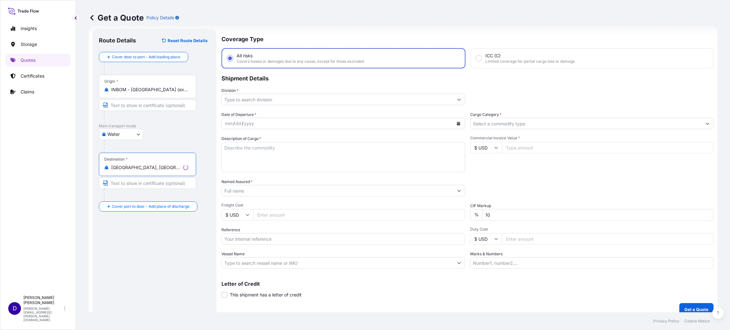
type input "Dallas, TX, USA"
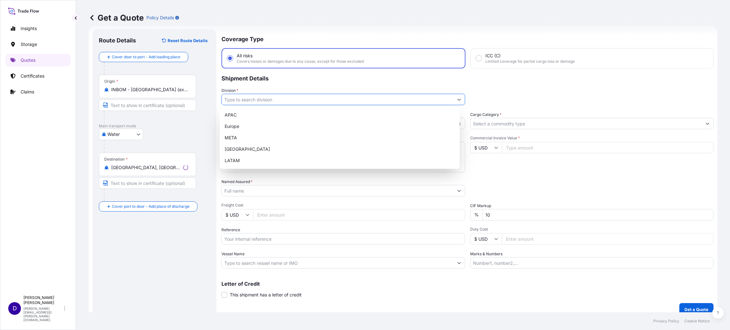
click at [264, 98] on input "Division *" at bounding box center [338, 99] width 232 height 11
click at [251, 151] on div "North America" at bounding box center [339, 149] width 235 height 11
type input "North America"
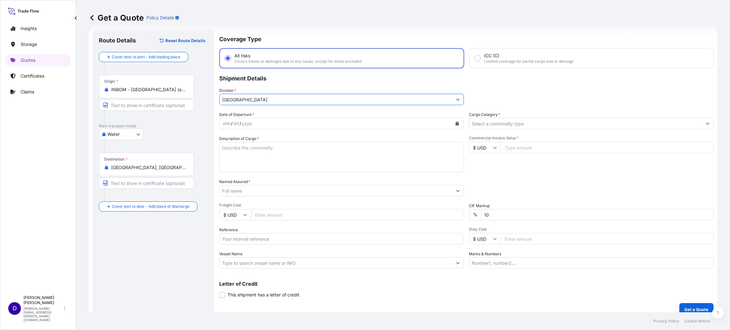
click at [455, 119] on button "Calendar" at bounding box center [457, 124] width 10 height 10
click at [233, 138] on button "Previous" at bounding box center [233, 141] width 14 height 10
click at [278, 186] on div "14" at bounding box center [278, 188] width 11 height 11
click at [474, 124] on input "Cargo Category *" at bounding box center [585, 123] width 233 height 11
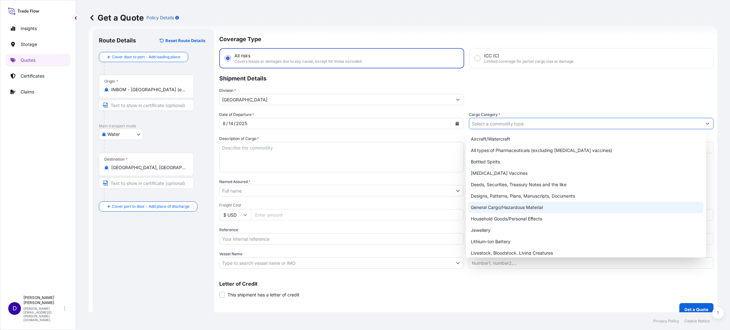
click at [488, 204] on div "General Cargo/Hazardous Material" at bounding box center [585, 207] width 235 height 11
type input "General Cargo/Hazardous Material"
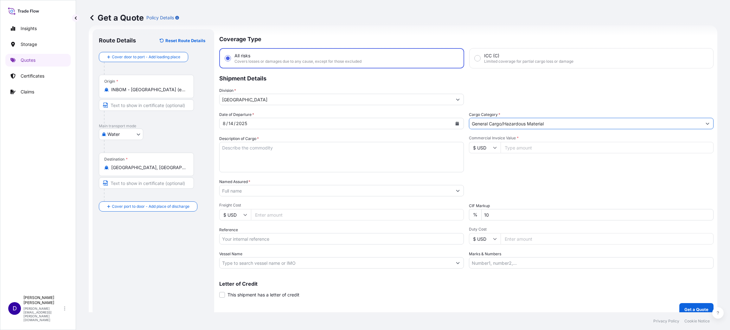
click at [309, 144] on textarea "Description of Cargo *" at bounding box center [341, 157] width 245 height 30
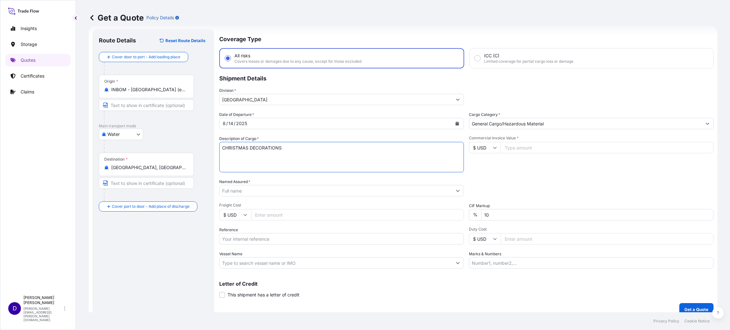
type textarea "CHRISTMAS DECORATIONS"
type input "13341.00"
click at [260, 193] on input "Named Assured *" at bounding box center [336, 190] width 233 height 11
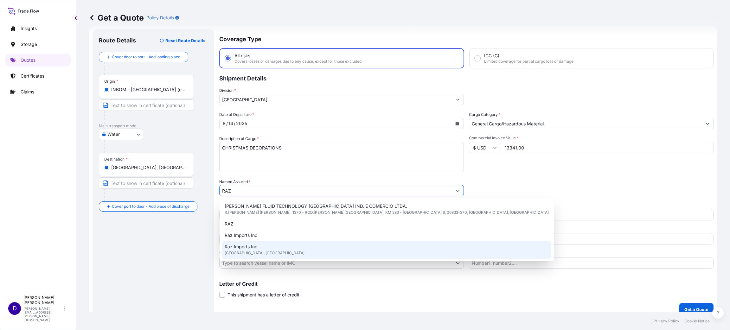
click at [250, 250] on span "Arlington, United States of America" at bounding box center [265, 253] width 80 height 6
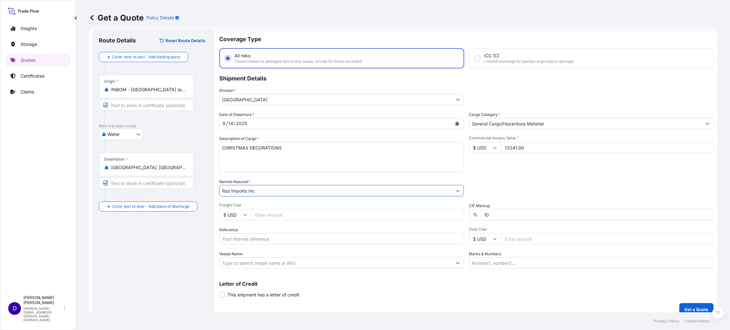
type input "Raz Imports Inc"
click at [260, 217] on input "Freight Cost" at bounding box center [357, 214] width 213 height 11
type input "2500.00"
click at [253, 237] on input "Reference" at bounding box center [341, 238] width 245 height 11
paste input "B25I157016"
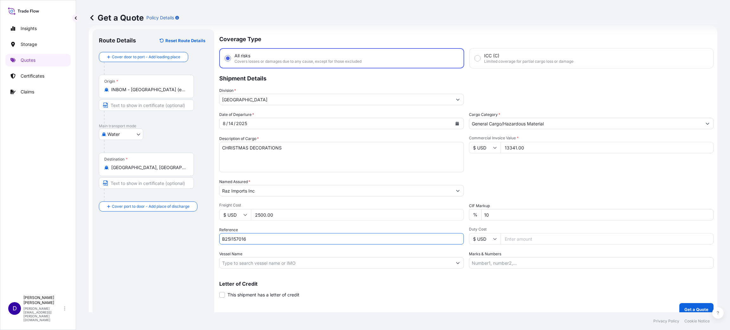
type input "B25I157016"
click at [527, 243] on input "Duty Cost" at bounding box center [607, 238] width 213 height 11
type input "6716.71"
click at [679, 304] on button "Get a Quote" at bounding box center [696, 309] width 34 height 13
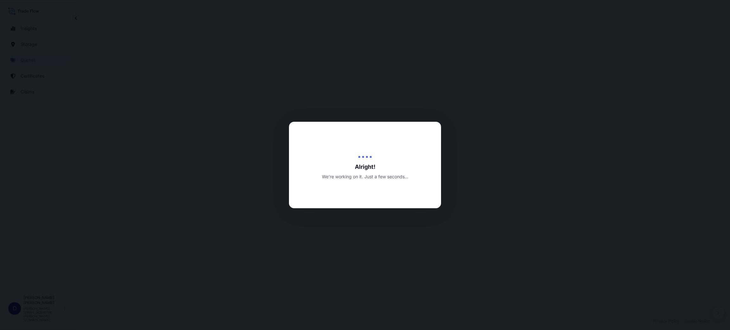
select select "Water"
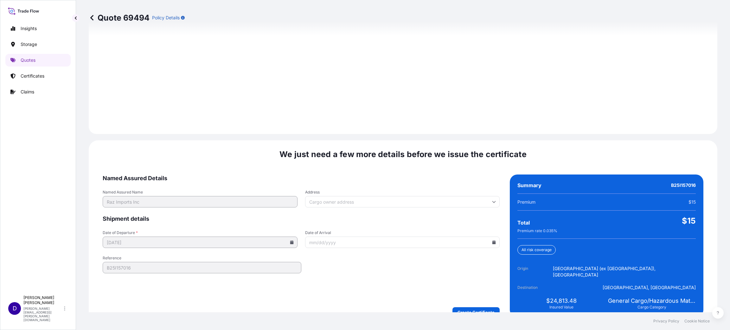
scroll to position [870, 0]
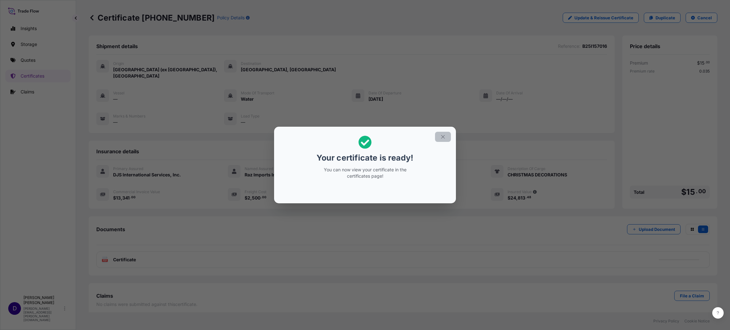
click at [442, 136] on icon "button" at bounding box center [443, 137] width 6 height 6
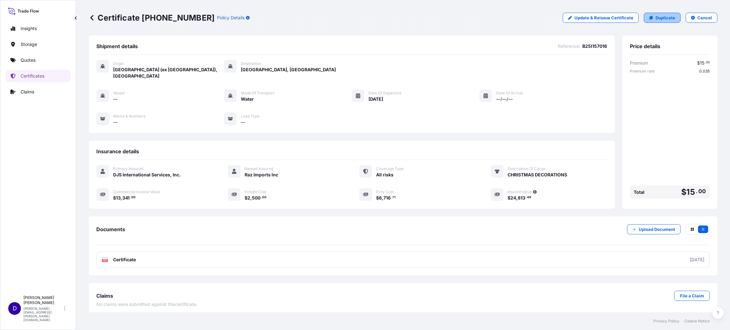
click at [664, 15] on p "Duplicate" at bounding box center [666, 18] width 20 height 6
select select "Water"
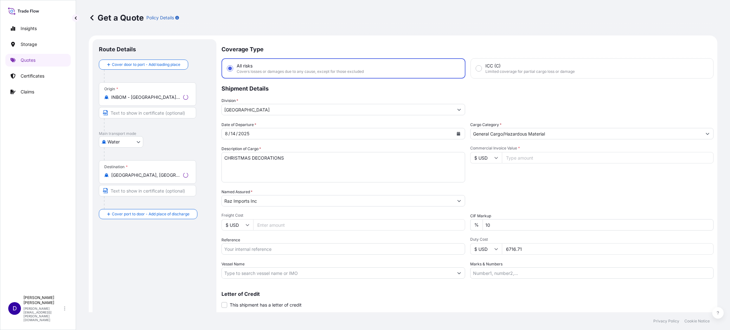
scroll to position [10, 0]
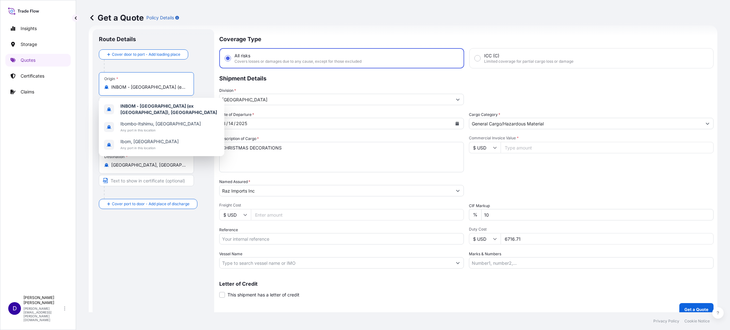
click at [120, 90] on input "INBOM - Mumbai (ex Bombay), India" at bounding box center [148, 87] width 75 height 6
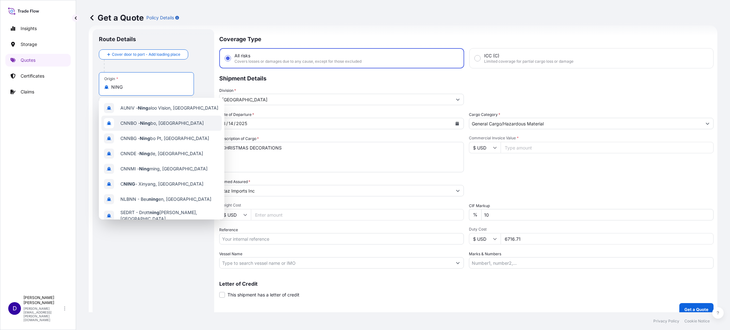
click at [154, 124] on span "CNNBO - Ning bo, China" at bounding box center [161, 123] width 83 height 6
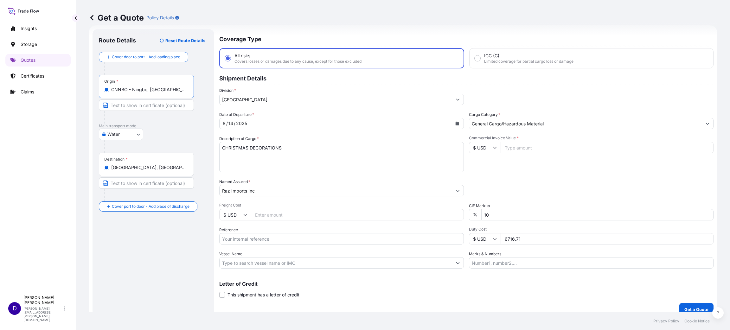
type input "CNNBO - Ningbo, China"
click at [455, 123] on button "Calendar" at bounding box center [457, 124] width 10 height 10
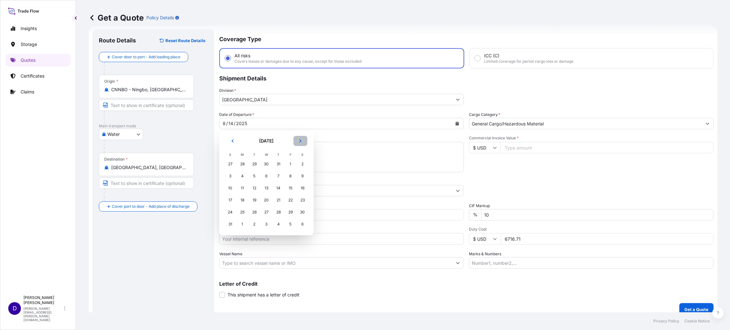
click at [302, 139] on icon "Next" at bounding box center [301, 141] width 4 height 4
click at [231, 138] on button "Previous" at bounding box center [233, 141] width 14 height 10
click at [256, 212] on div "26" at bounding box center [254, 212] width 11 height 11
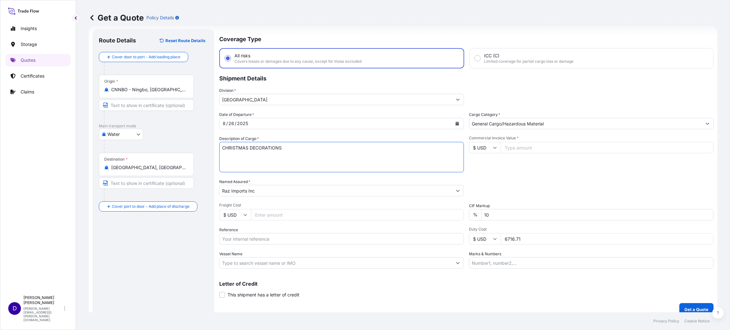
drag, startPoint x: 326, startPoint y: 154, endPoint x: 170, endPoint y: 152, distance: 156.2
click at [169, 153] on form "Route Details Reset Route Details Cover door to port - Add loading place Place …" at bounding box center [403, 172] width 629 height 294
click at [233, 151] on textarea "CHRISTMAS DECORATIONS" at bounding box center [341, 157] width 245 height 30
drag, startPoint x: 249, startPoint y: 148, endPoint x: 86, endPoint y: 137, distance: 163.2
click at [87, 140] on div "Get a Quote Policy Details Route Details Reset Route Details Cover door to port…" at bounding box center [403, 156] width 654 height 312
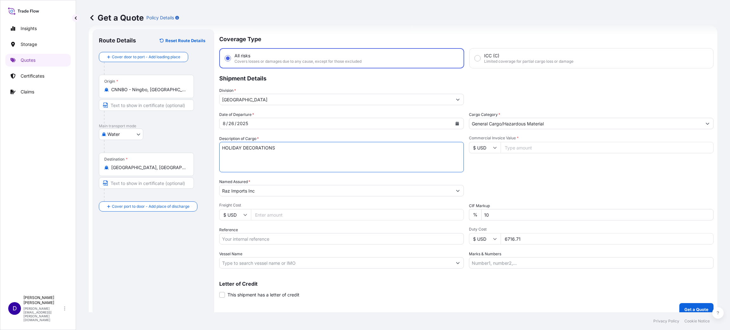
type textarea "HOLIDAY DECORATIONS"
click at [518, 144] on input "Commercial Invoice Value *" at bounding box center [607, 147] width 213 height 11
type input "50263.00"
click at [267, 217] on input "Freight Cost" at bounding box center [357, 214] width 213 height 11
type input "4898.00"
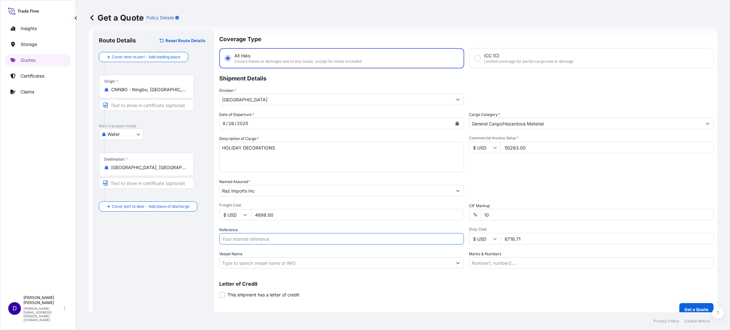
click at [267, 240] on input "Reference" at bounding box center [341, 238] width 245 height 11
paste input "B25I156390"
type input "B25I156390"
drag, startPoint x: 520, startPoint y: 238, endPoint x: 461, endPoint y: 236, distance: 58.7
click at [461, 236] on div "Date of Departure * 8 / 26 / 2025 Cargo Category * General Cargo/Hazardous Mate…" at bounding box center [466, 190] width 494 height 157
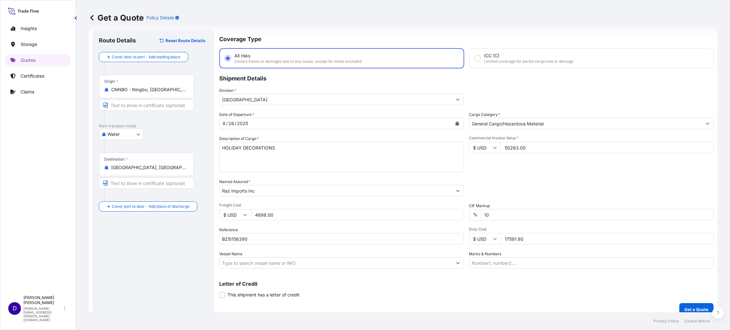
type input "17591.80"
click at [693, 306] on p "Get a Quote" at bounding box center [697, 309] width 24 height 6
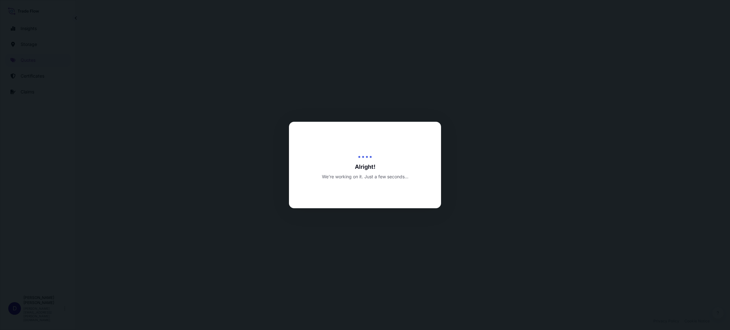
select select "Water"
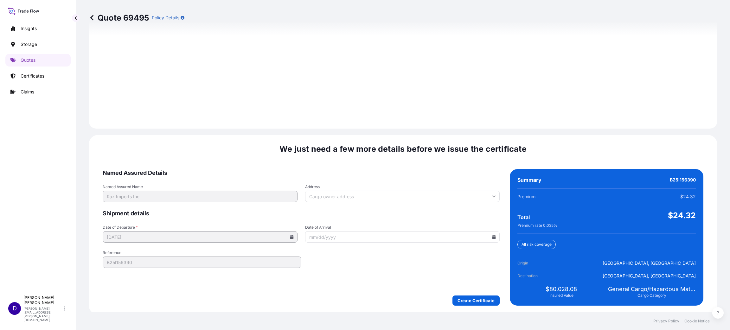
scroll to position [870, 0]
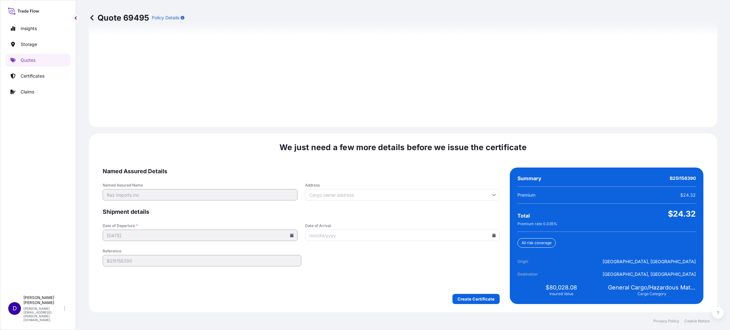
click at [466, 292] on form "Named Assured Details Named Assured Name Raz Imports Inc Address Shipment detai…" at bounding box center [301, 236] width 397 height 137
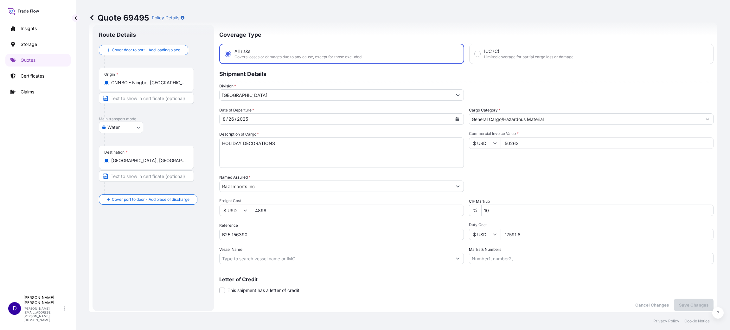
scroll to position [0, 0]
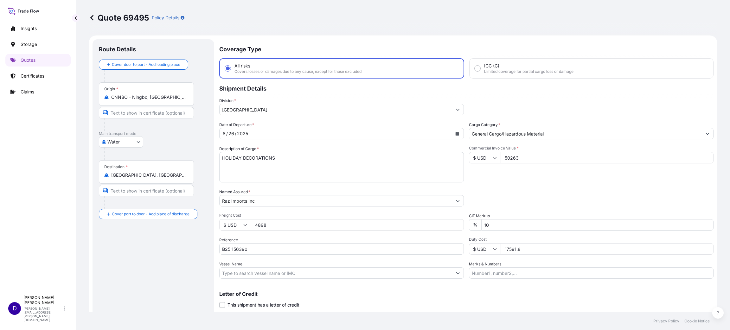
click at [265, 248] on input "B25I156390" at bounding box center [341, 248] width 245 height 11
click at [263, 247] on input "B25I156390" at bounding box center [341, 248] width 245 height 11
paste input "B25I156324"
paste input "text"
drag, startPoint x: 291, startPoint y: 251, endPoint x: 140, endPoint y: 233, distance: 151.3
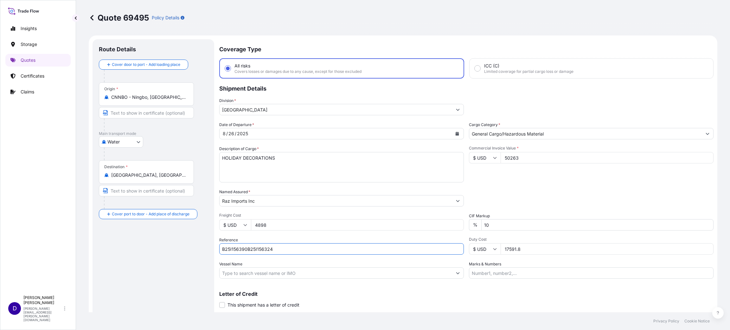
click at [142, 233] on form "Route Details Cover door to port - Add loading place Place of loading Road / In…" at bounding box center [403, 182] width 629 height 294
click at [269, 247] on input "B25I156324" at bounding box center [341, 248] width 245 height 11
paste input "90"
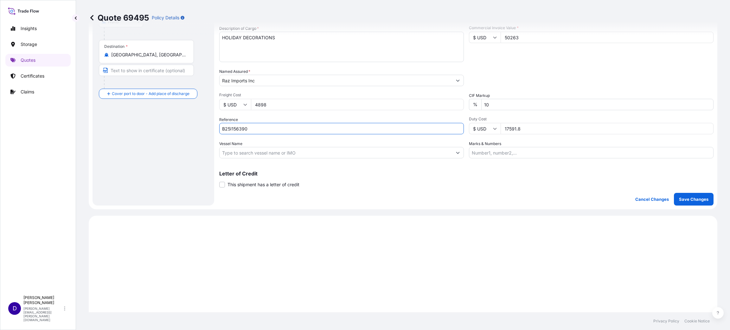
scroll to position [142, 0]
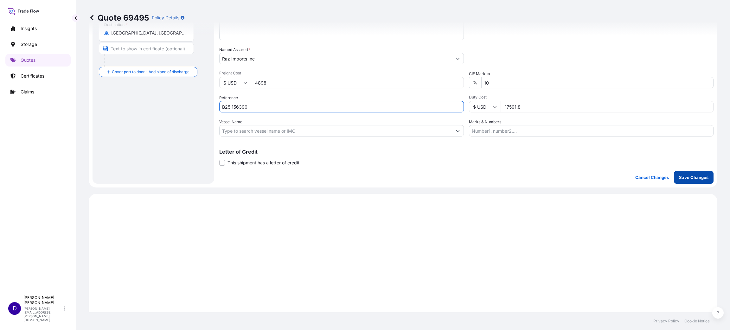
type input "B25I156390"
click at [693, 175] on p "Save Changes" at bounding box center [693, 177] width 29 height 6
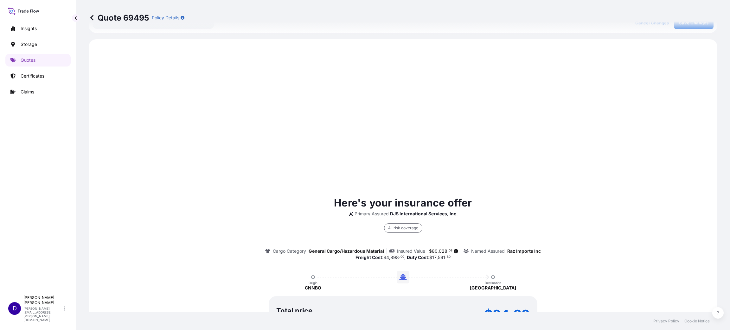
scroll to position [304, 0]
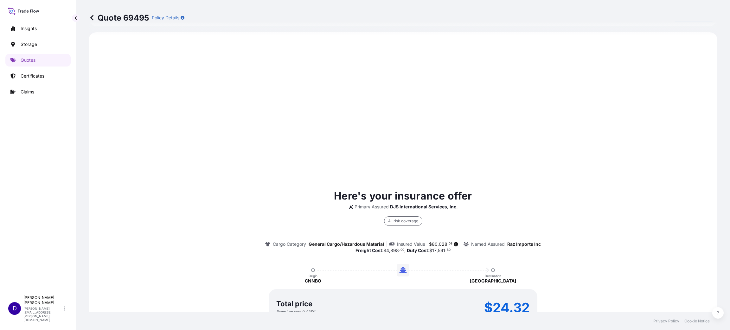
select select "Water"
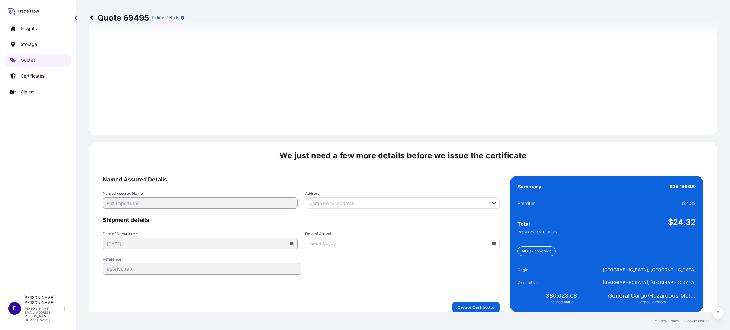
scroll to position [870, 0]
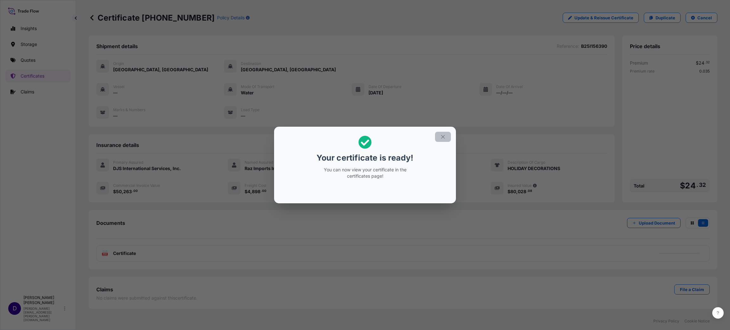
click at [442, 138] on icon "button" at bounding box center [443, 137] width 6 height 6
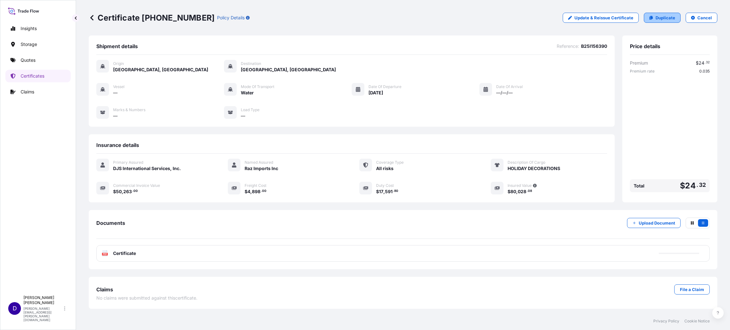
click at [666, 21] on p "Duplicate" at bounding box center [666, 18] width 20 height 6
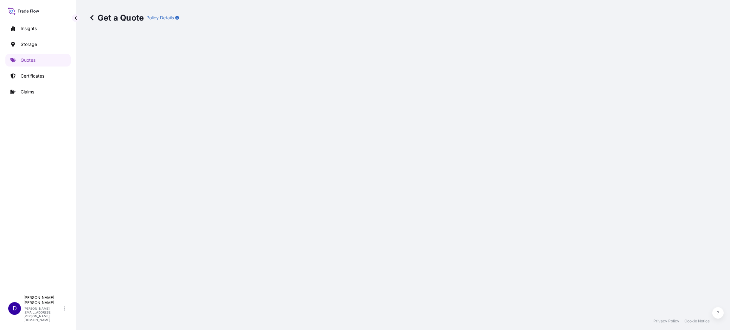
select select "Water"
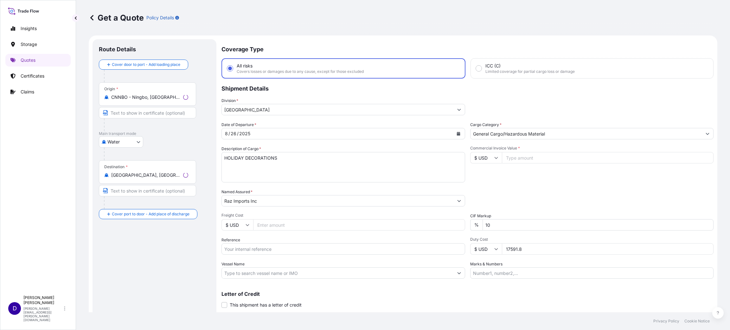
scroll to position [10, 0]
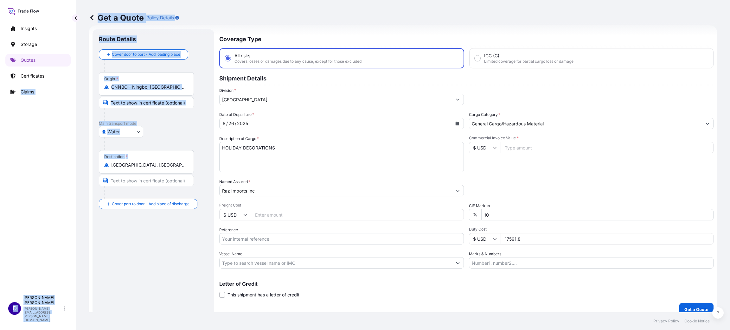
drag, startPoint x: 158, startPoint y: 170, endPoint x: 12, endPoint y: 150, distance: 147.2
click at [7, 155] on div "Insights Storage Quotes Certificates Claims D David Meyer david.meyer@djsintl.c…" at bounding box center [365, 165] width 730 height 330
click at [151, 163] on input "Dallas, TX, USA" at bounding box center [148, 165] width 75 height 6
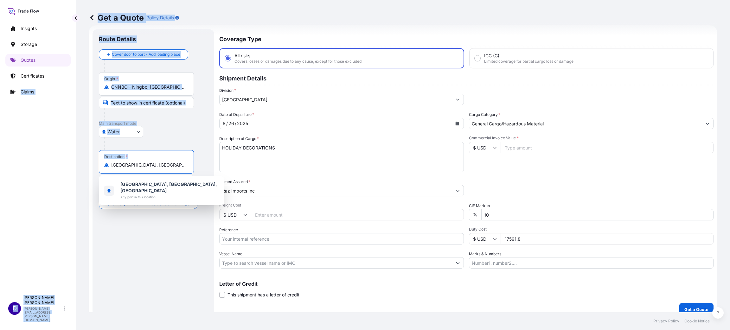
click at [155, 165] on input "Dallas, TX, USA" at bounding box center [148, 165] width 75 height 6
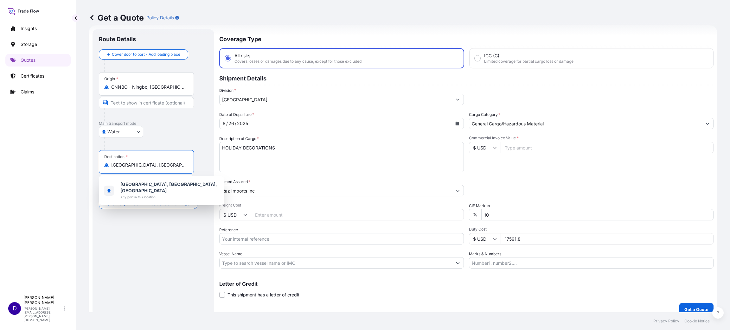
drag, startPoint x: 155, startPoint y: 165, endPoint x: 112, endPoint y: 162, distance: 43.5
click at [112, 162] on div "Dallas, TX, USA" at bounding box center [146, 165] width 84 height 6
click at [112, 162] on input "Dallas, TX, USA" at bounding box center [148, 165] width 75 height 6
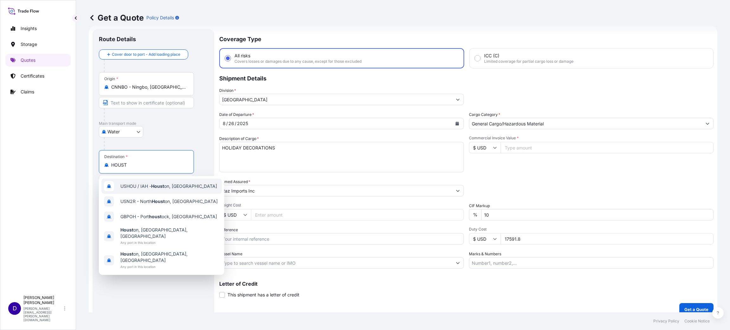
click at [156, 190] on div "USHOU / IAH - Houst on, United States" at bounding box center [161, 186] width 120 height 15
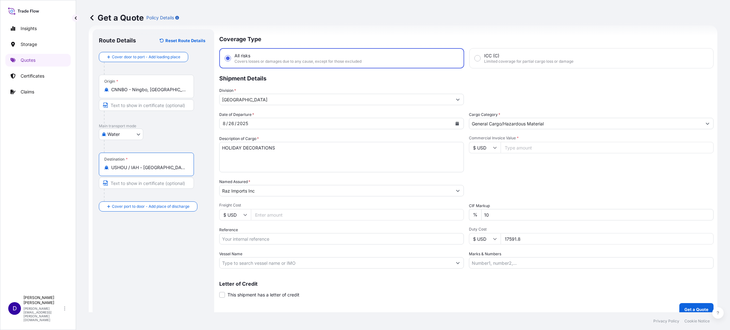
type input "USHOU / IAH - Houston, United States"
click at [455, 122] on icon "Calendar" at bounding box center [457, 124] width 4 height 4
click at [253, 212] on div "26" at bounding box center [254, 212] width 11 height 11
click at [515, 144] on input "Commercial Invoice Value *" at bounding box center [607, 147] width 213 height 11
type input "65348.00"
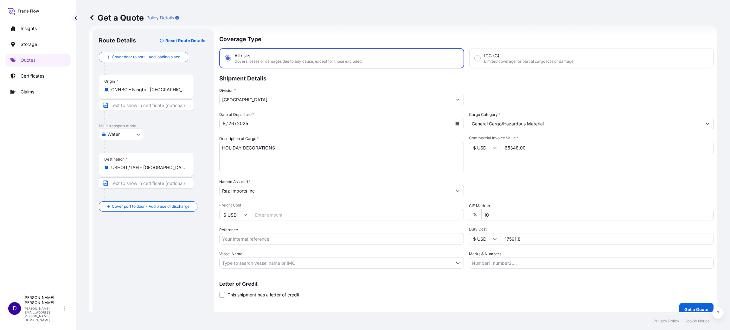
click at [267, 214] on input "Freight Cost" at bounding box center [357, 214] width 213 height 11
type input "9300.00"
click at [254, 235] on input "Reference" at bounding box center [341, 238] width 245 height 11
paste input "B25I156324"
type input "B25I156324"
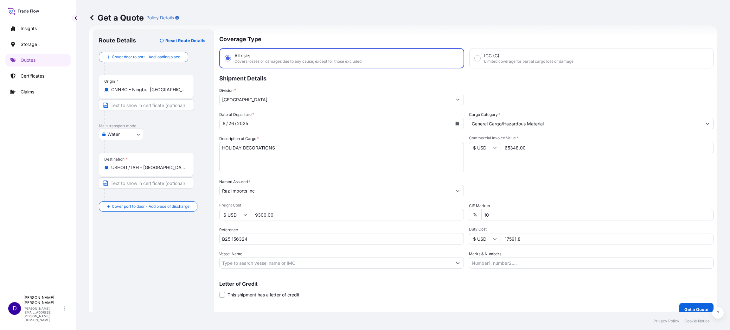
drag, startPoint x: 535, startPoint y: 239, endPoint x: 408, endPoint y: 237, distance: 127.1
click at [408, 239] on div "Date of Departure * 8 / 26 / 2025 Cargo Category * General Cargo/Hazardous Mate…" at bounding box center [466, 190] width 494 height 157
type input "20096.73"
click at [685, 307] on p "Get a Quote" at bounding box center [697, 309] width 24 height 6
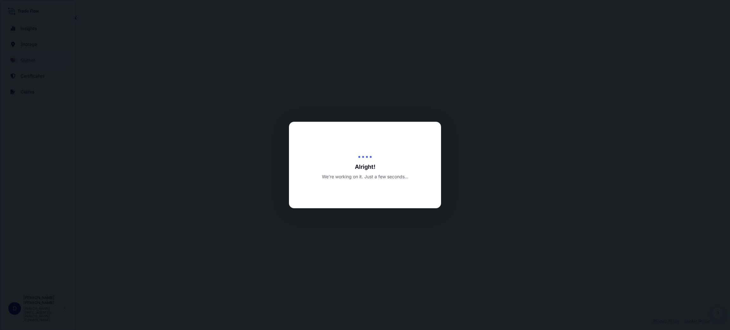
select select "Water"
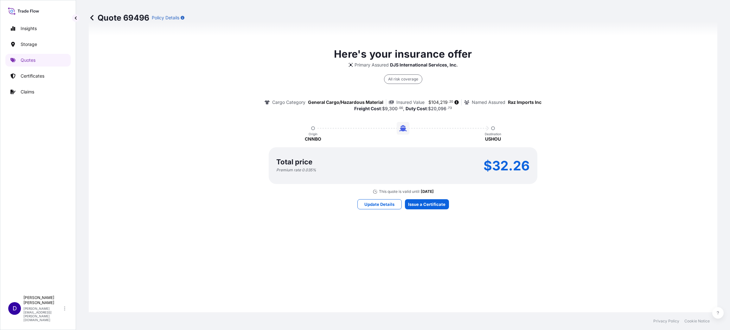
scroll to position [447, 0]
click at [443, 222] on div "Here's your insurance offer Primary Assured DJS International Services, Inc. Al…" at bounding box center [403, 127] width 611 height 457
click at [408, 209] on div "Here's your insurance offer Primary Assured DJS International Services, Inc. Al…" at bounding box center [403, 127] width 611 height 457
click at [408, 208] on div "Here's your insurance offer Primary Assured DJS International Services, Inc. Al…" at bounding box center [403, 127] width 611 height 457
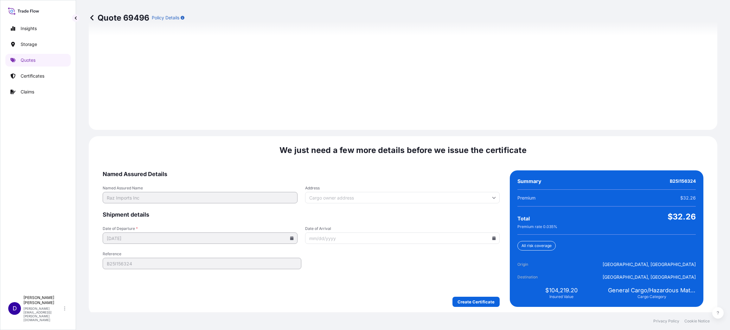
scroll to position [870, 0]
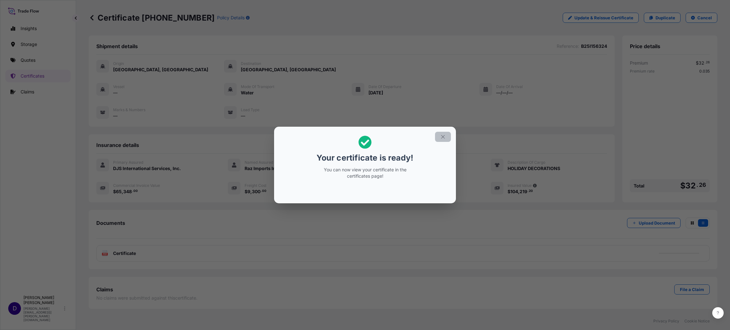
click at [441, 136] on icon "button" at bounding box center [443, 137] width 6 height 6
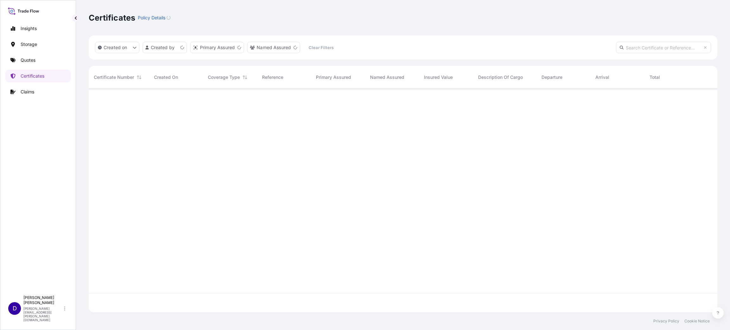
scroll to position [220, 621]
click at [654, 47] on input "text" at bounding box center [663, 47] width 95 height 11
click at [663, 43] on input "text" at bounding box center [663, 47] width 95 height 11
paste input "B25I155551"
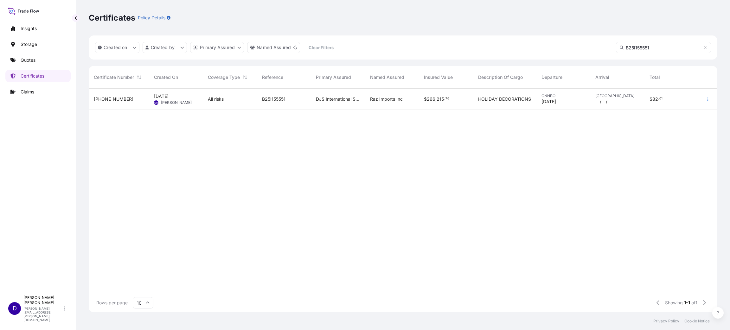
type input "B25I155551"
click at [201, 101] on div "Aug 19, 2025 DM David Meyer" at bounding box center [176, 99] width 54 height 21
